Goal: Check status: Check status

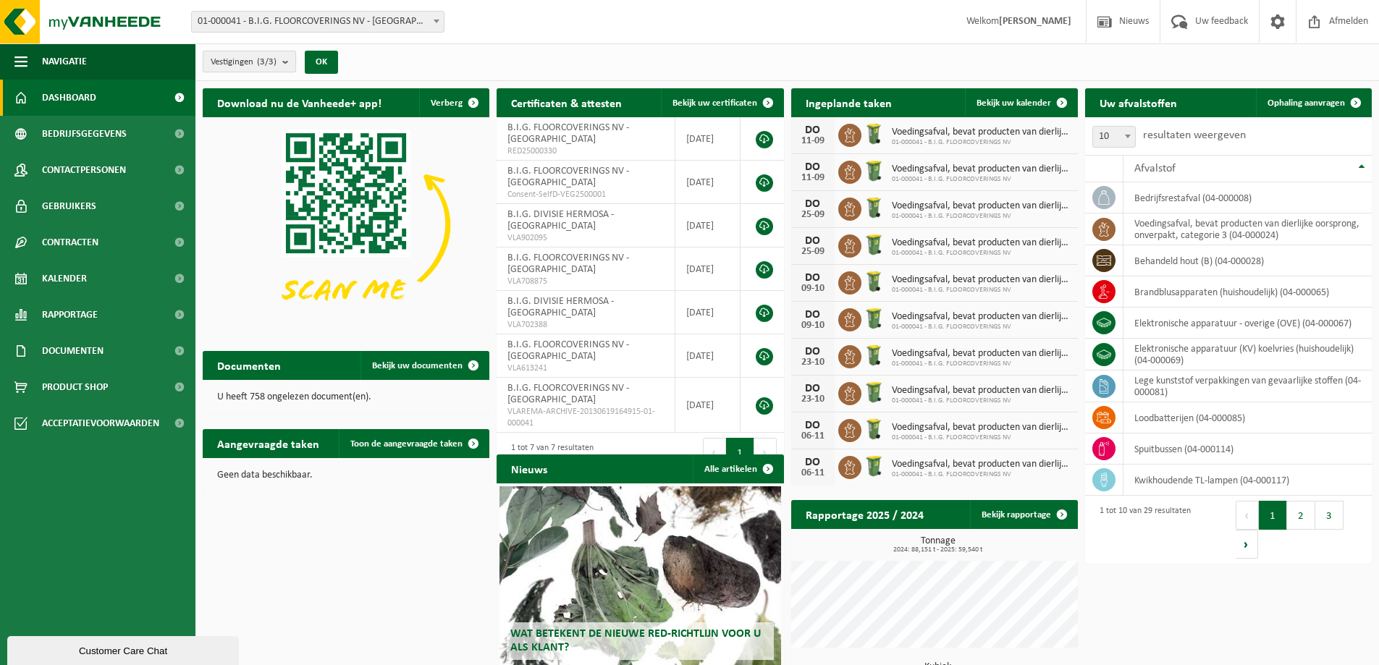
click at [290, 64] on b "submit" at bounding box center [288, 61] width 13 height 20
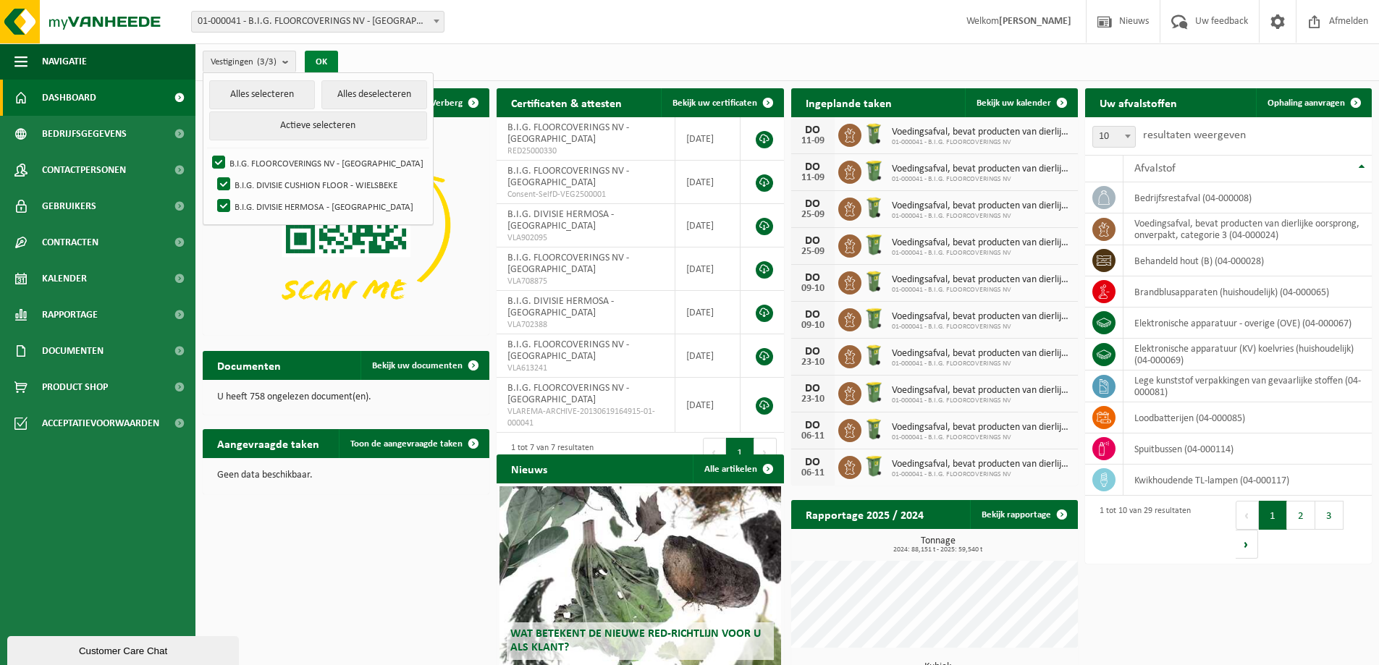
click at [318, 60] on button "OK" at bounding box center [321, 62] width 33 height 23
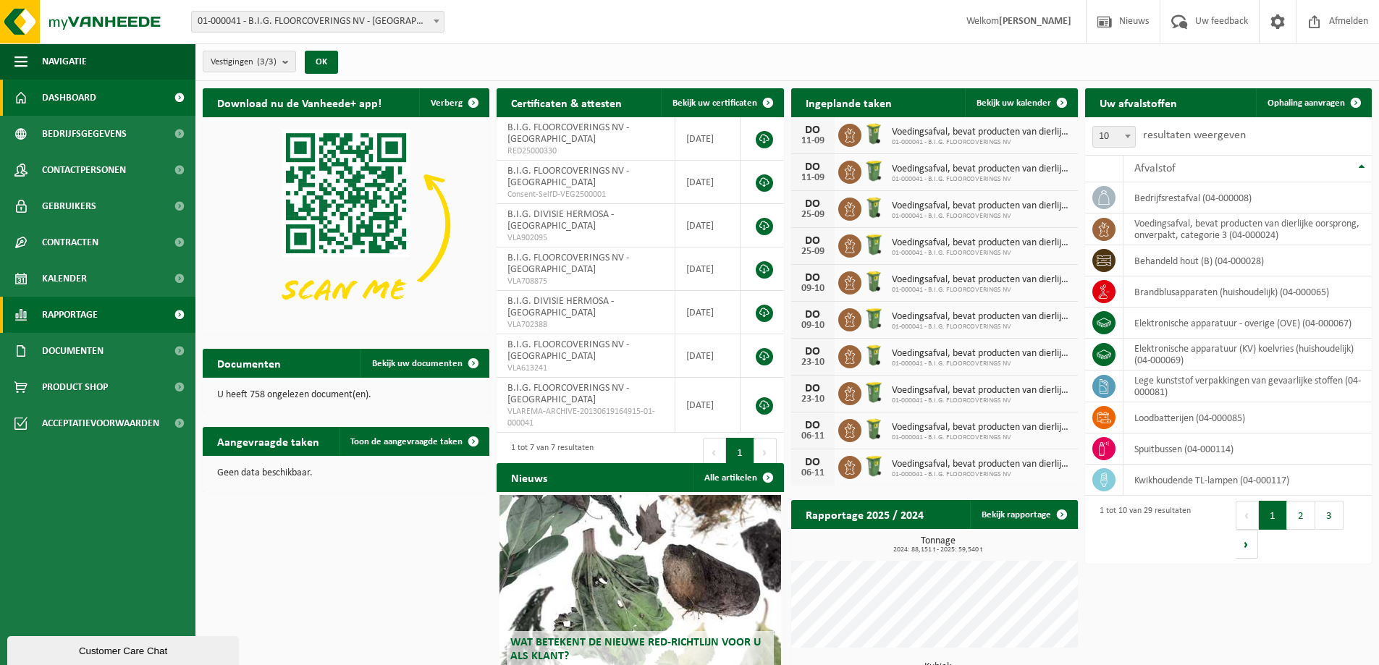
click at [76, 316] on span "Rapportage" at bounding box center [70, 315] width 56 height 36
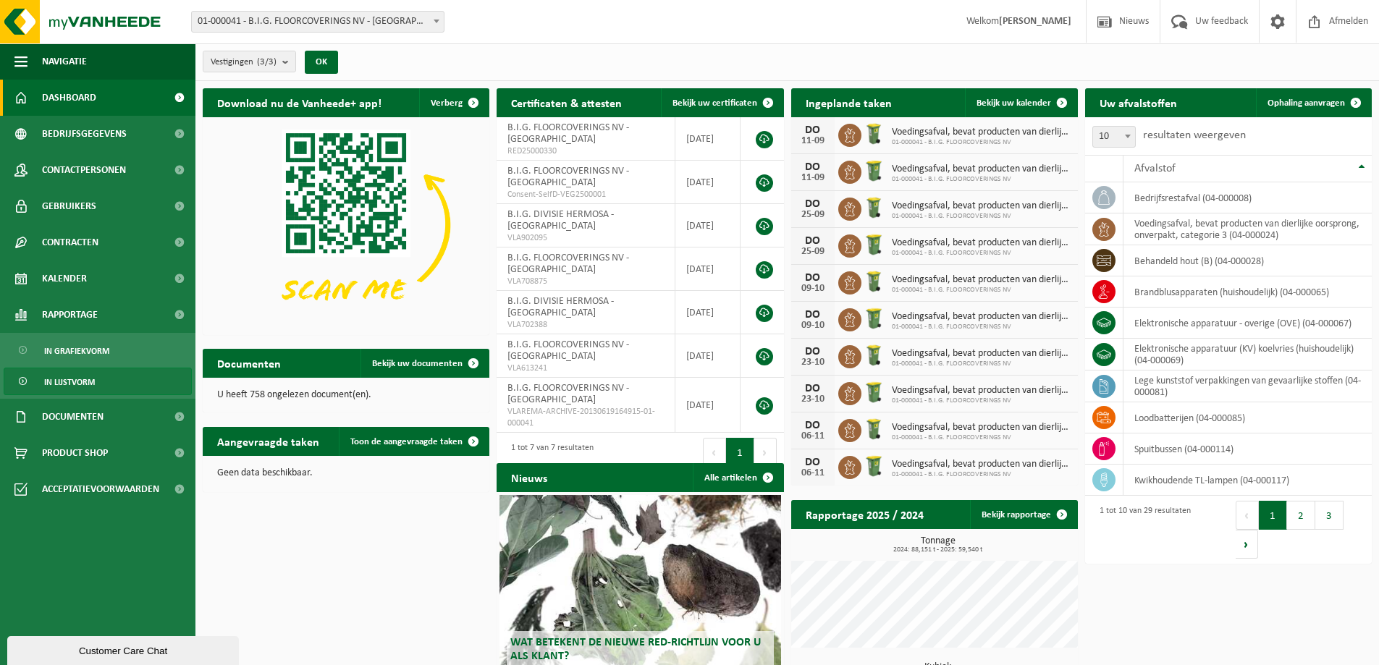
click at [76, 385] on span "In lijstvorm" at bounding box center [69, 382] width 51 height 28
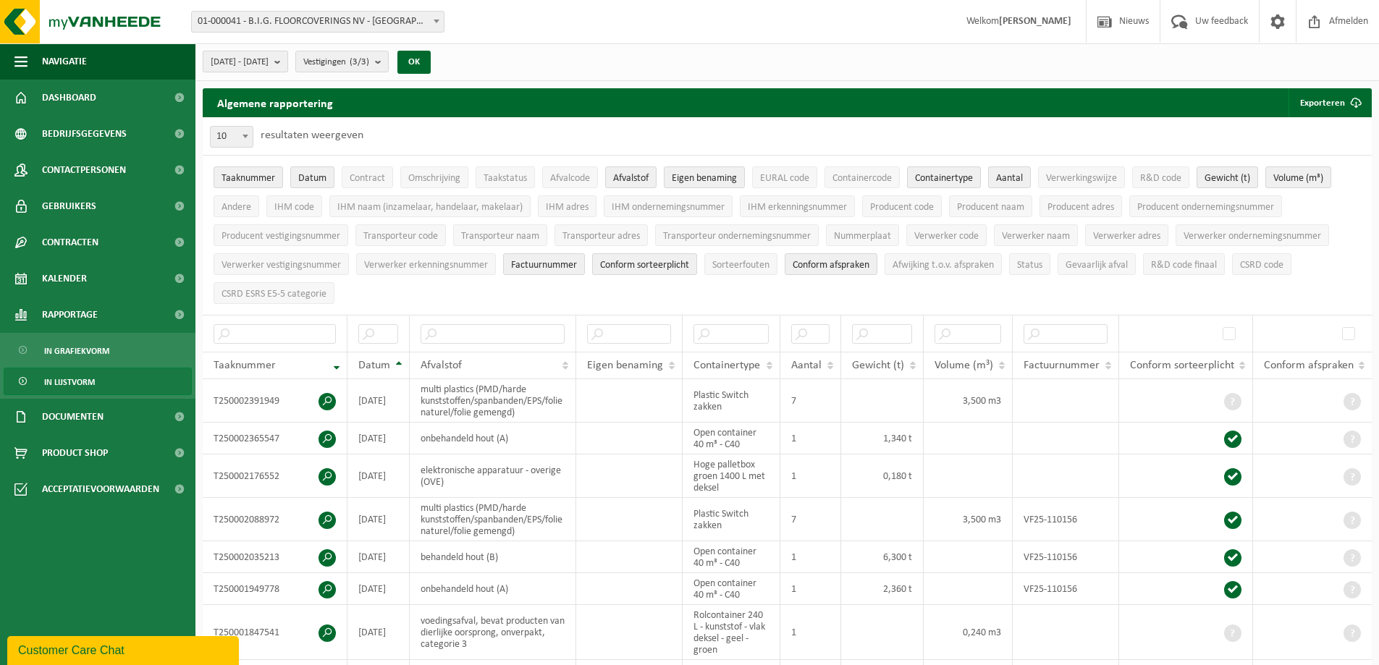
click at [287, 62] on b "submit" at bounding box center [280, 61] width 13 height 20
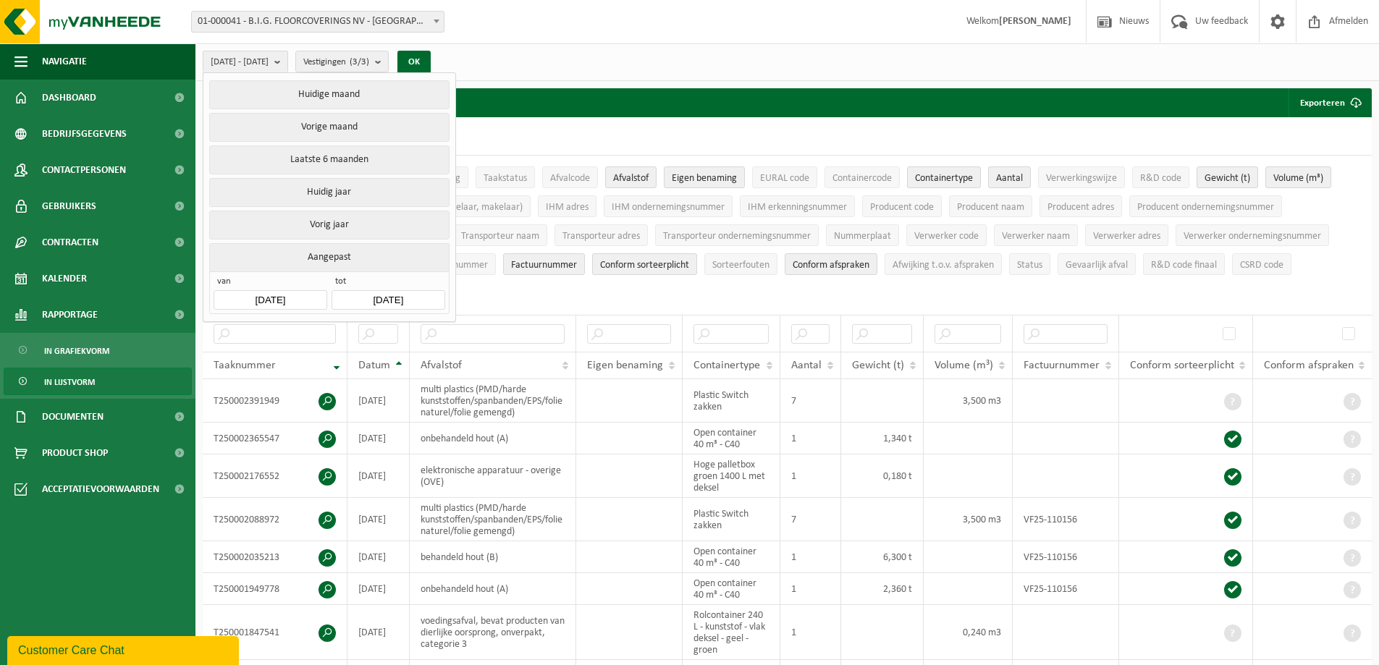
click at [302, 295] on input "[DATE]" at bounding box center [270, 300] width 113 height 20
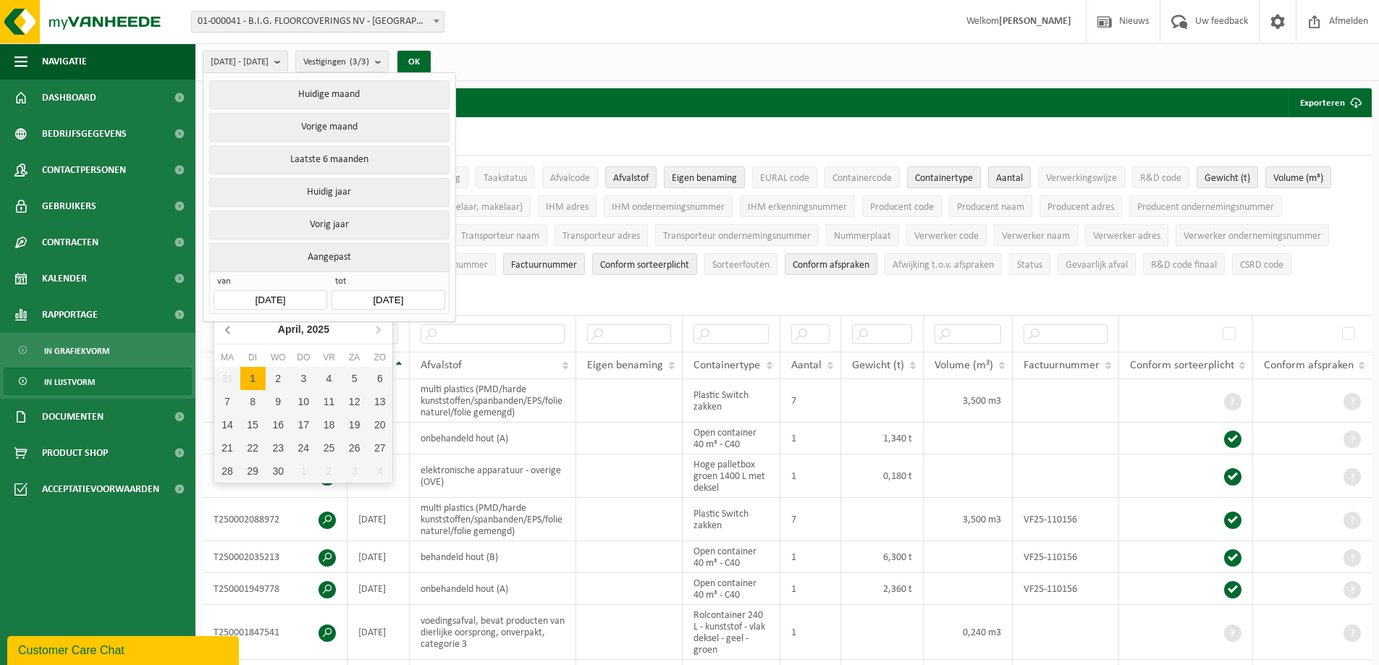
click at [229, 334] on icon at bounding box center [228, 329] width 4 height 7
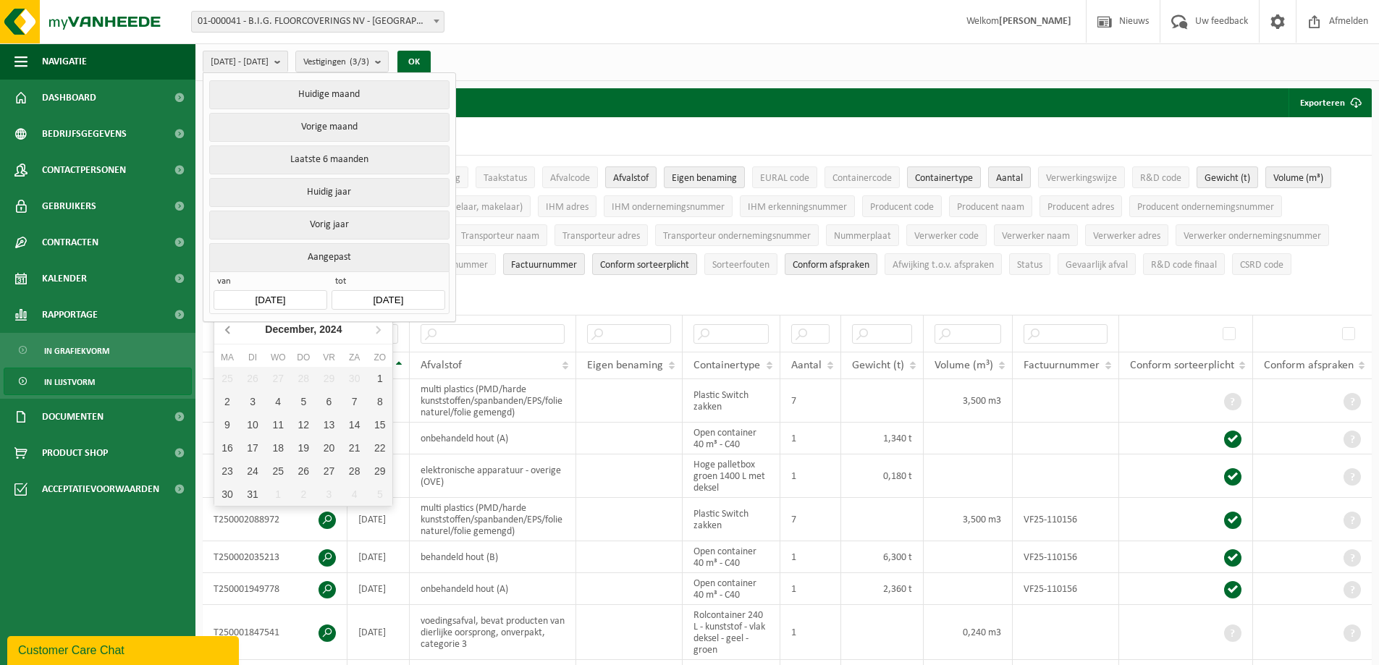
click at [229, 334] on icon at bounding box center [228, 329] width 4 height 7
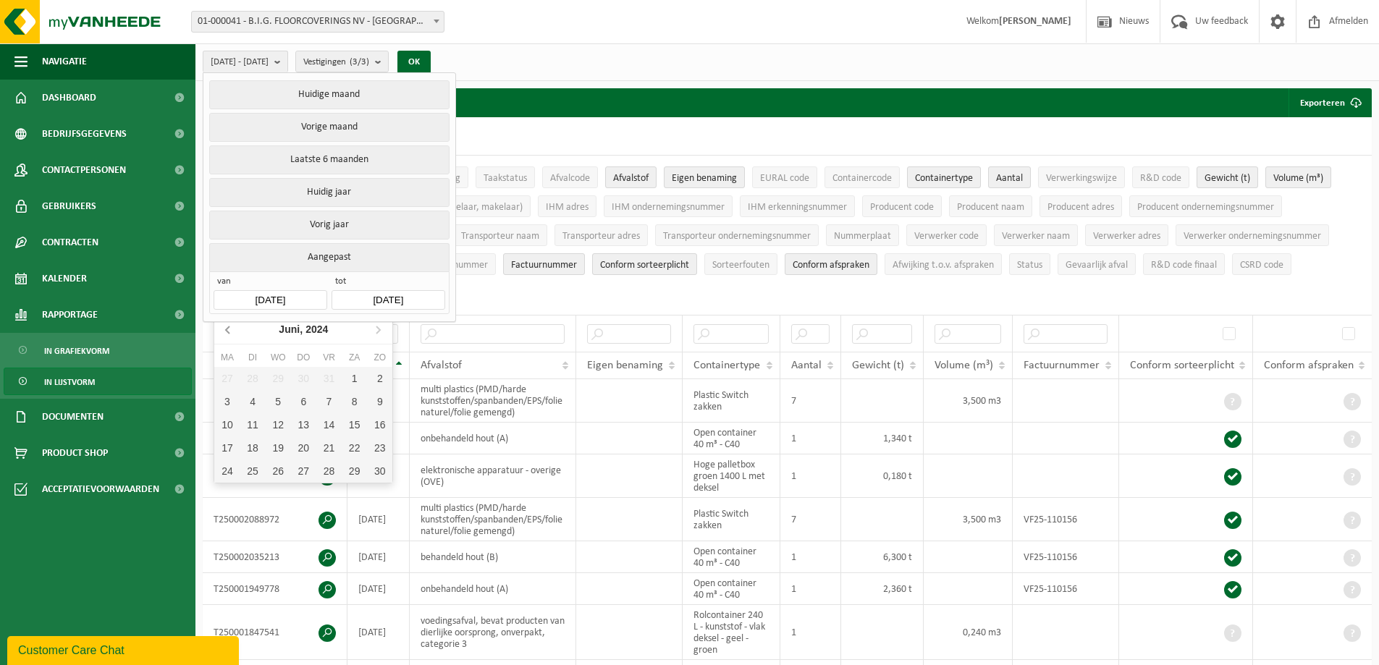
click at [229, 334] on icon at bounding box center [228, 329] width 4 height 7
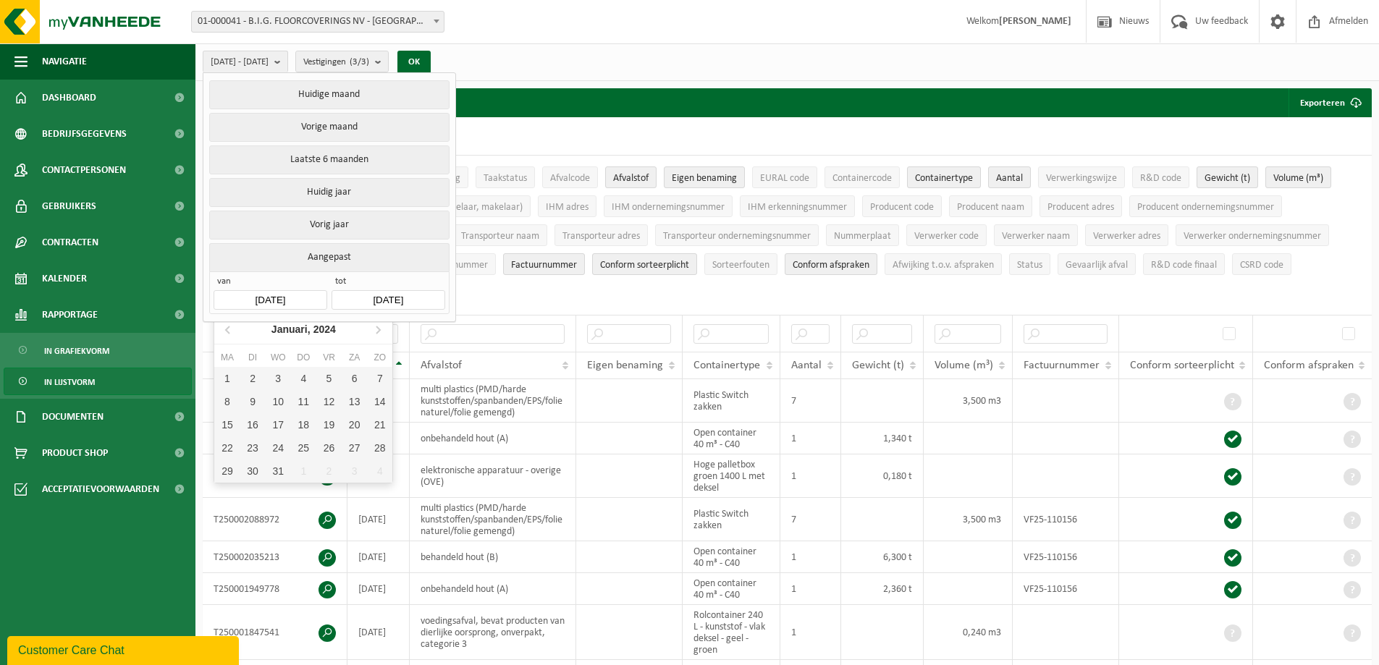
click at [260, 283] on span "van" at bounding box center [270, 283] width 113 height 14
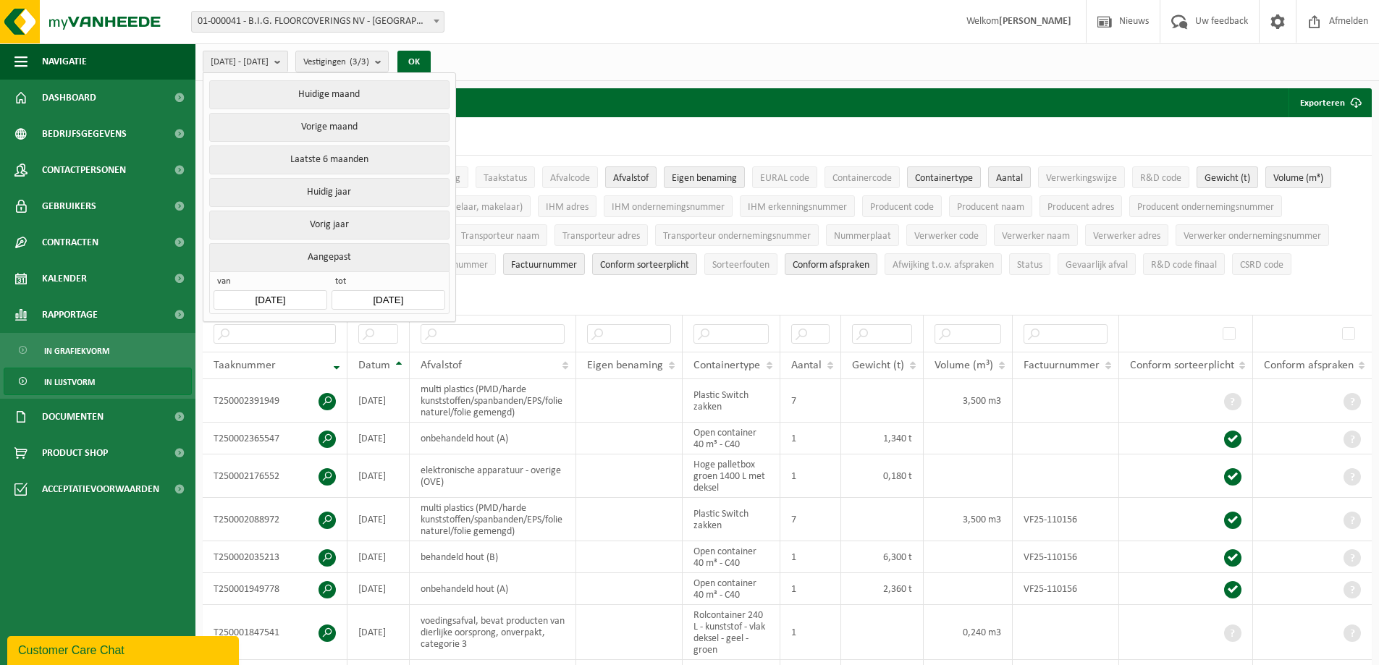
click at [263, 295] on input "[DATE]" at bounding box center [270, 300] width 113 height 20
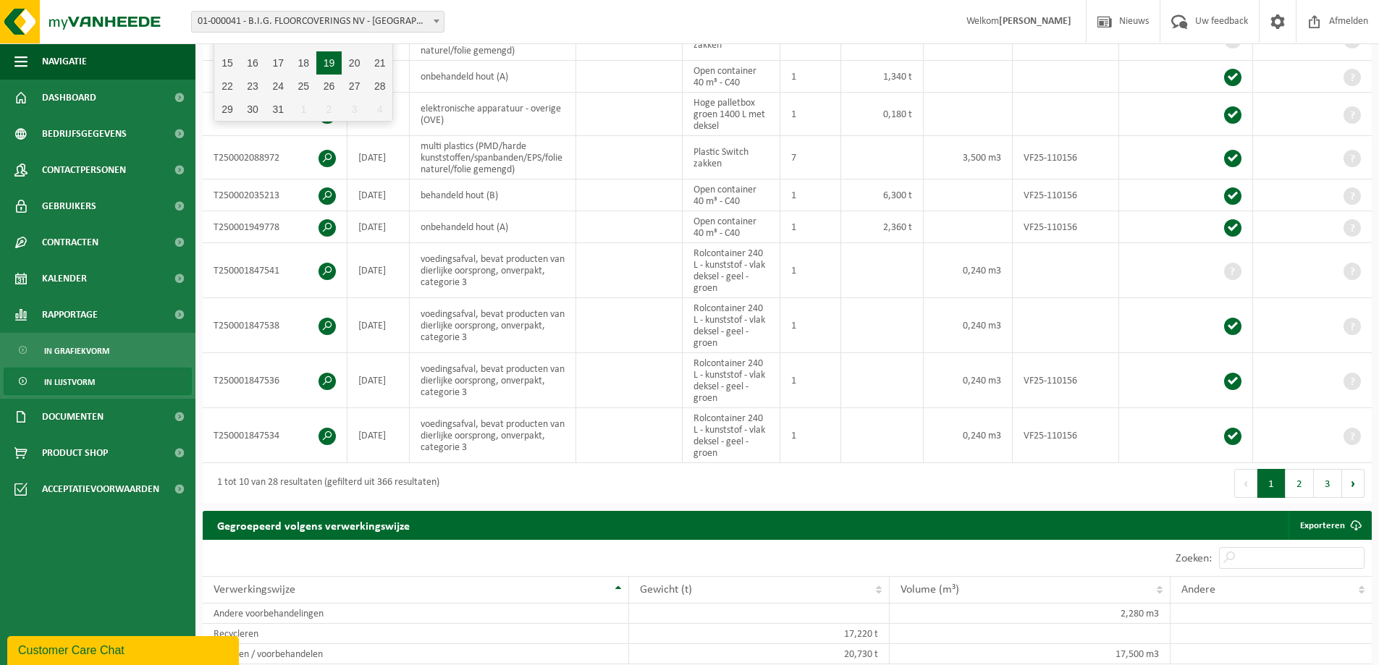
scroll to position [72, 0]
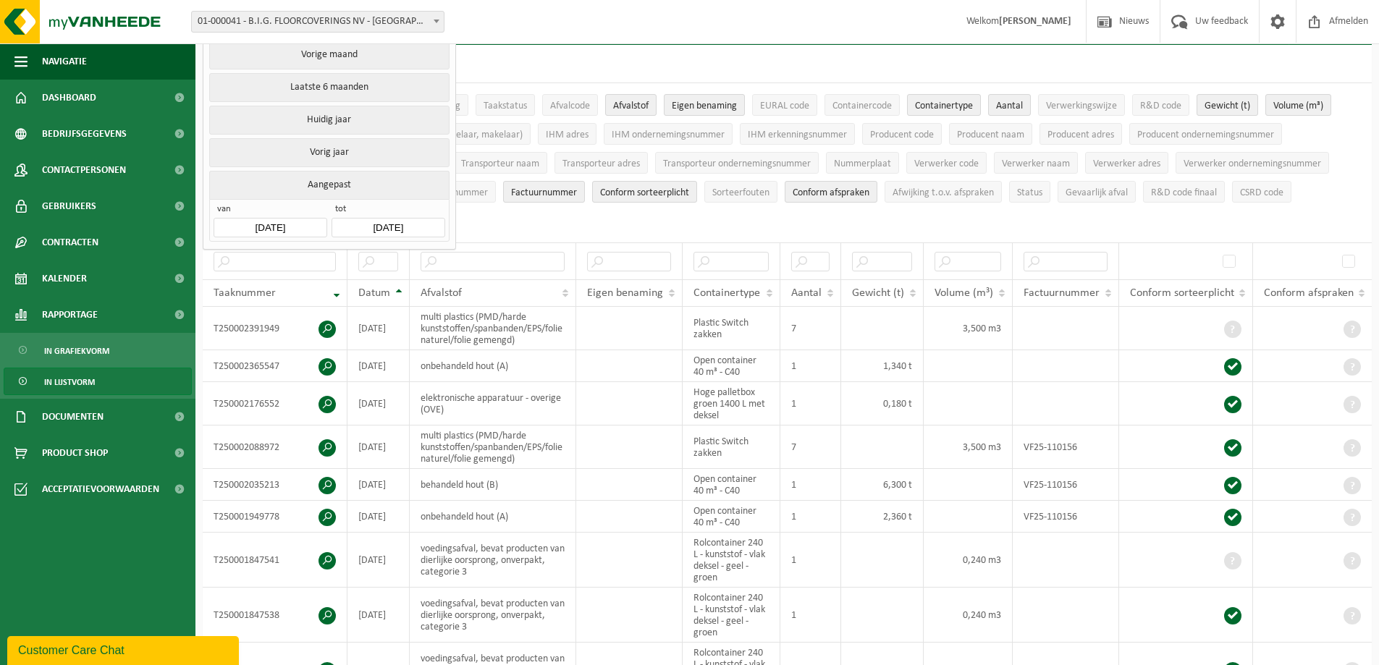
click at [329, 186] on button "Aangepast" at bounding box center [329, 185] width 240 height 28
click at [329, 179] on button "Aangepast" at bounding box center [329, 185] width 240 height 28
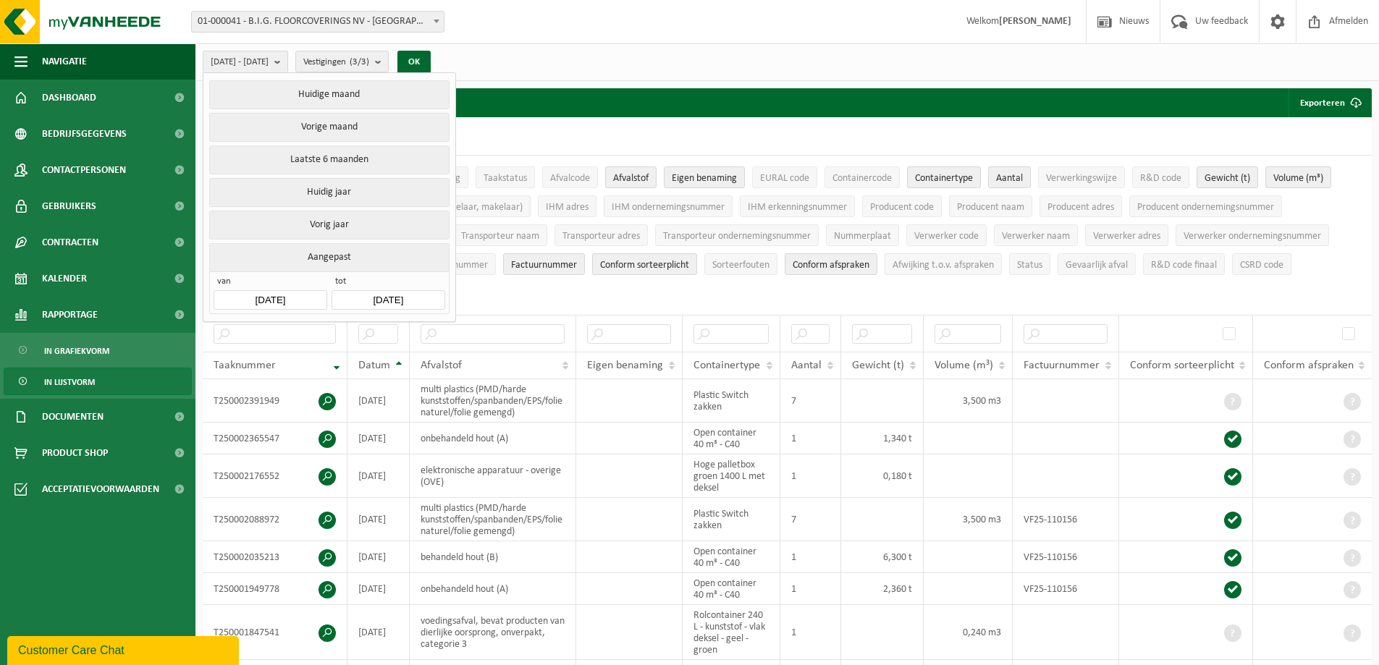
click at [266, 300] on input "[DATE]" at bounding box center [270, 300] width 113 height 20
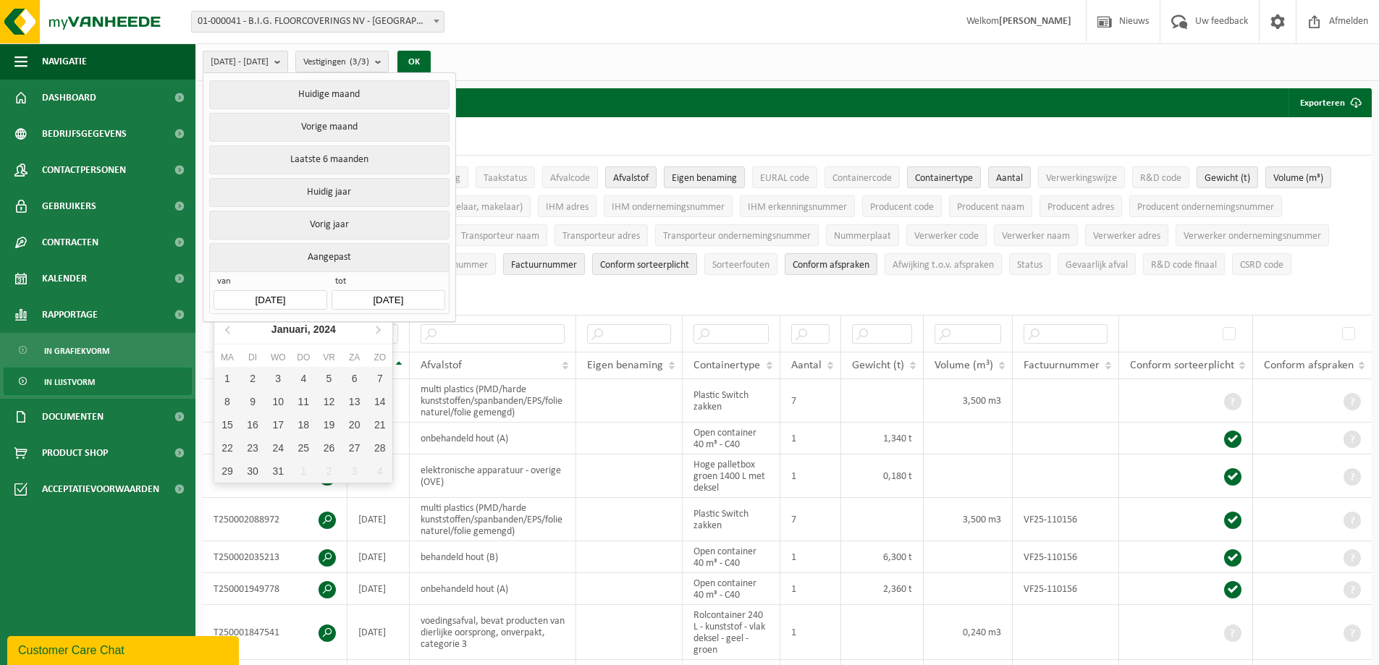
click at [266, 298] on input "[DATE]" at bounding box center [270, 300] width 113 height 20
click at [431, 67] on button "OK" at bounding box center [413, 62] width 33 height 23
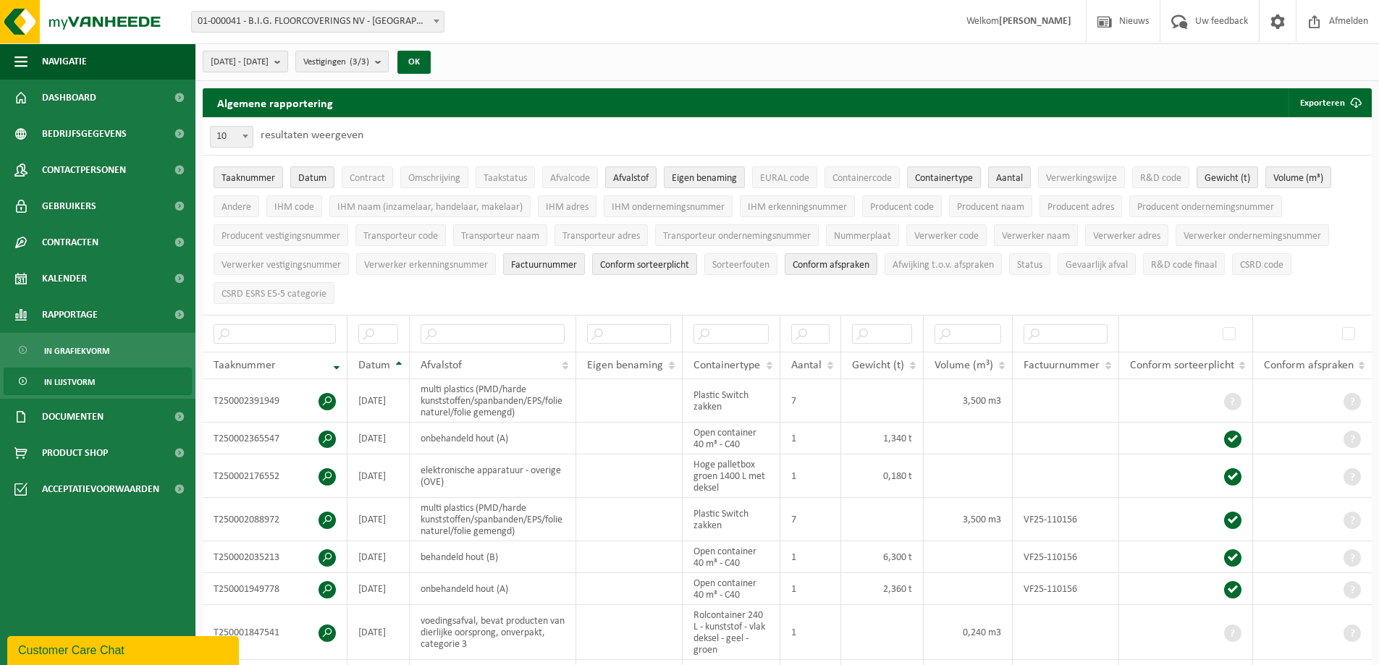
click at [287, 62] on b "submit" at bounding box center [280, 61] width 13 height 20
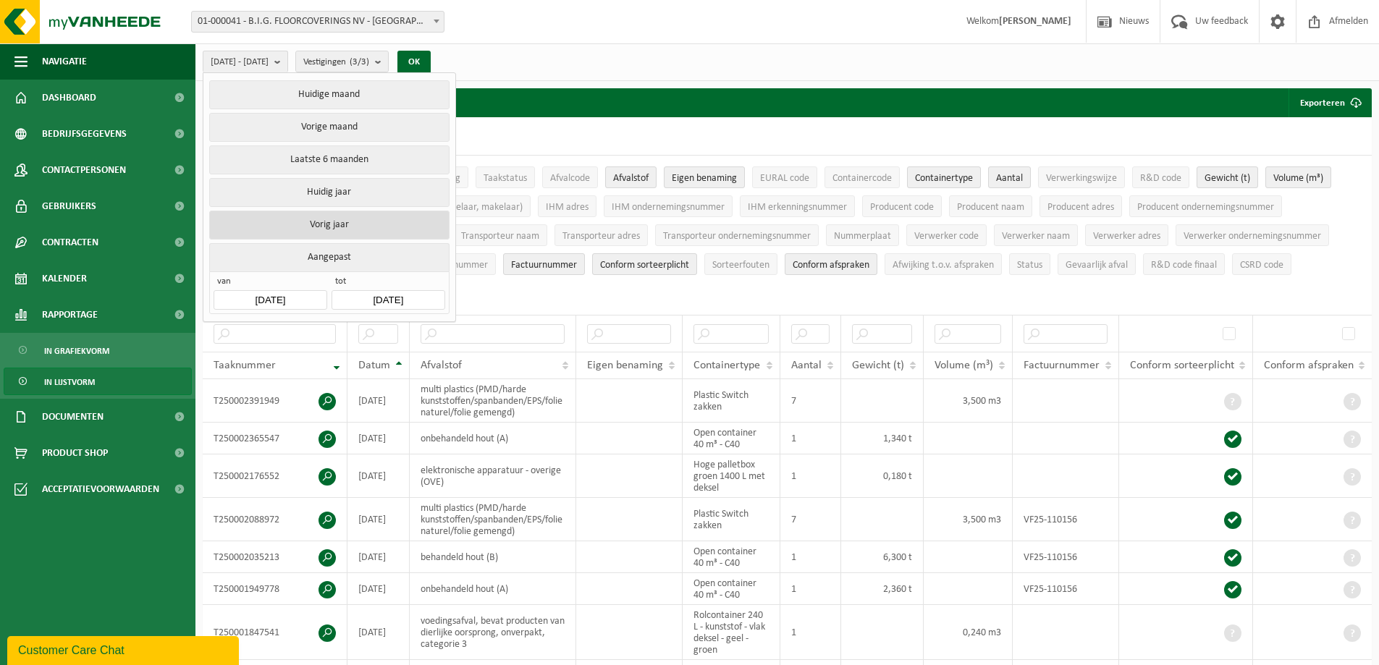
click at [316, 222] on button "Vorig jaar" at bounding box center [329, 225] width 240 height 29
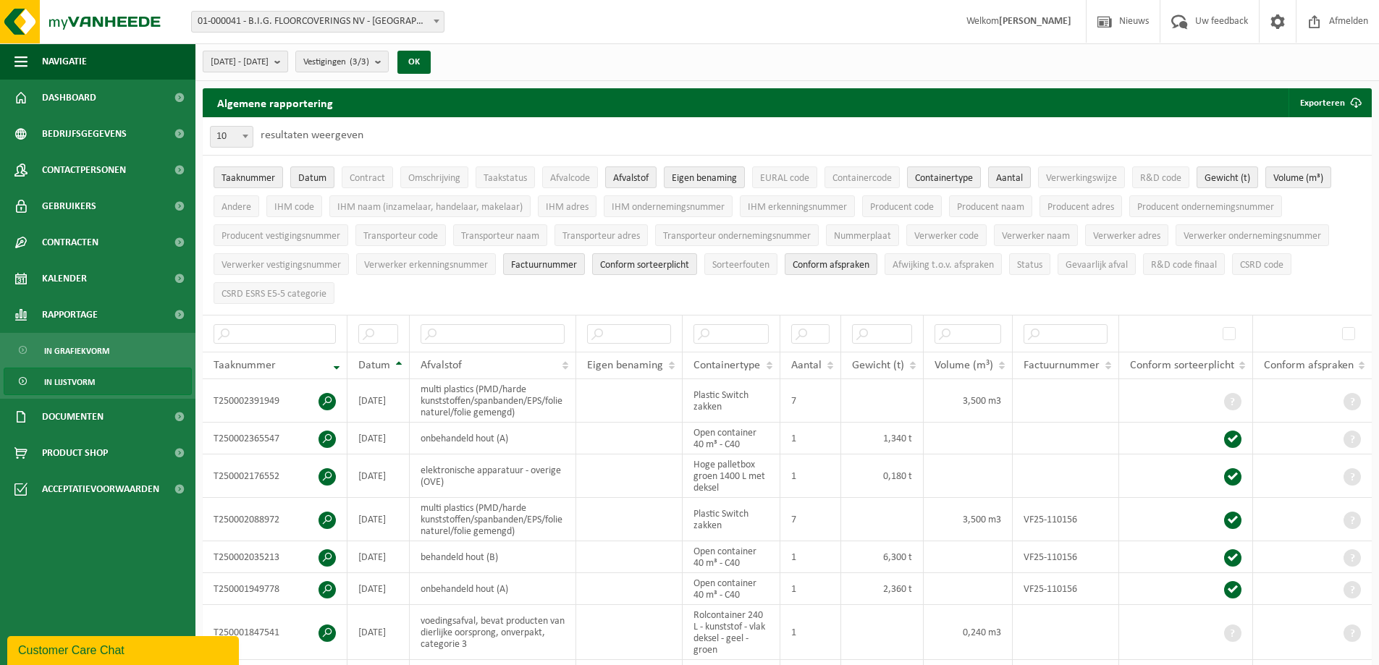
click at [287, 64] on b "submit" at bounding box center [280, 61] width 13 height 20
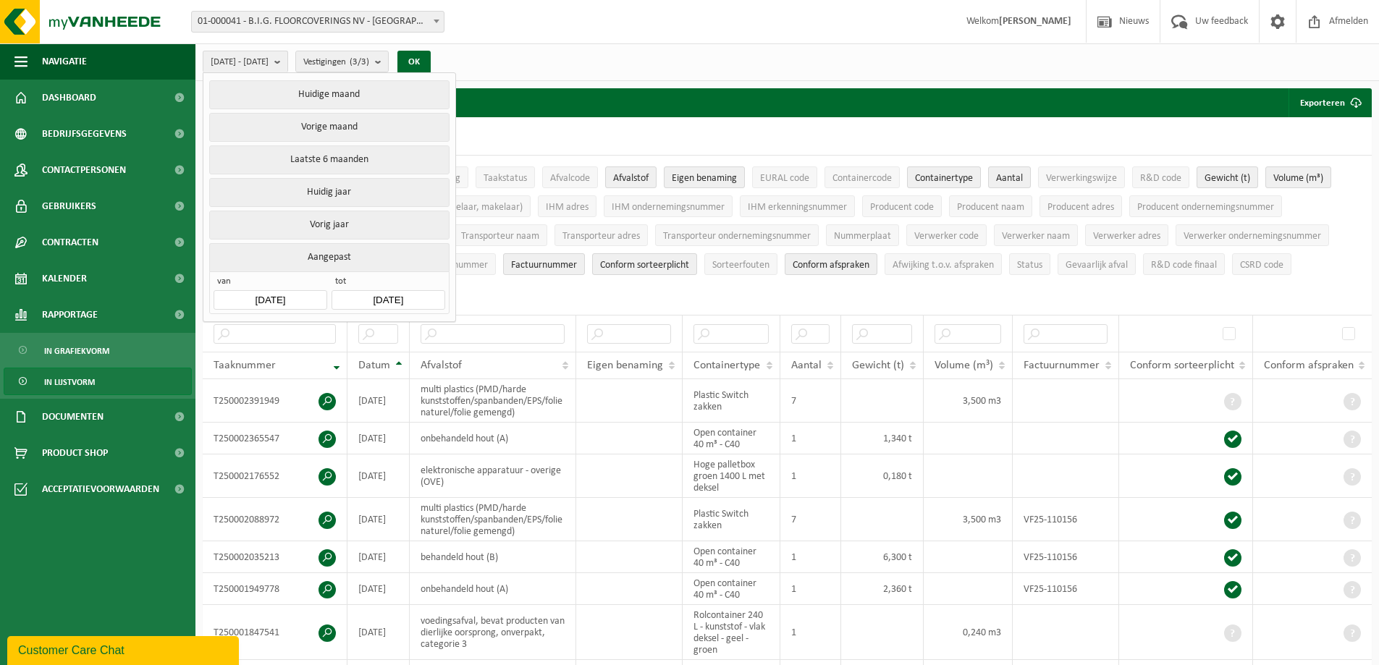
click at [269, 298] on input "[DATE]" at bounding box center [270, 300] width 113 height 20
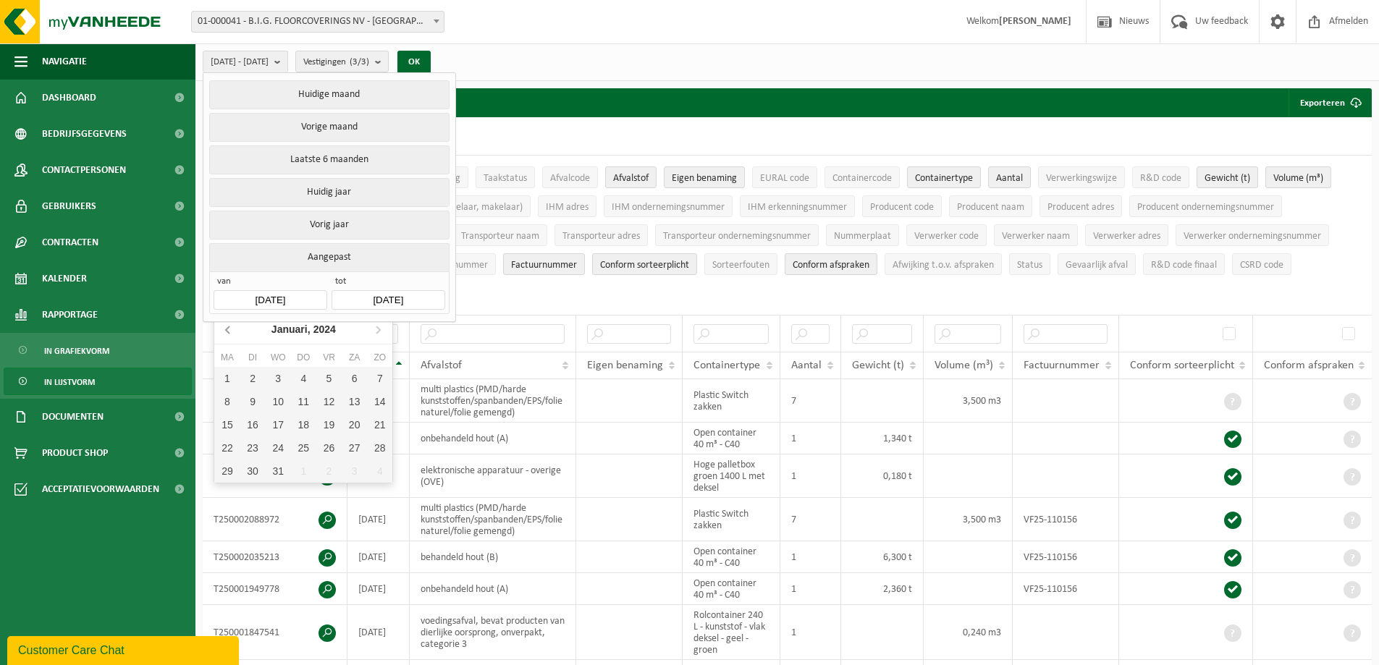
click at [227, 329] on icon at bounding box center [228, 329] width 4 height 7
click at [225, 329] on icon at bounding box center [228, 329] width 23 height 23
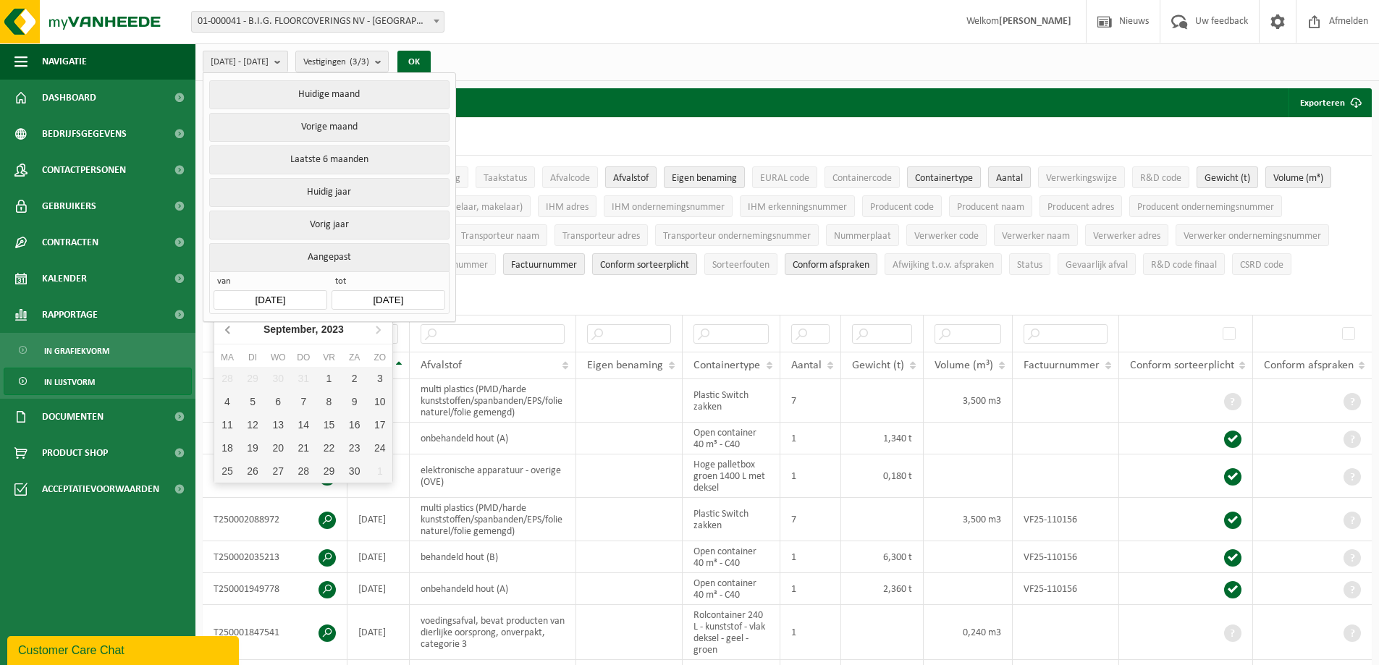
click at [225, 329] on icon at bounding box center [228, 329] width 23 height 23
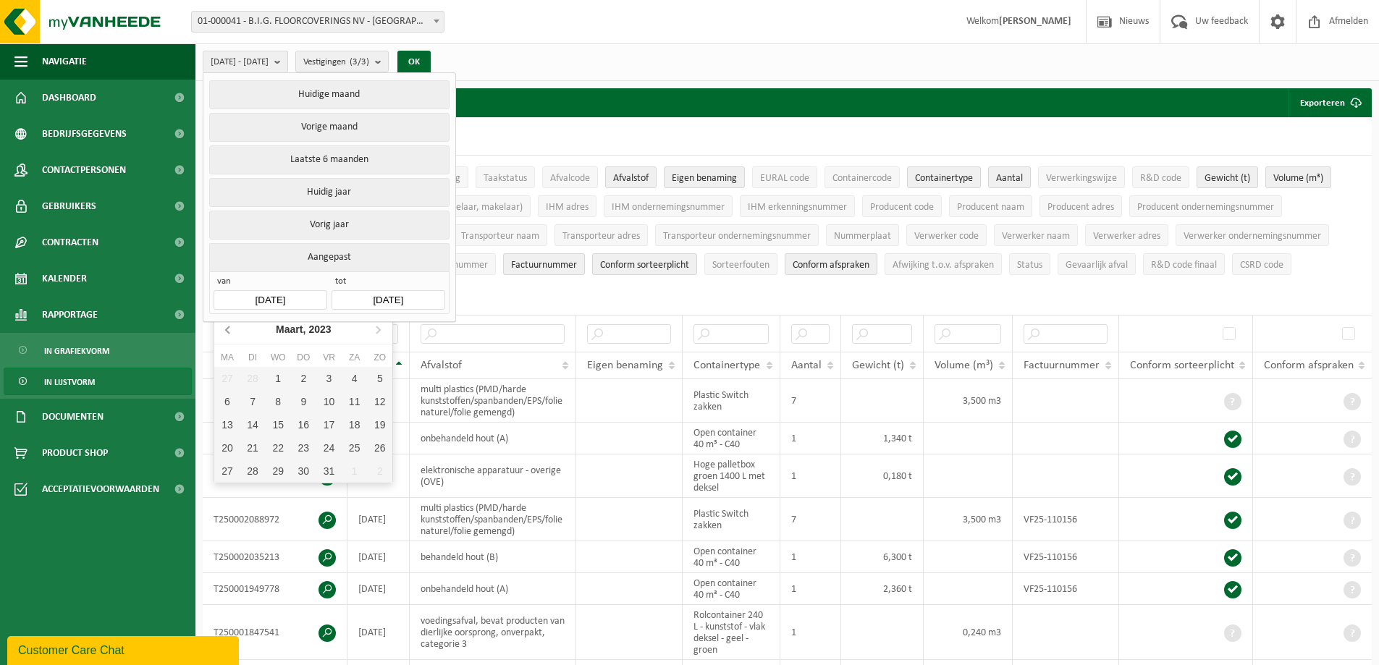
click at [225, 329] on icon at bounding box center [228, 329] width 23 height 23
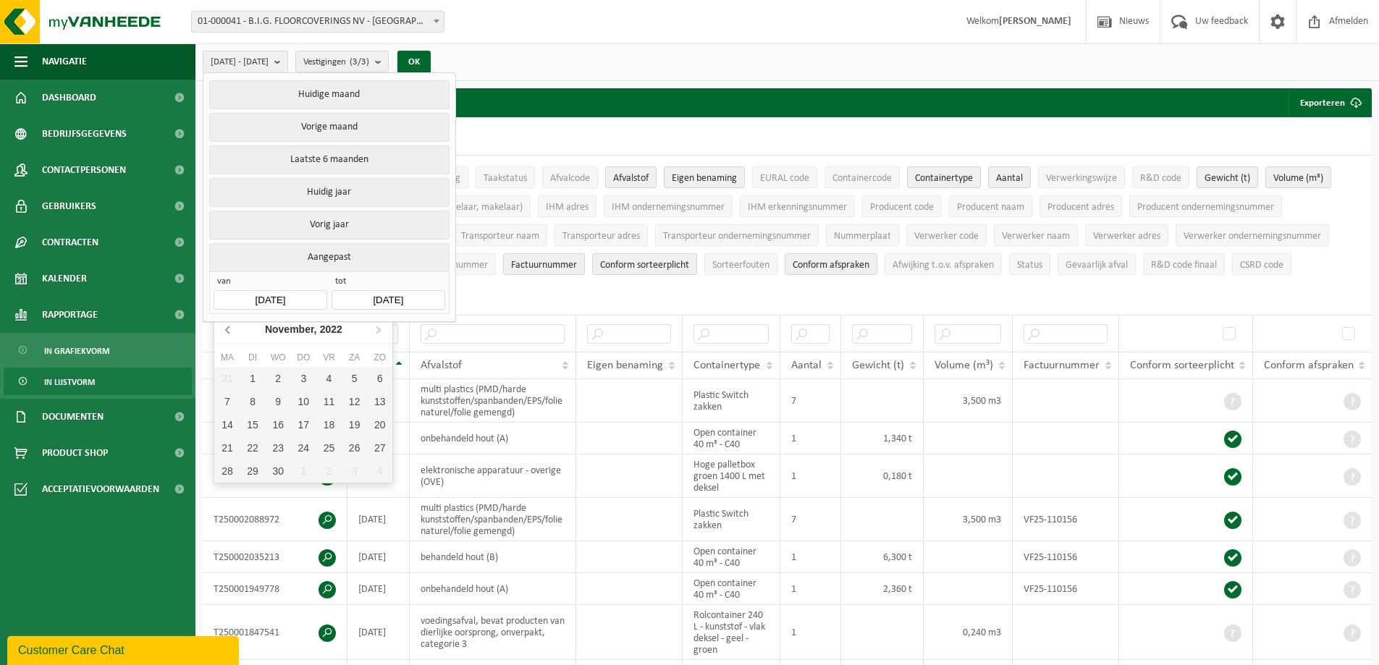
click at [225, 329] on icon at bounding box center [228, 329] width 23 height 23
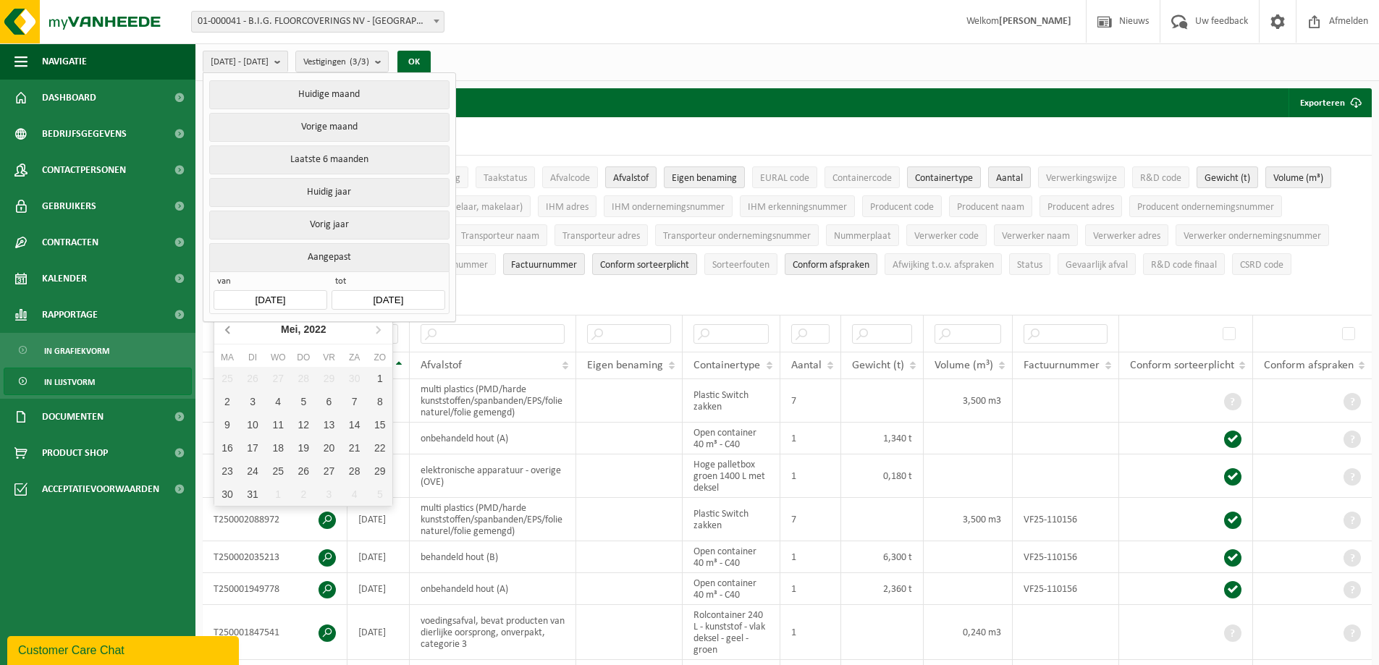
click at [225, 329] on icon at bounding box center [228, 329] width 23 height 23
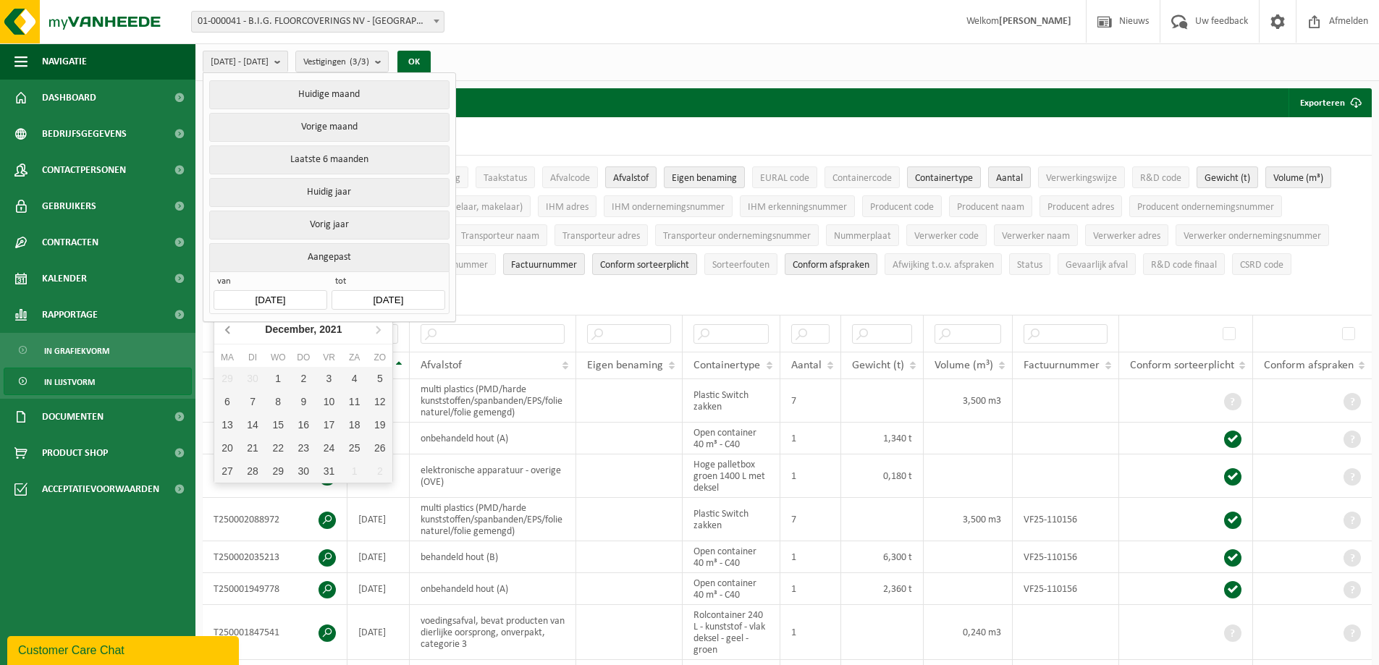
click at [225, 329] on icon at bounding box center [228, 329] width 23 height 23
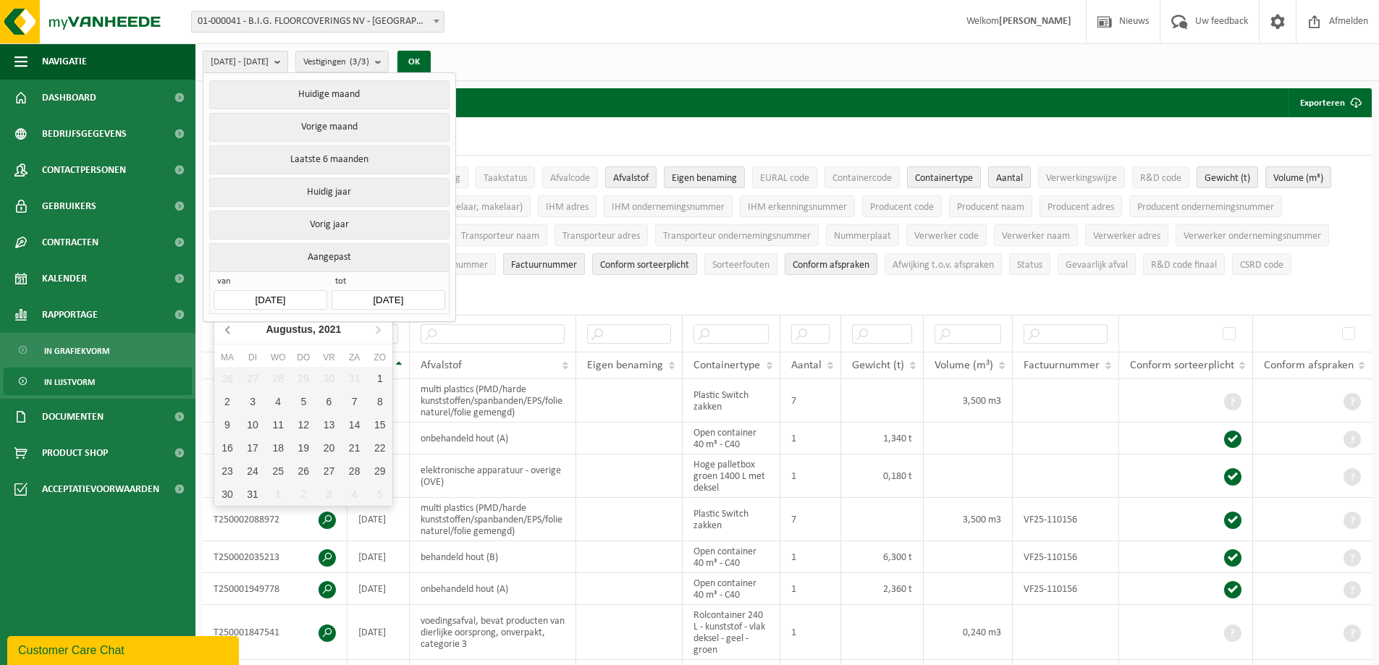
click at [225, 329] on icon at bounding box center [228, 329] width 23 height 23
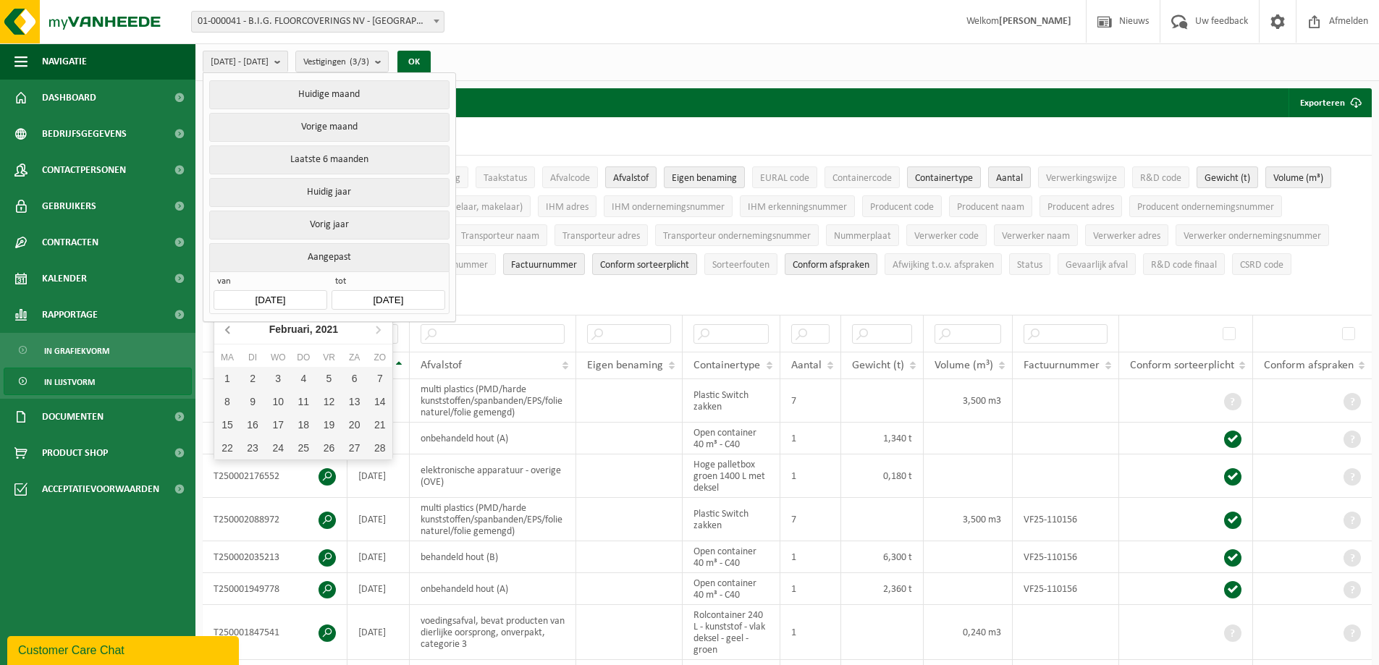
click at [225, 329] on icon at bounding box center [228, 329] width 23 height 23
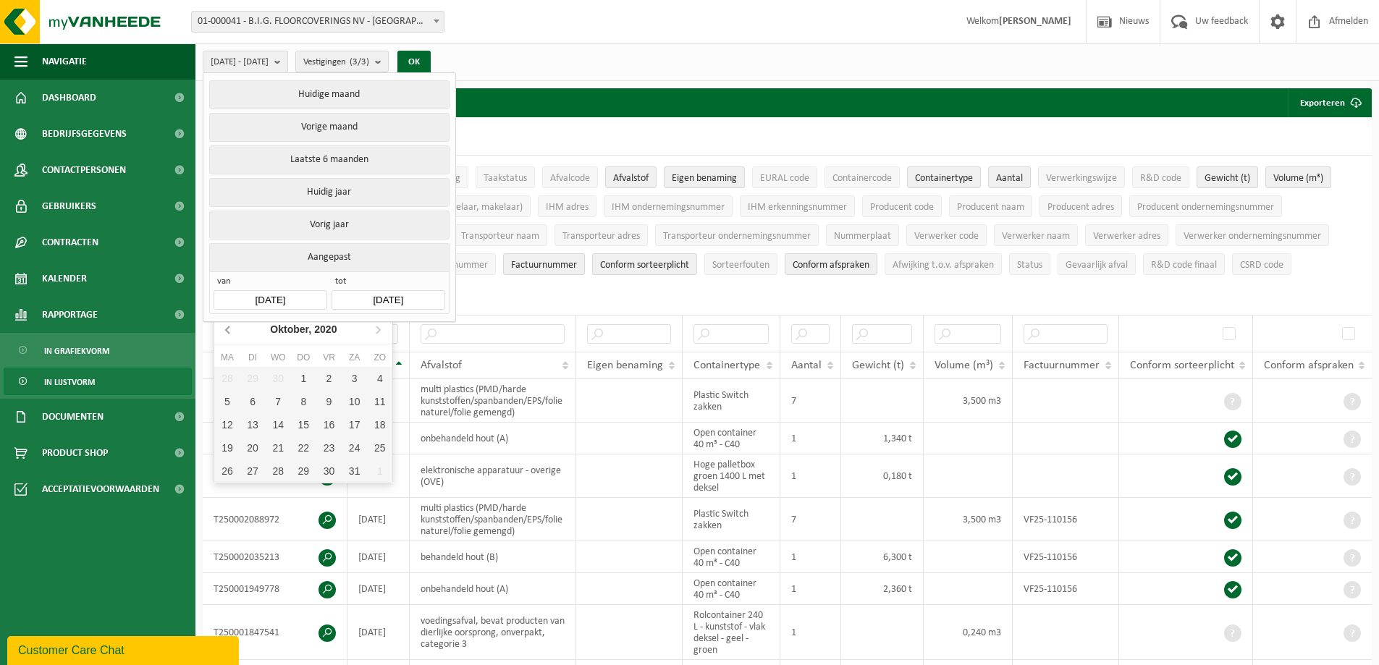
click at [225, 329] on icon at bounding box center [228, 329] width 23 height 23
click at [225, 328] on icon at bounding box center [228, 329] width 23 height 23
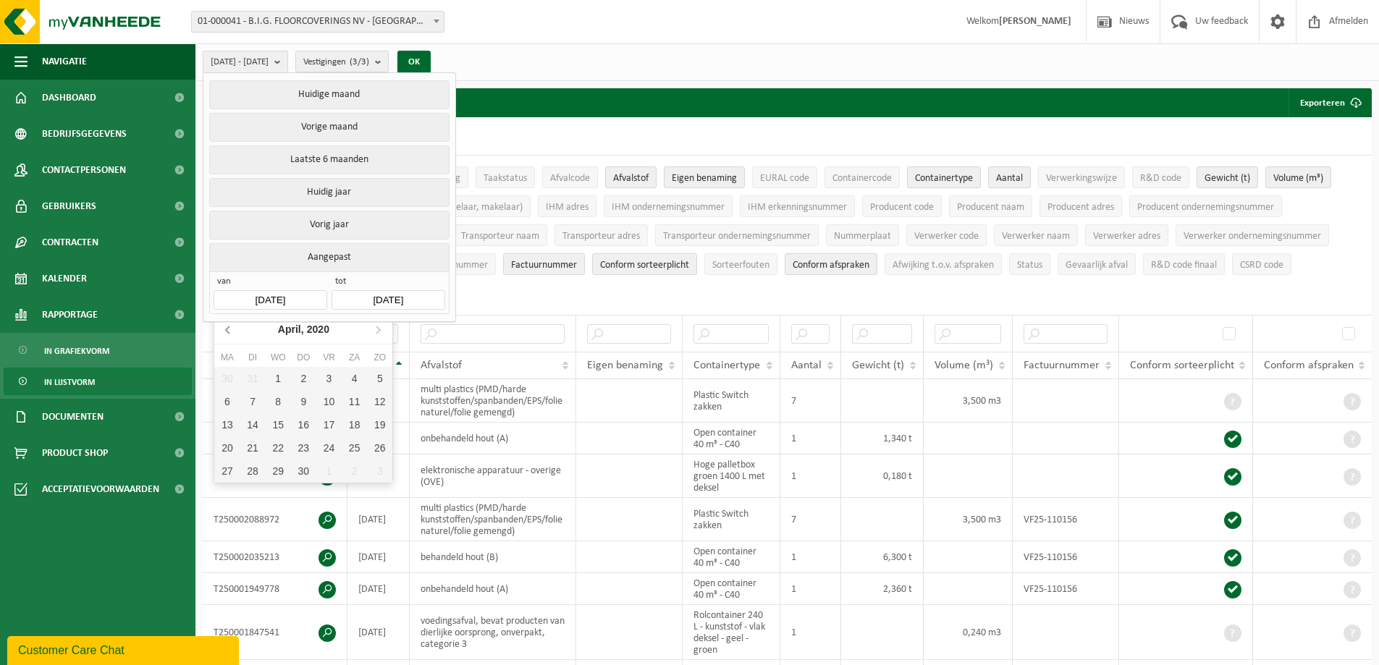
click at [225, 328] on icon at bounding box center [228, 329] width 23 height 23
click at [362, 295] on input "[DATE]" at bounding box center [388, 300] width 113 height 20
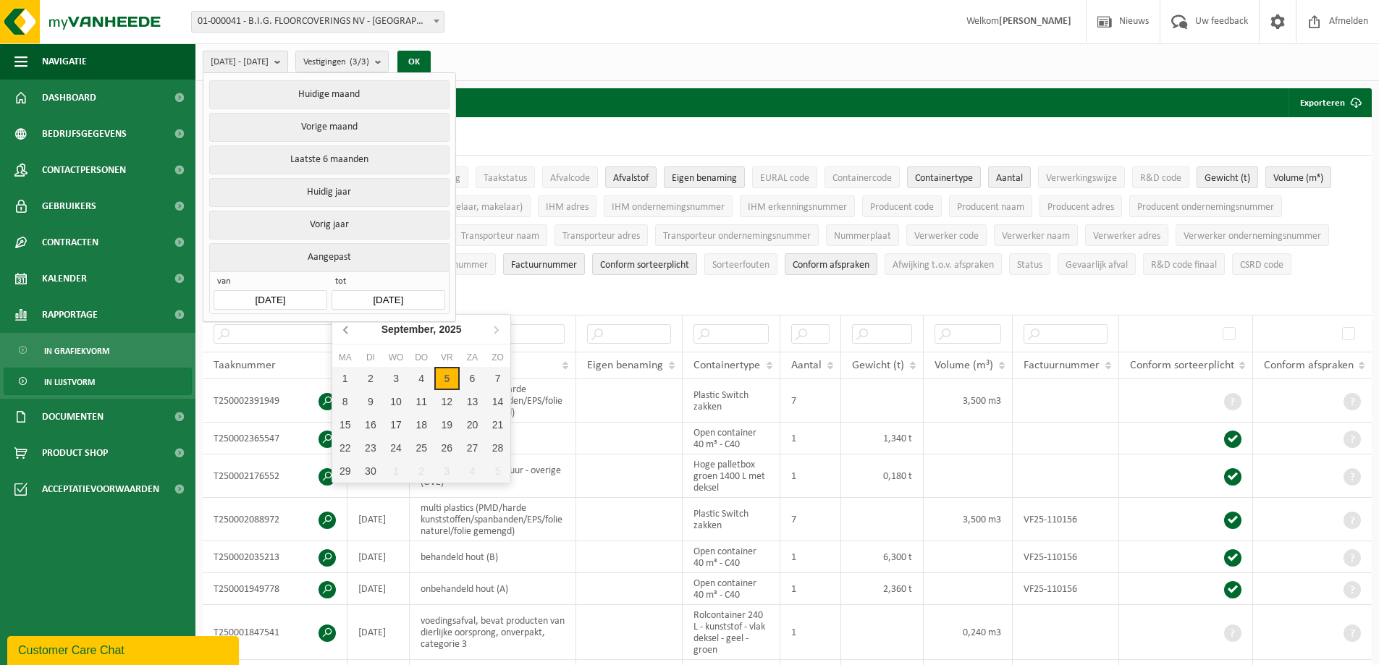
click at [346, 329] on icon at bounding box center [346, 329] width 4 height 7
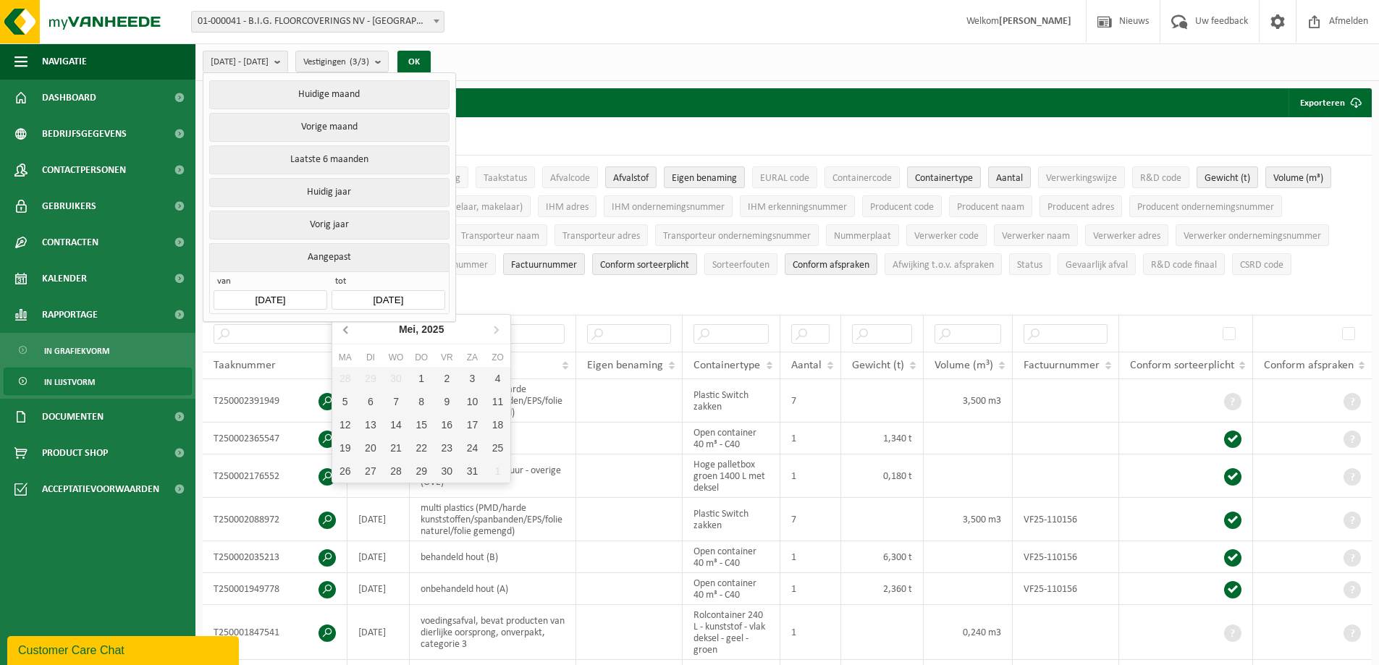
click at [346, 329] on nav "[DATE]" at bounding box center [421, 330] width 178 height 30
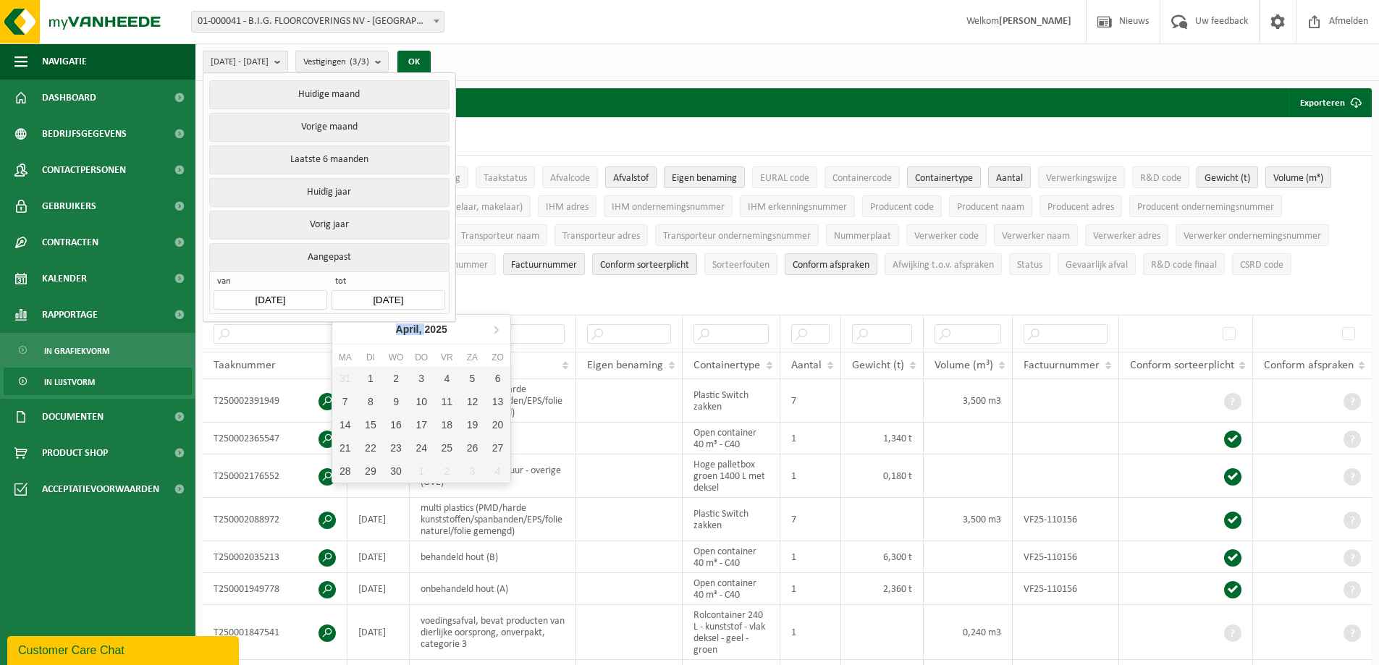
click at [346, 329] on nav "[DATE]" at bounding box center [421, 330] width 178 height 30
click at [345, 401] on div "7" at bounding box center [344, 401] width 25 height 23
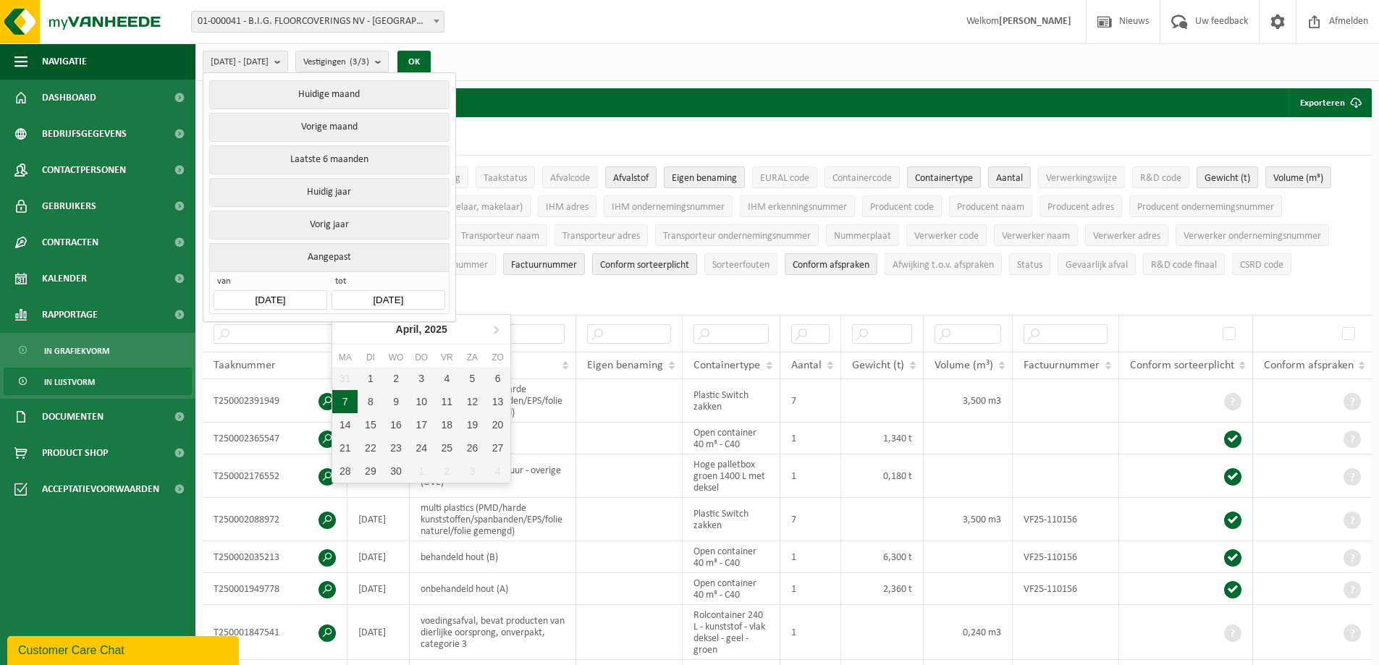
type input "[DATE]"
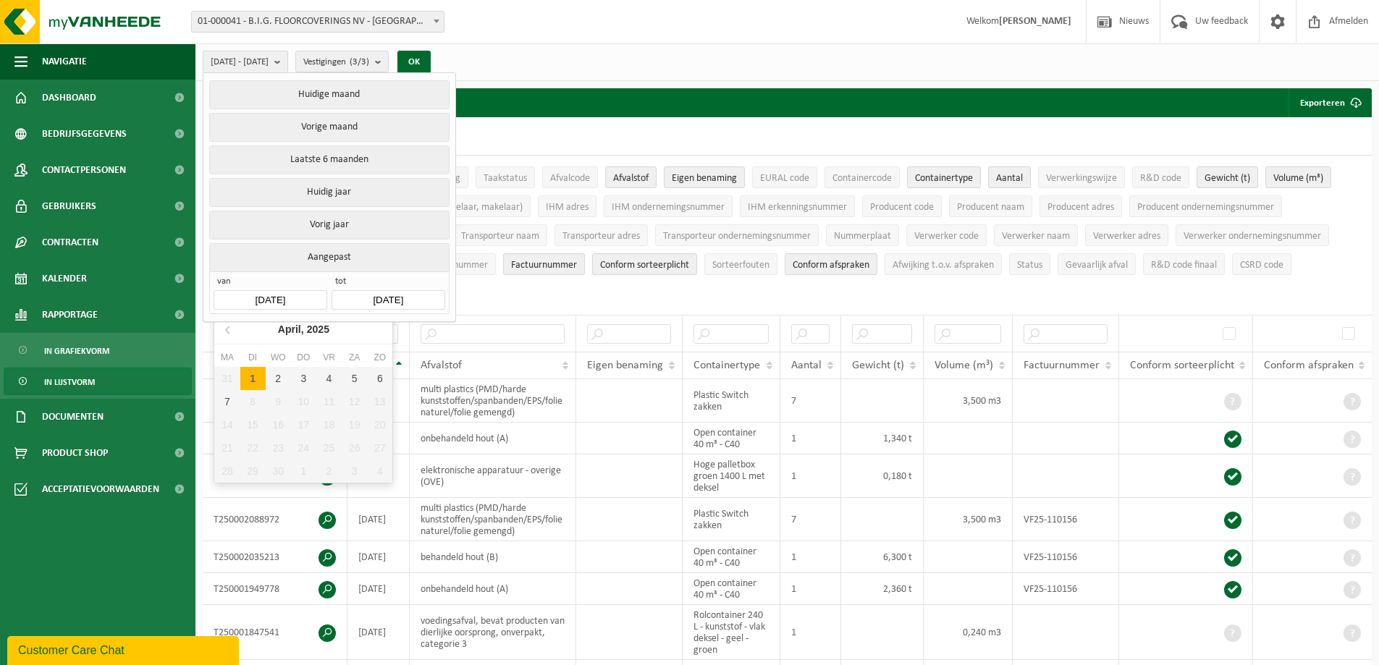
click at [289, 297] on input "[DATE]" at bounding box center [270, 300] width 113 height 20
click at [232, 329] on icon at bounding box center [228, 329] width 23 height 23
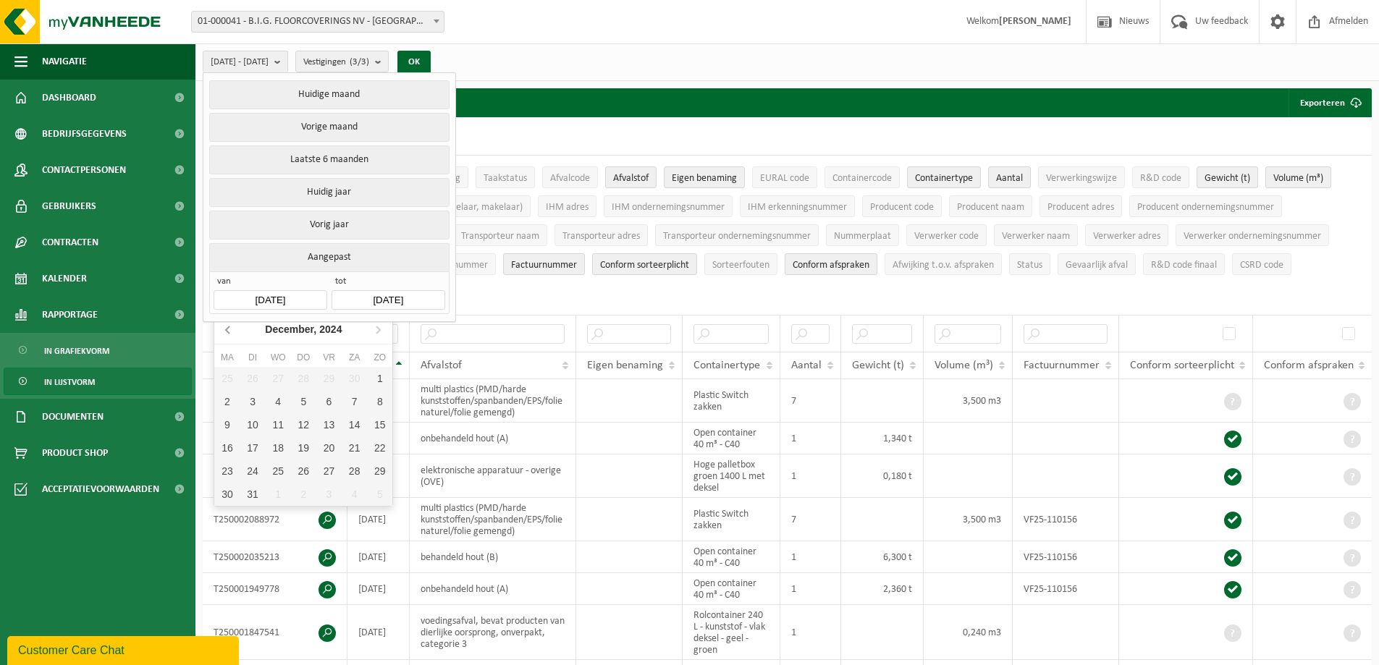
click at [232, 329] on icon at bounding box center [228, 329] width 23 height 23
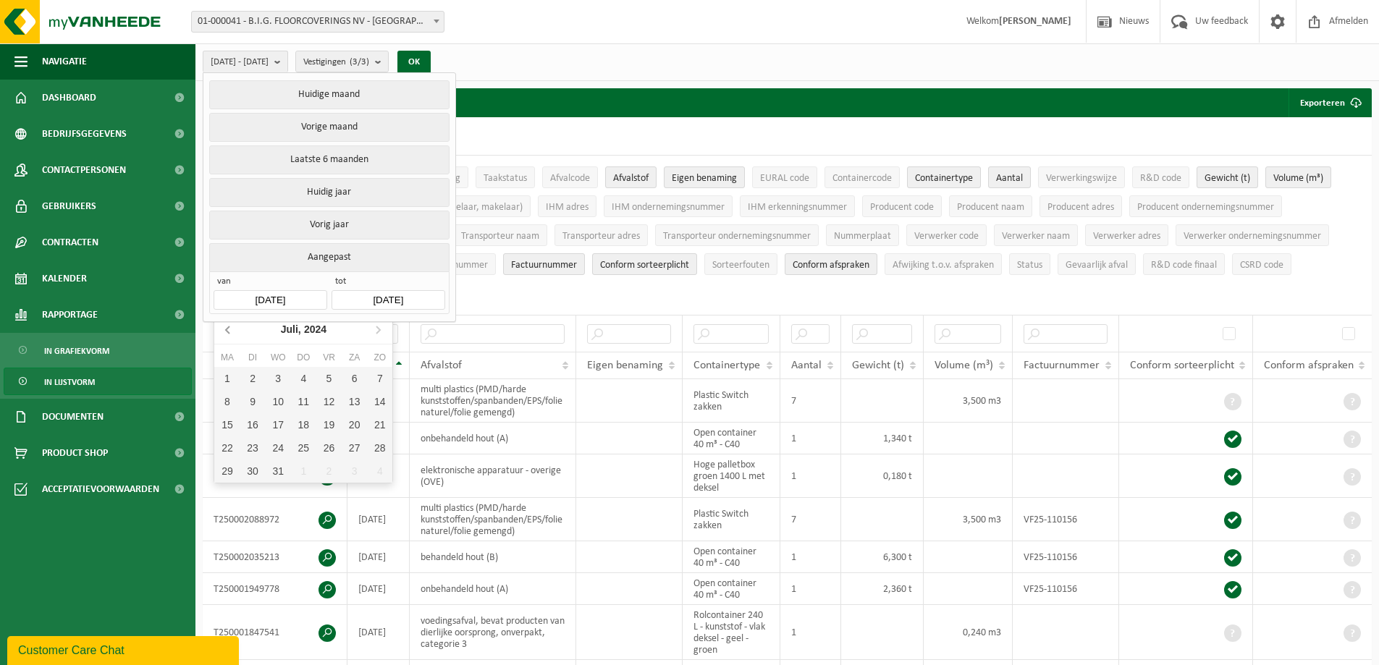
click at [232, 329] on icon at bounding box center [228, 329] width 23 height 23
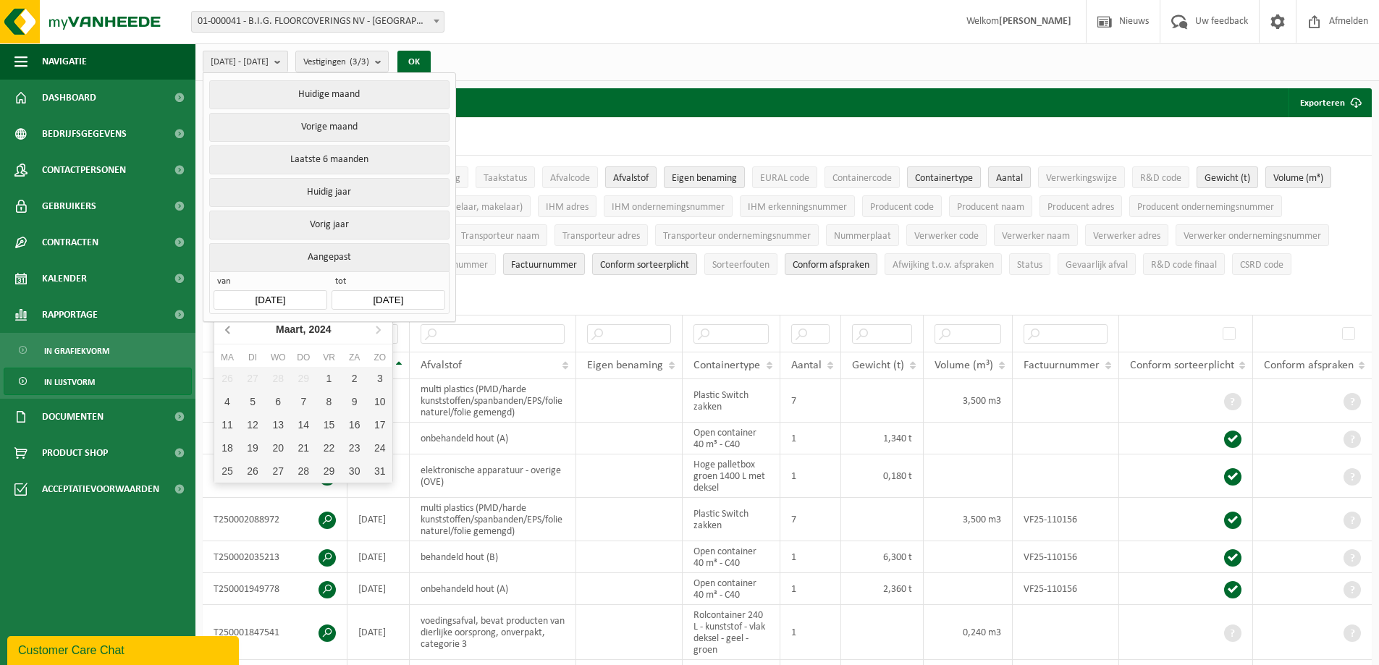
click at [232, 329] on icon at bounding box center [228, 329] width 23 height 23
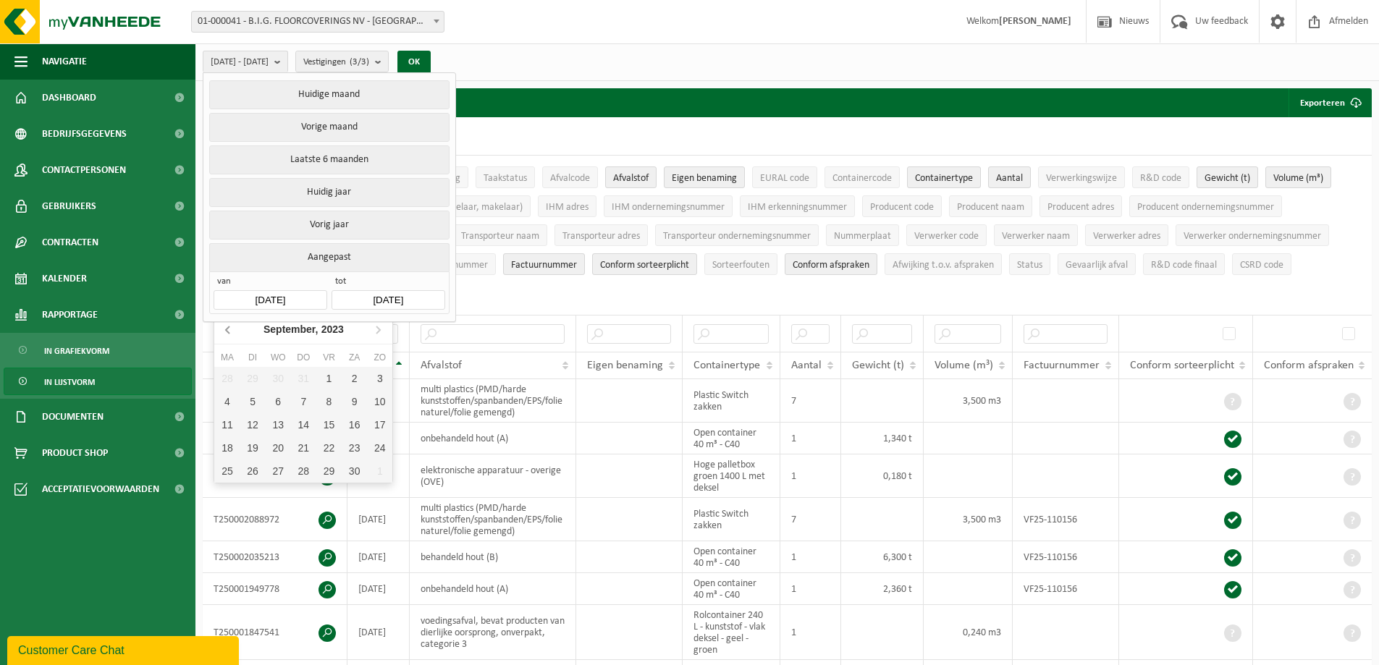
click at [232, 329] on icon at bounding box center [228, 329] width 23 height 23
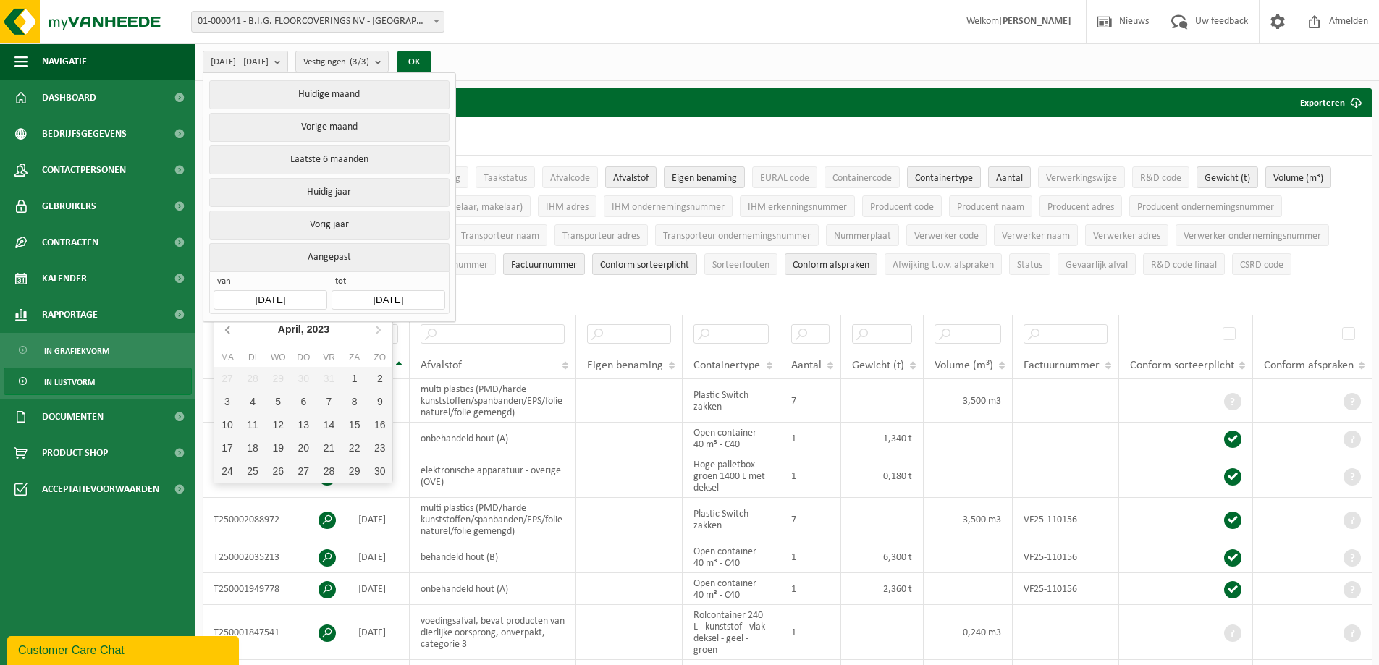
click at [232, 329] on icon at bounding box center [228, 329] width 23 height 23
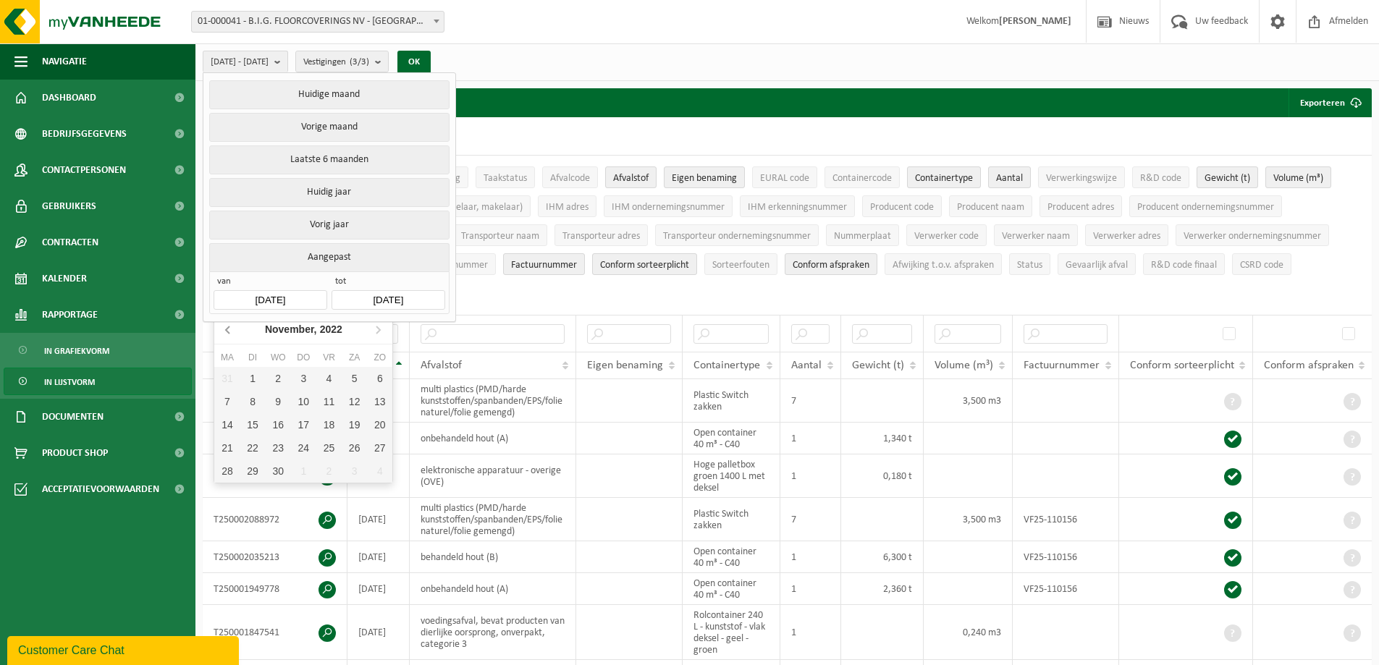
click at [232, 329] on icon at bounding box center [228, 329] width 23 height 23
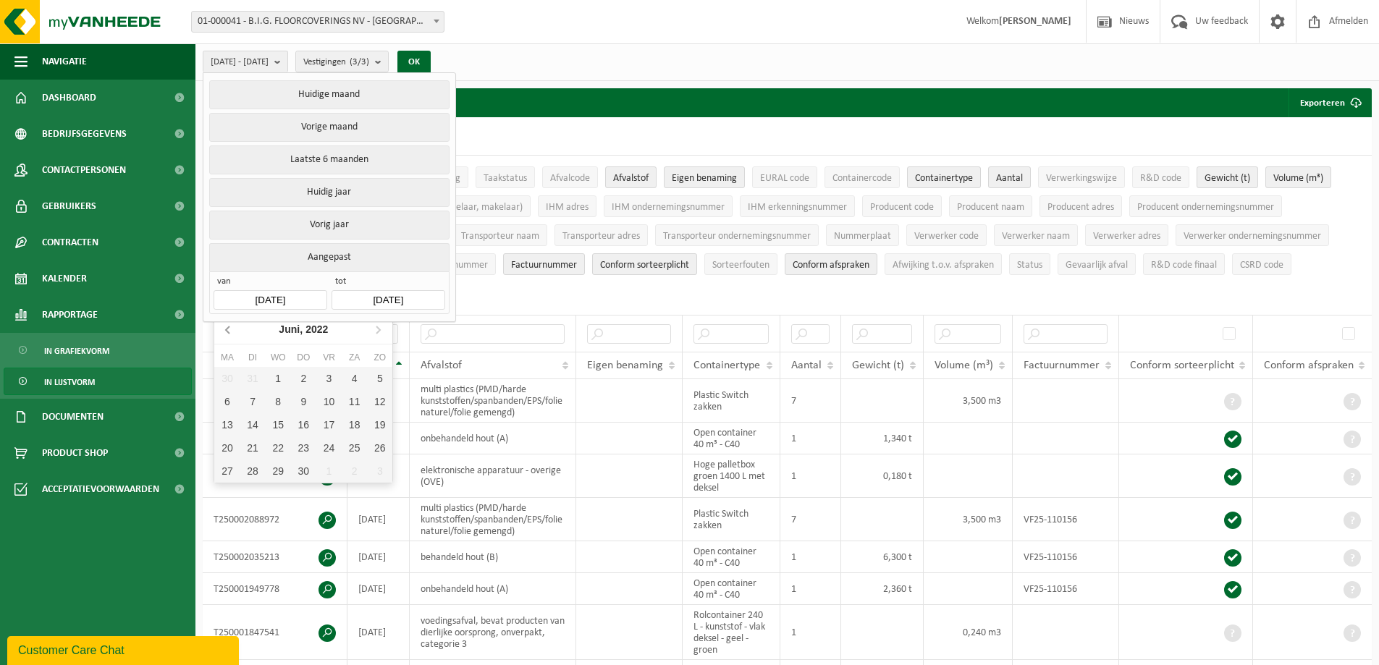
click at [232, 329] on icon at bounding box center [228, 329] width 23 height 23
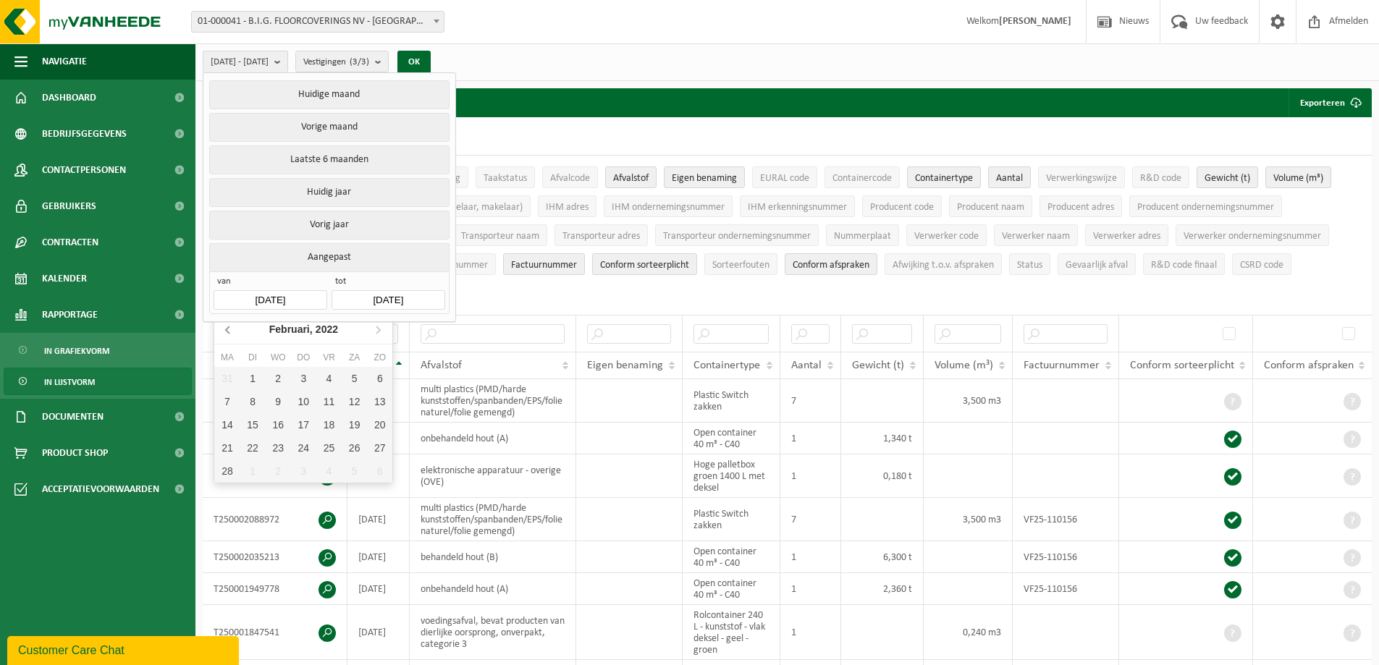
click at [232, 329] on icon at bounding box center [228, 329] width 23 height 23
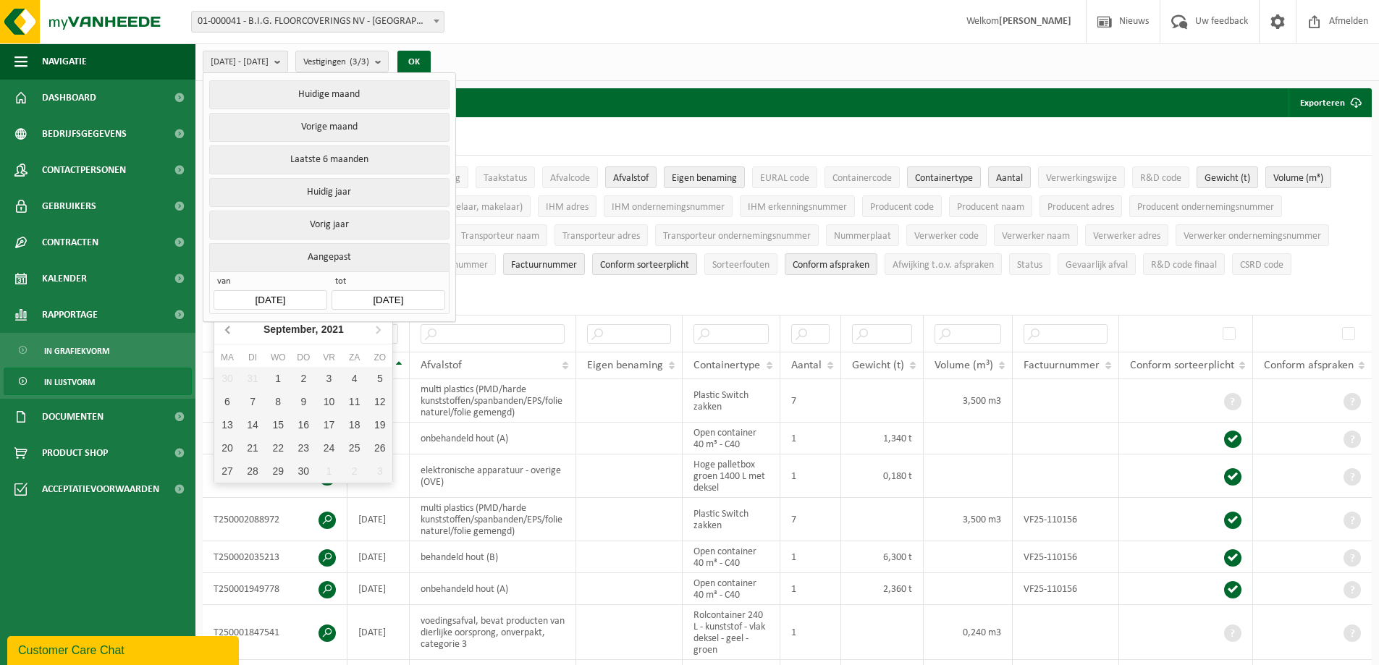
click at [232, 329] on icon at bounding box center [228, 329] width 23 height 23
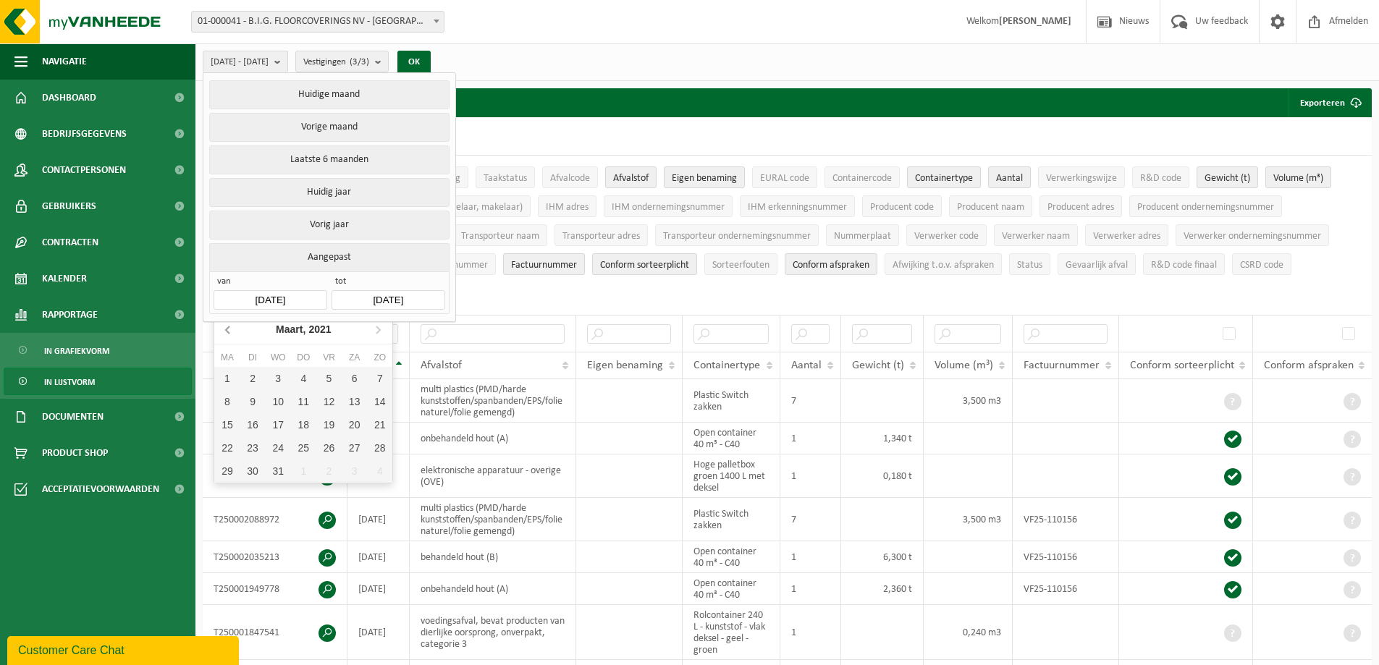
click at [232, 329] on icon at bounding box center [228, 329] width 23 height 23
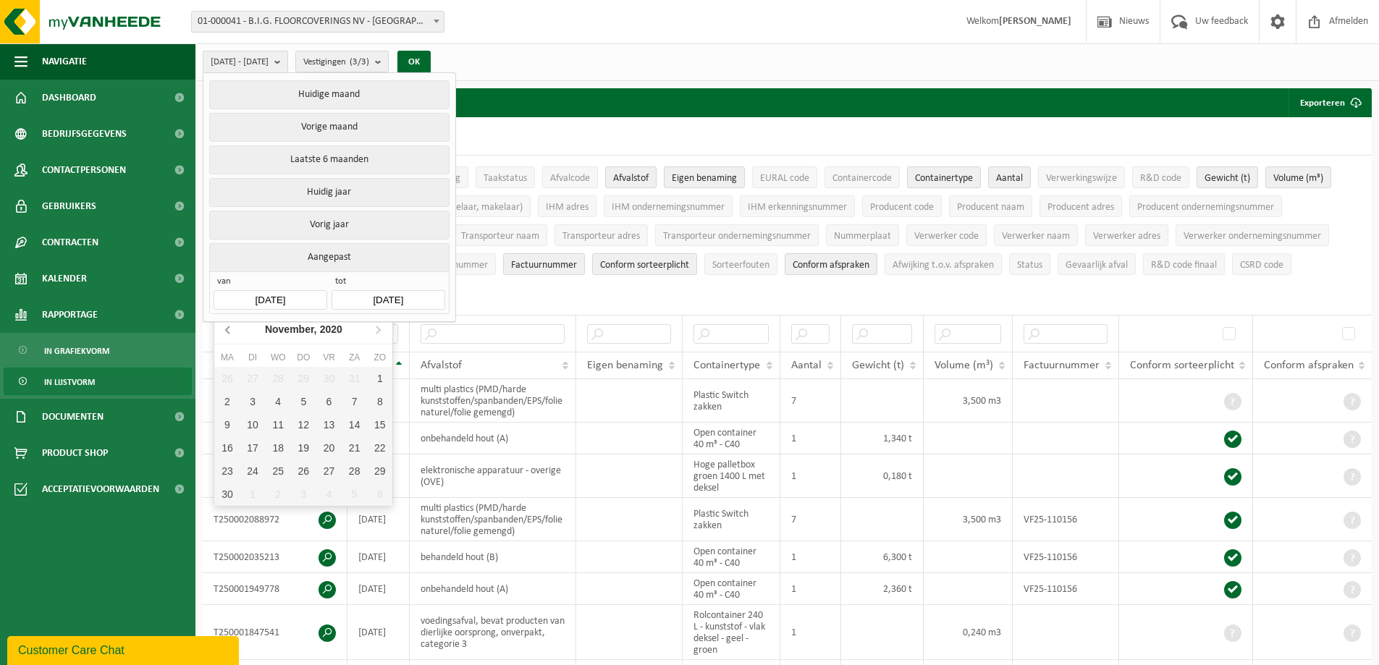
click at [232, 329] on icon at bounding box center [228, 329] width 23 height 23
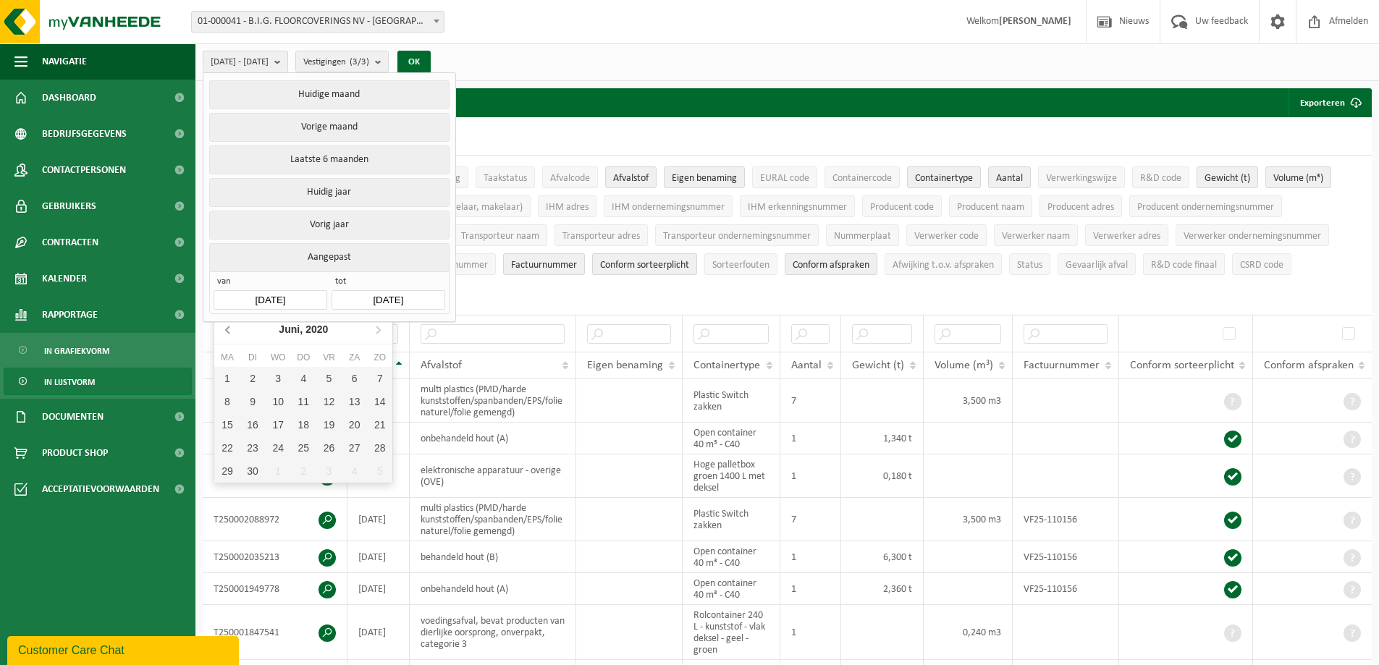
click at [232, 329] on icon at bounding box center [228, 329] width 23 height 23
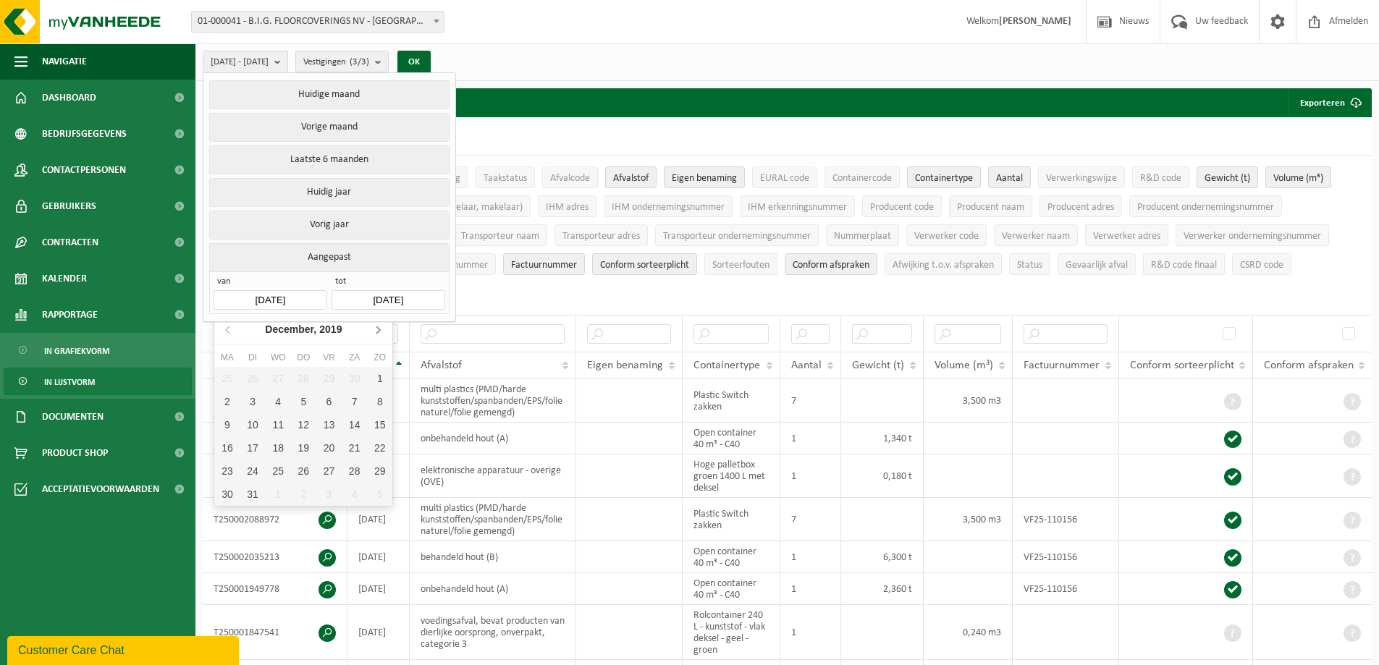
click at [381, 330] on icon at bounding box center [377, 329] width 23 height 23
click at [231, 400] on div "6" at bounding box center [226, 401] width 25 height 23
type input "[DATE]"
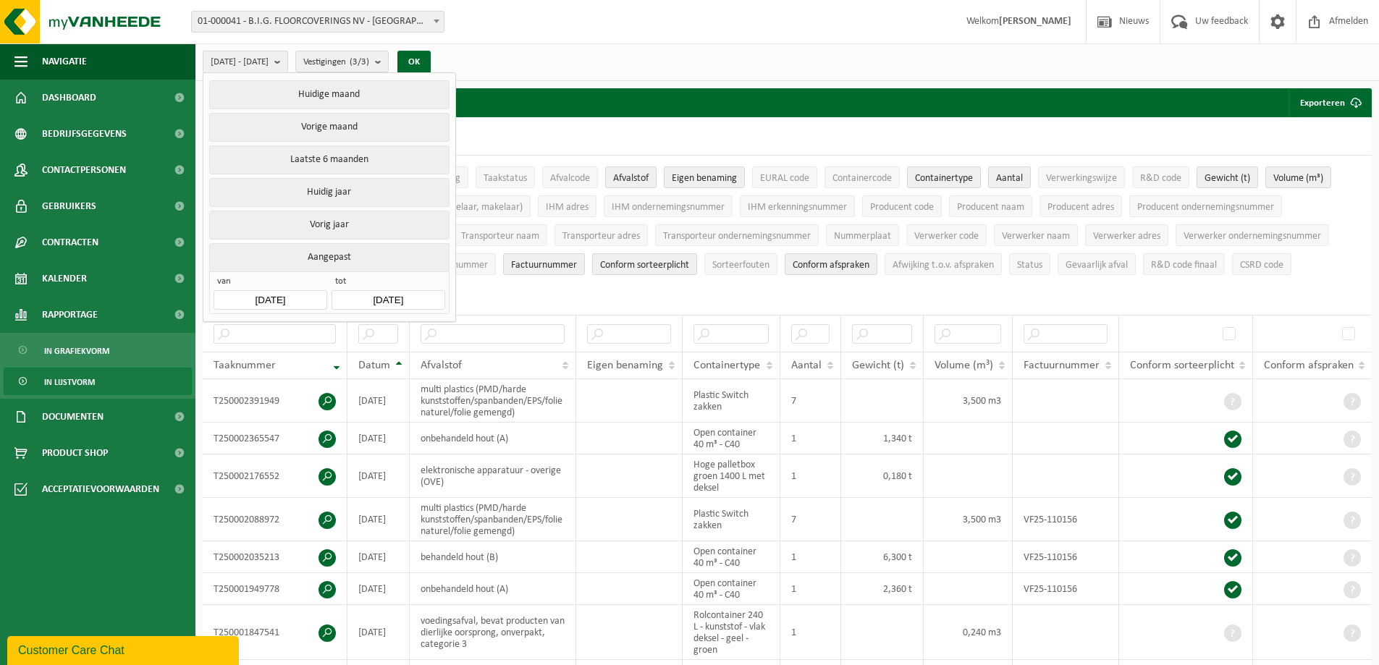
click at [376, 296] on input "[DATE]" at bounding box center [388, 300] width 113 height 20
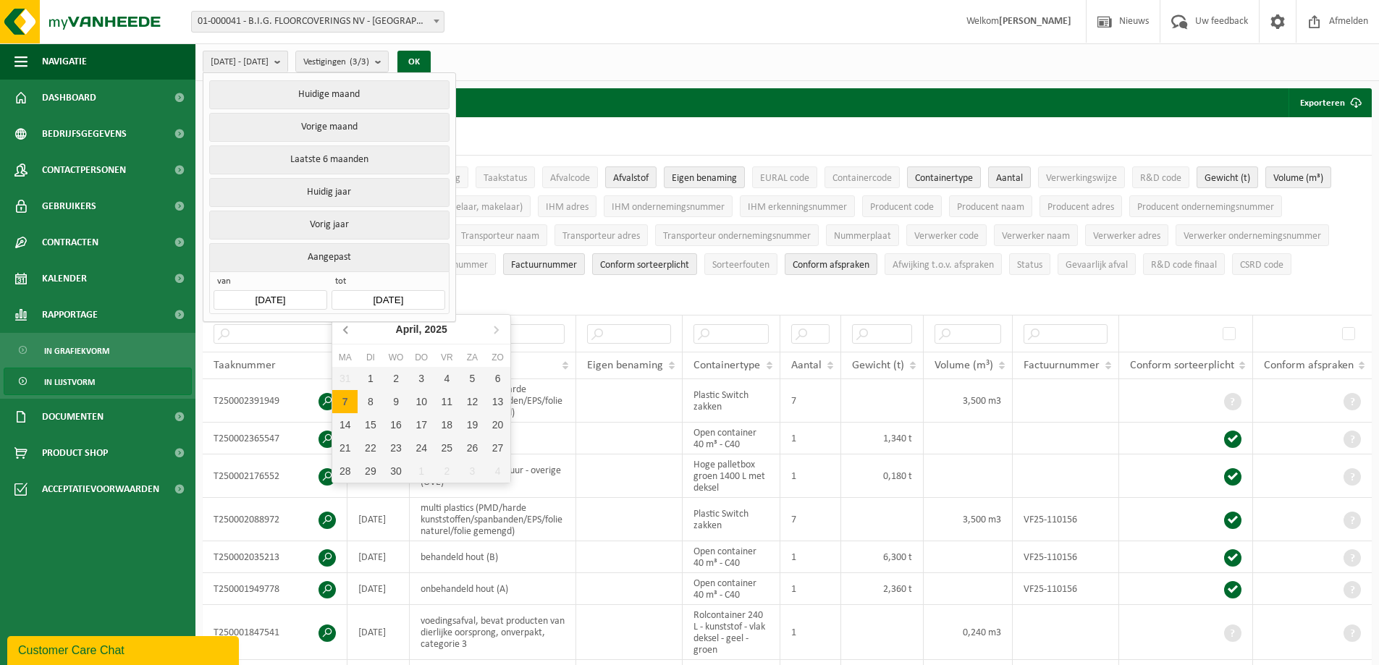
click at [347, 333] on icon at bounding box center [346, 329] width 4 height 7
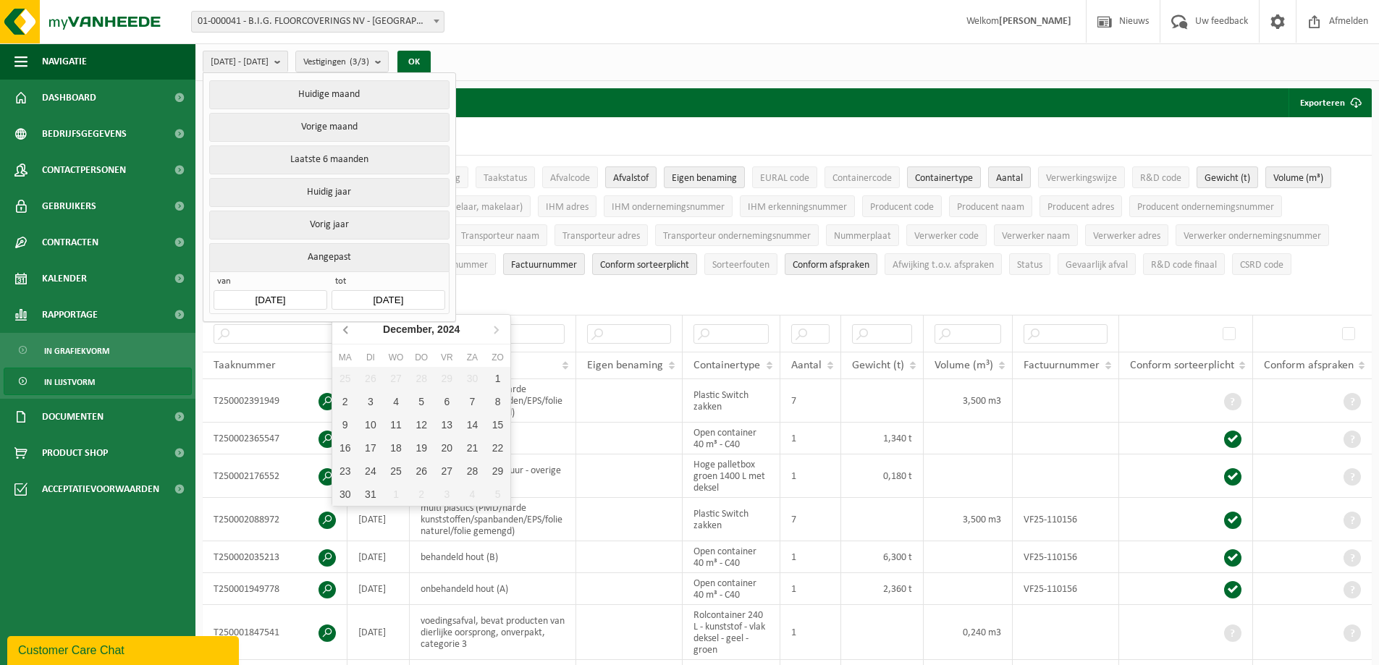
click at [347, 333] on icon at bounding box center [346, 329] width 4 height 7
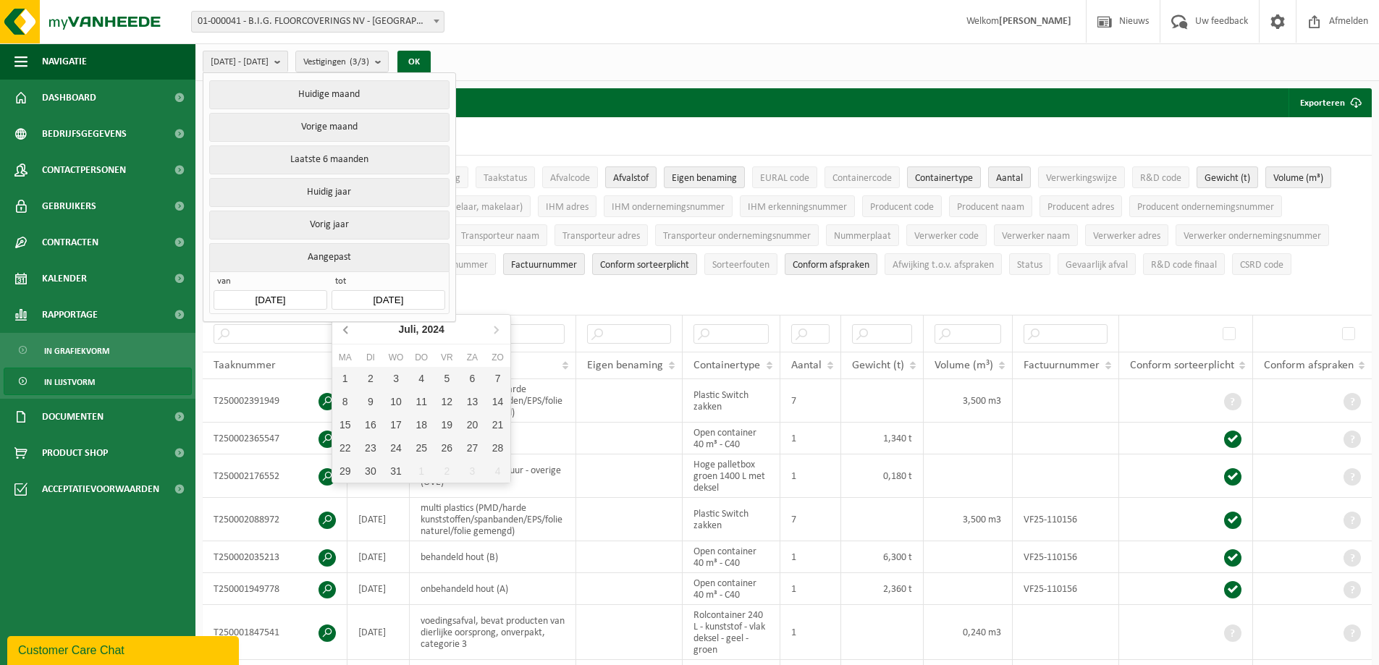
click at [347, 333] on icon at bounding box center [346, 329] width 4 height 7
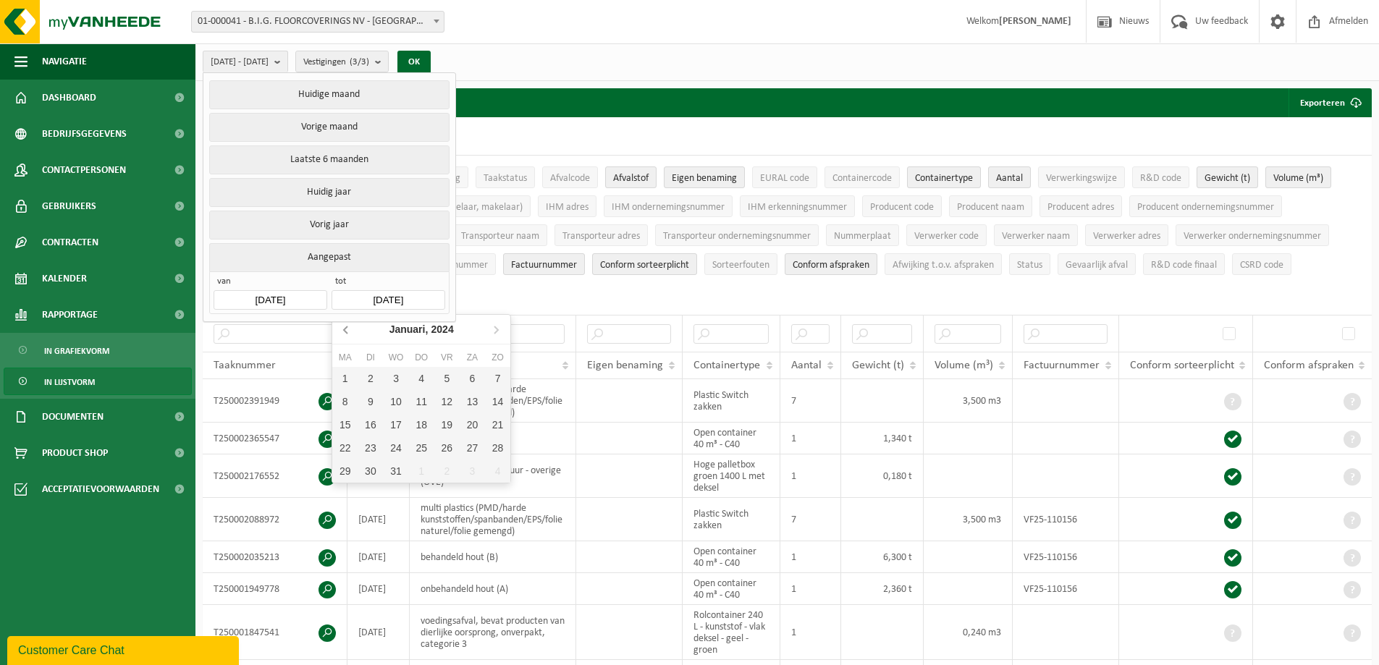
click at [347, 333] on icon at bounding box center [346, 329] width 4 height 7
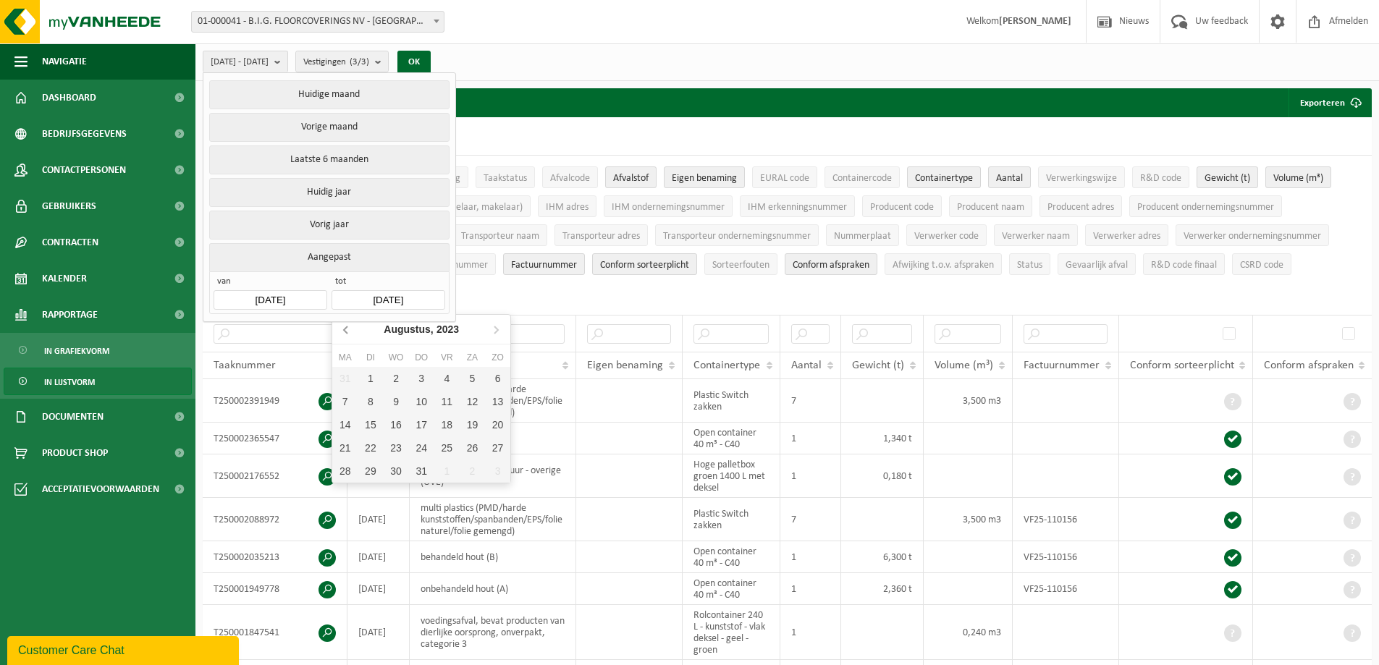
click at [347, 333] on icon at bounding box center [346, 329] width 4 height 7
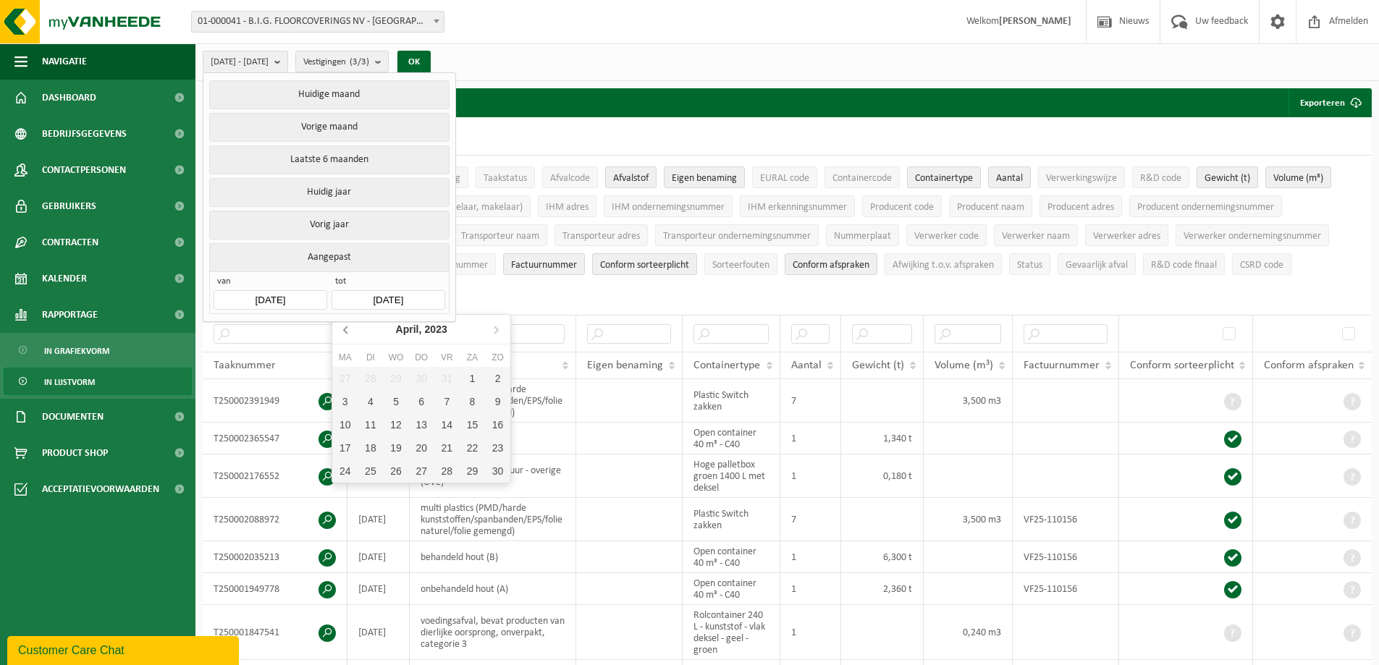
click at [347, 333] on icon at bounding box center [346, 329] width 4 height 7
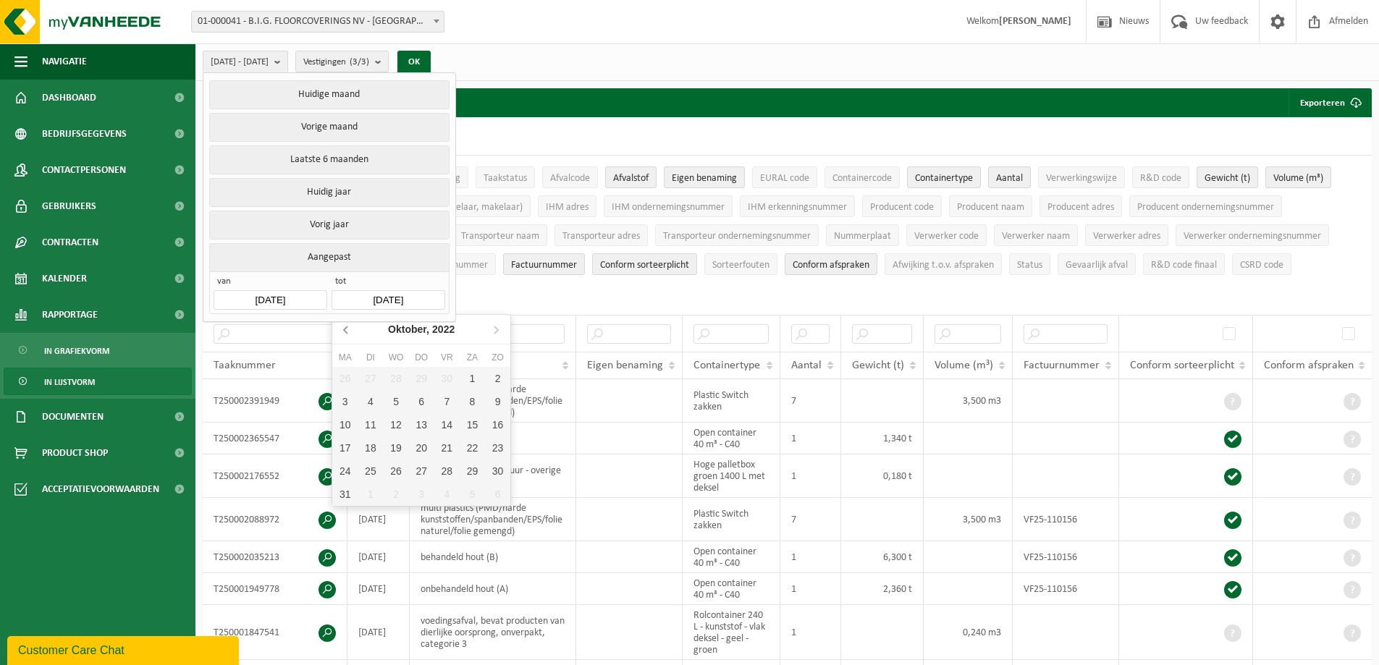
click at [347, 333] on icon at bounding box center [346, 329] width 4 height 7
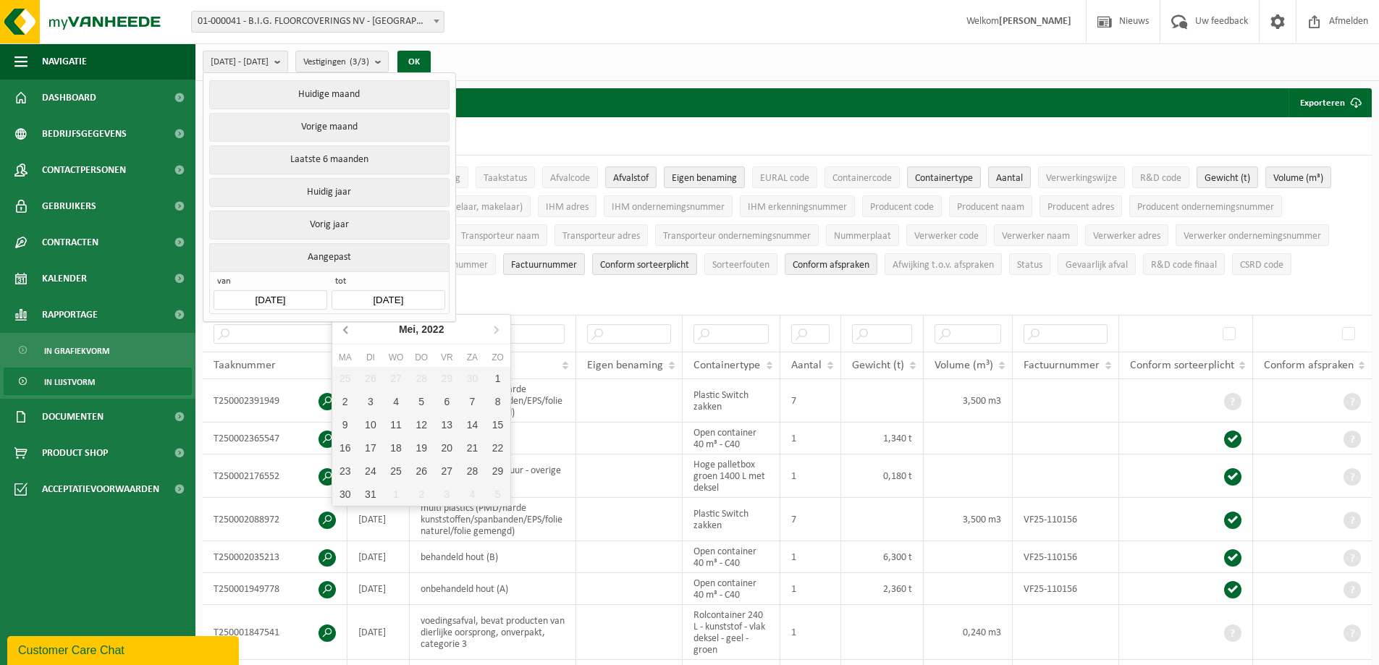
click at [347, 333] on icon at bounding box center [346, 329] width 4 height 7
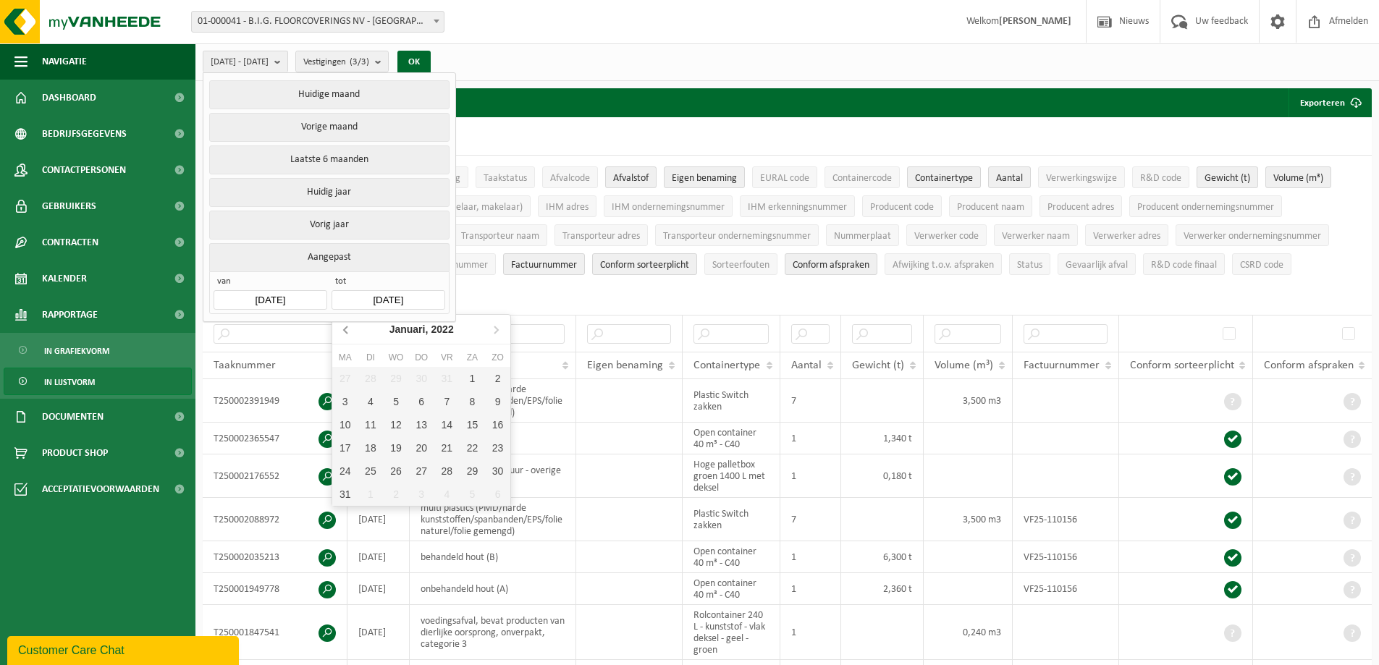
click at [347, 333] on icon at bounding box center [346, 329] width 4 height 7
click at [492, 329] on icon at bounding box center [495, 329] width 23 height 23
click at [345, 330] on icon at bounding box center [346, 329] width 4 height 7
click at [495, 472] on div "31" at bounding box center [497, 471] width 25 height 23
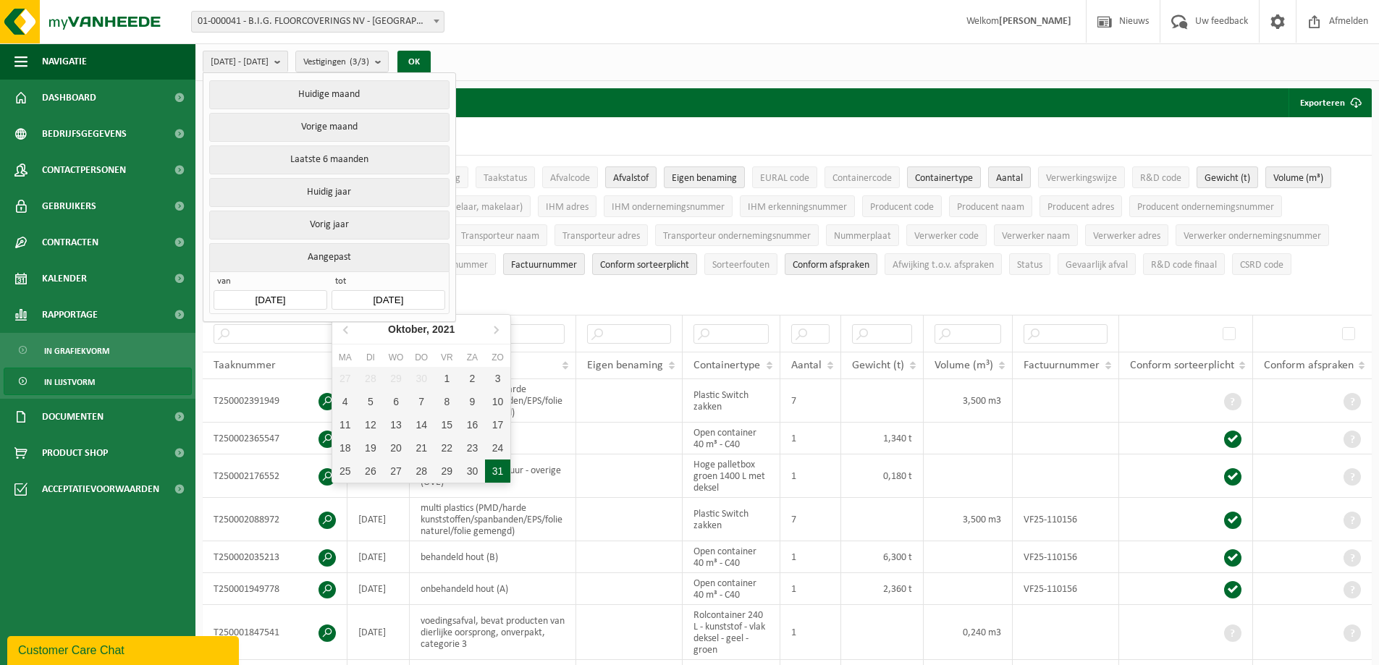
type input "[DATE]"
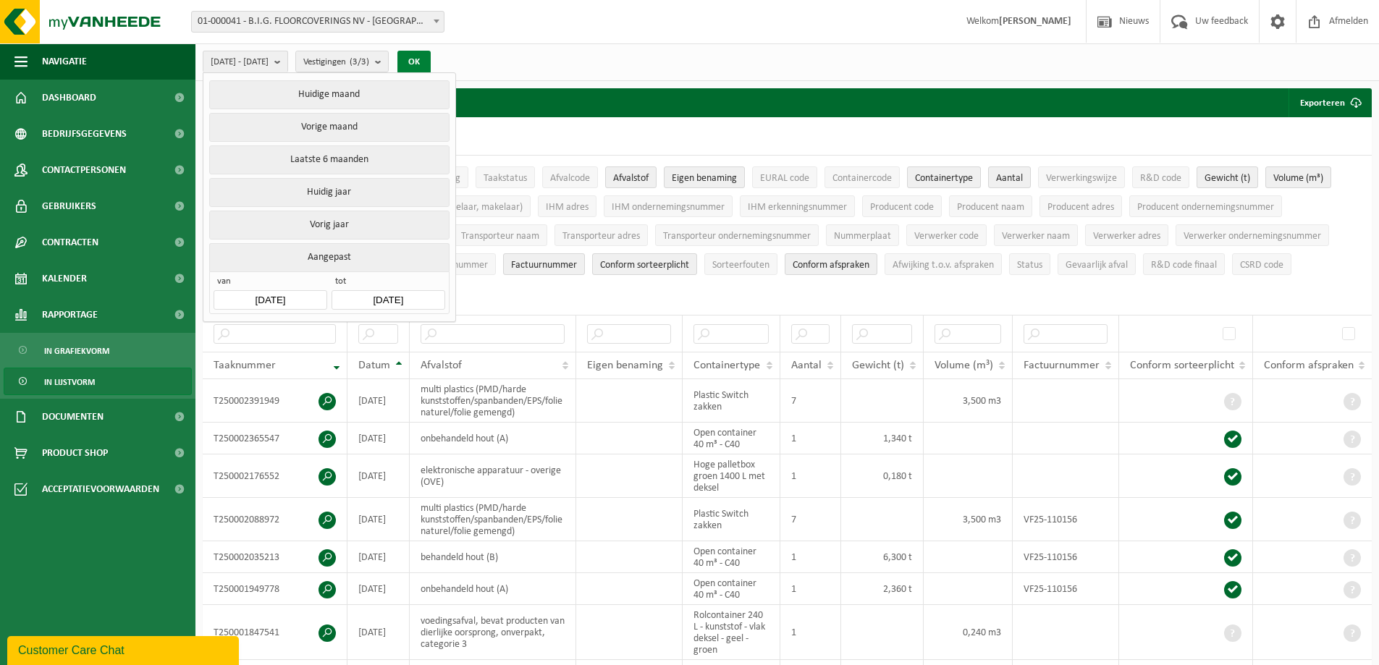
click at [431, 62] on button "OK" at bounding box center [413, 62] width 33 height 23
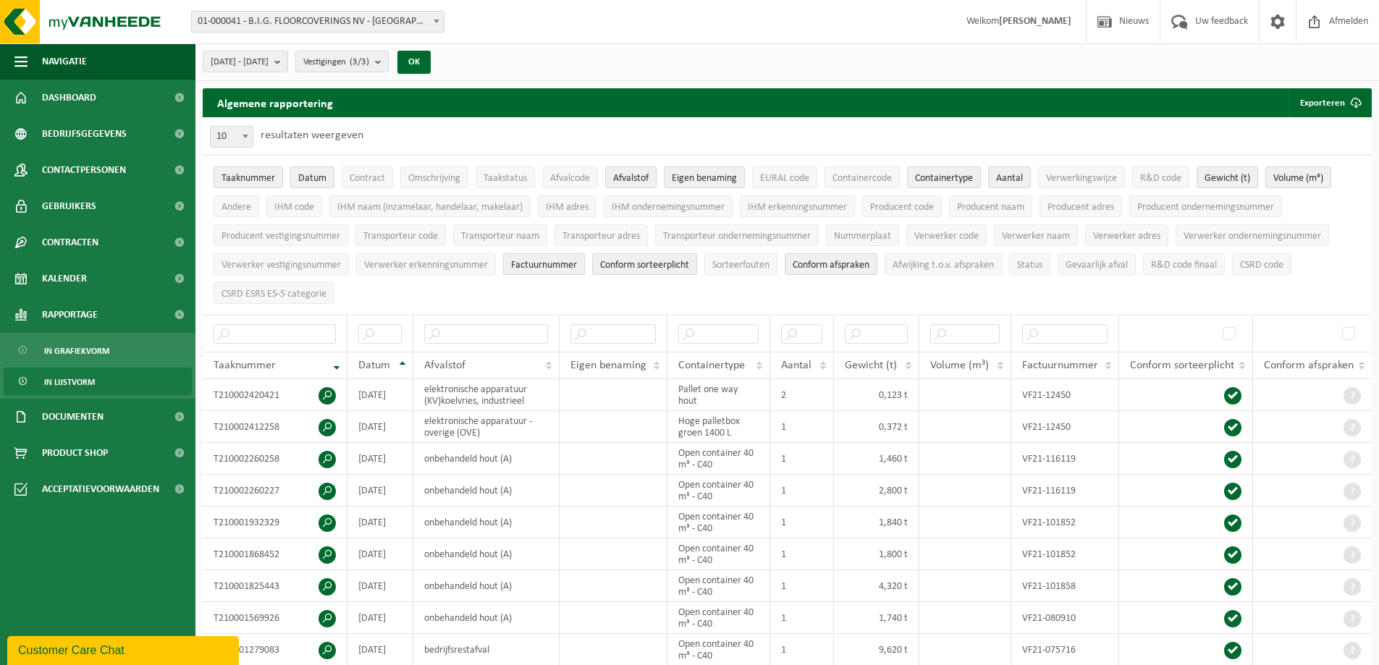
scroll to position [145, 0]
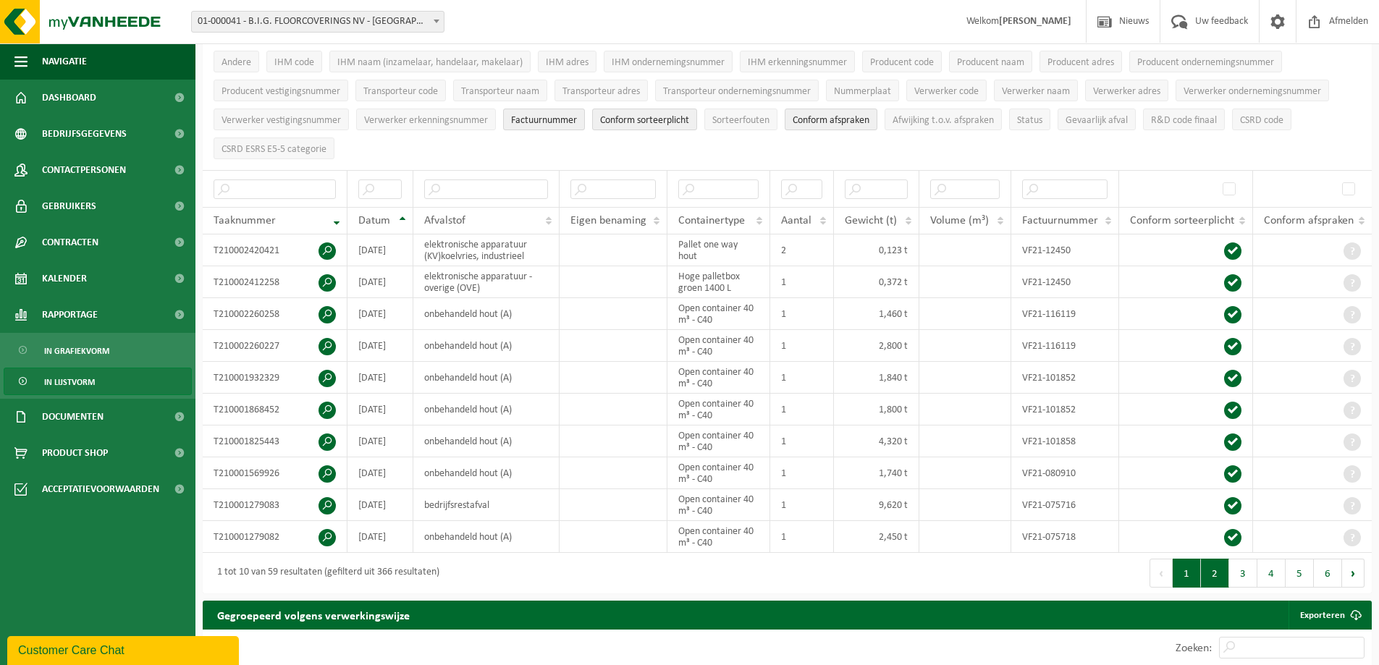
click at [1220, 569] on button "2" at bounding box center [1215, 573] width 28 height 29
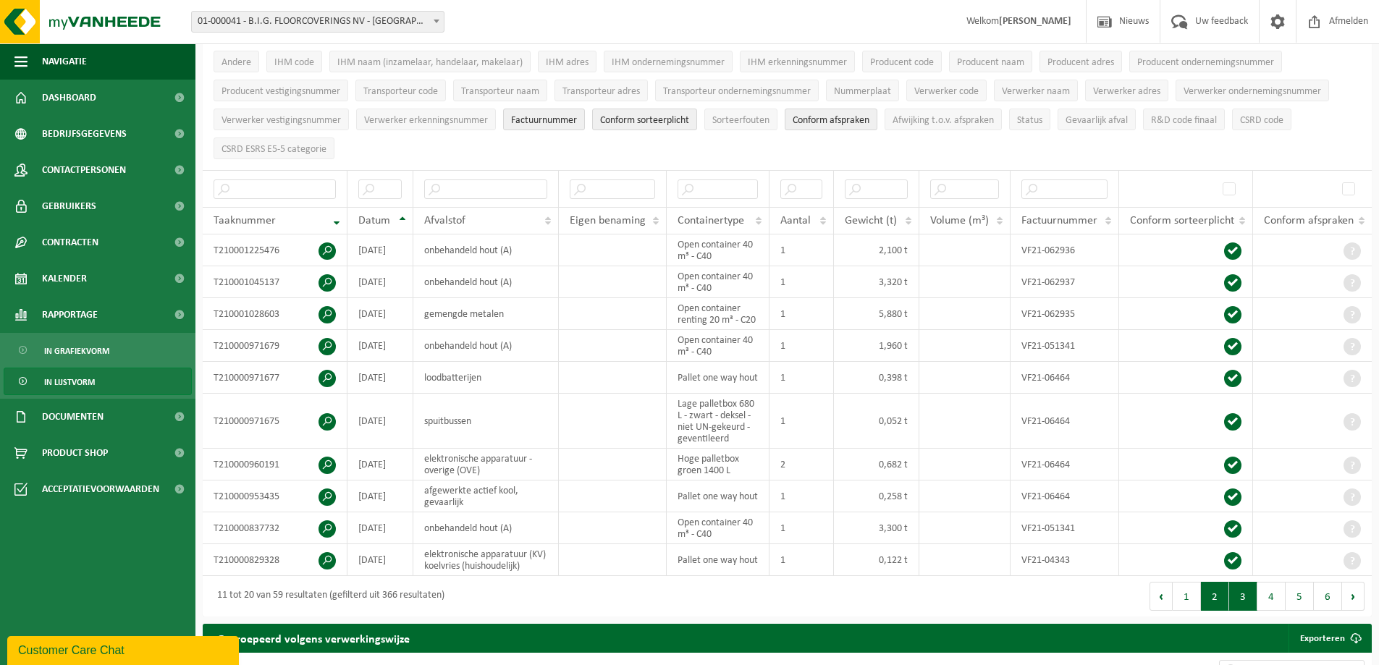
click at [1243, 594] on button "3" at bounding box center [1243, 596] width 28 height 29
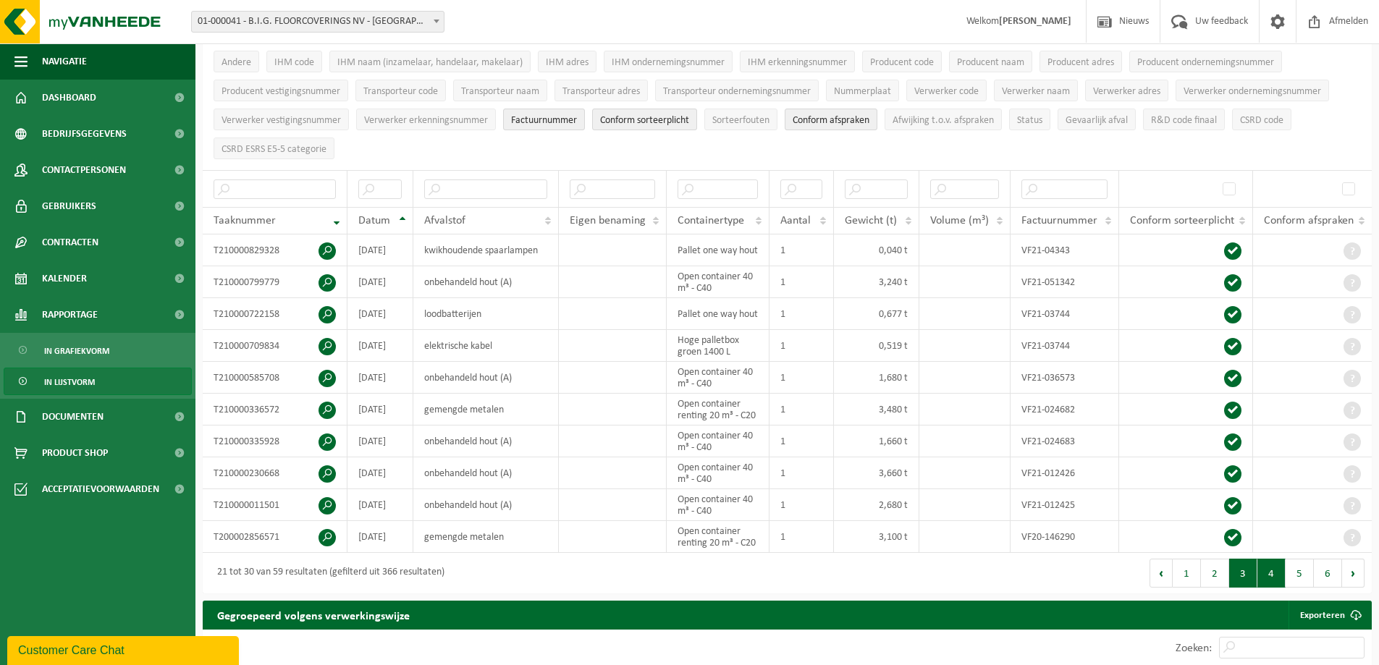
click at [1270, 572] on button "4" at bounding box center [1271, 573] width 28 height 29
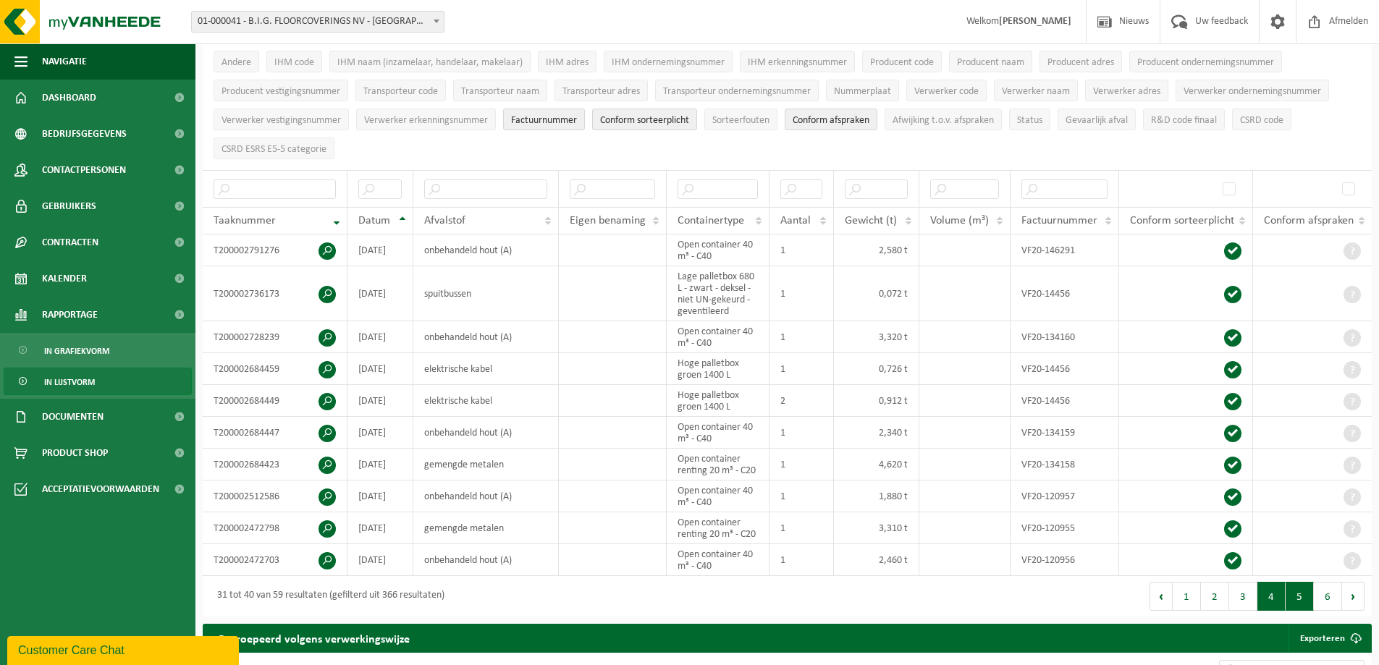
click at [1294, 587] on button "5" at bounding box center [1300, 596] width 28 height 29
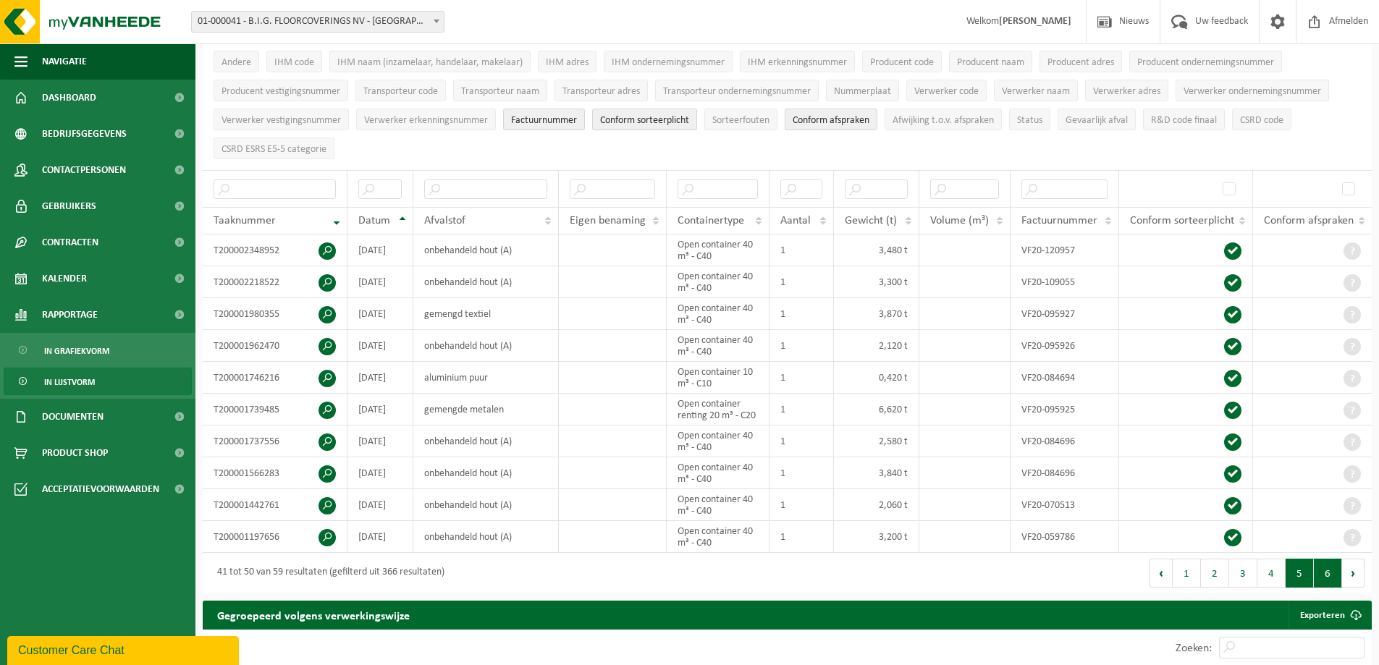
click at [1319, 570] on button "6" at bounding box center [1328, 573] width 28 height 29
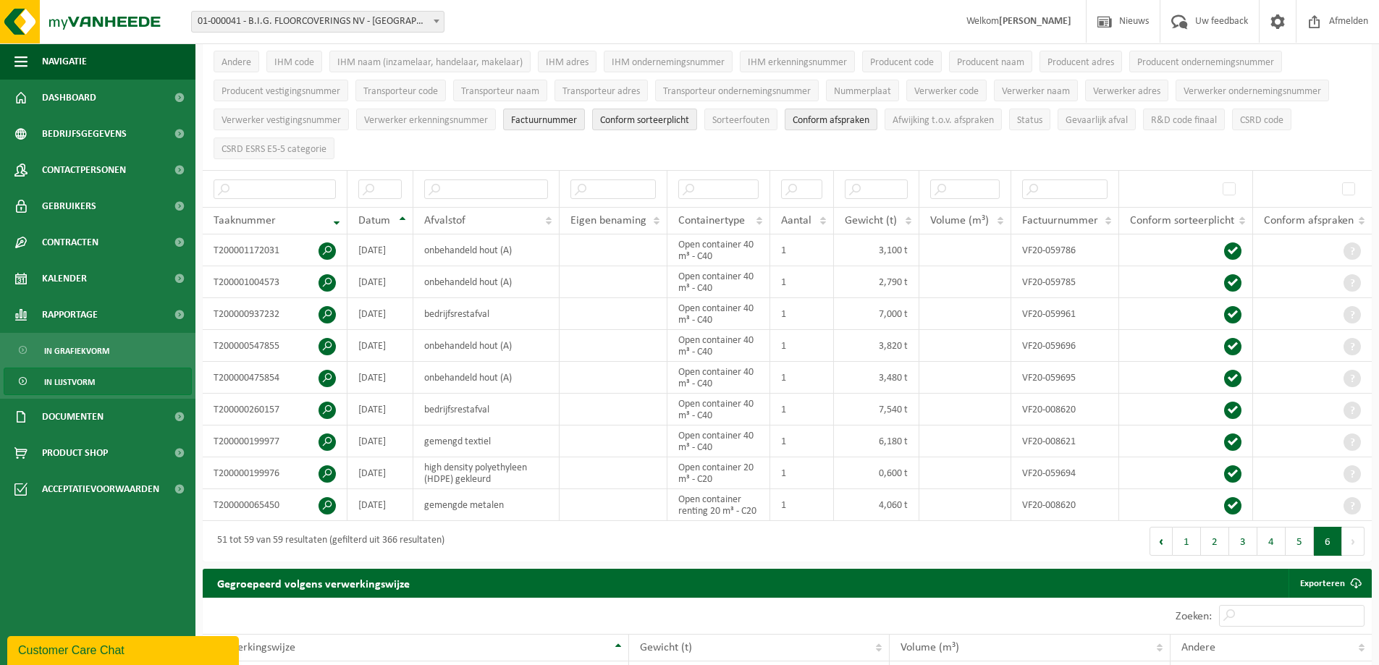
click at [1353, 542] on button "Volgende" at bounding box center [1353, 541] width 22 height 29
click at [1350, 539] on button "Volgende" at bounding box center [1353, 541] width 22 height 29
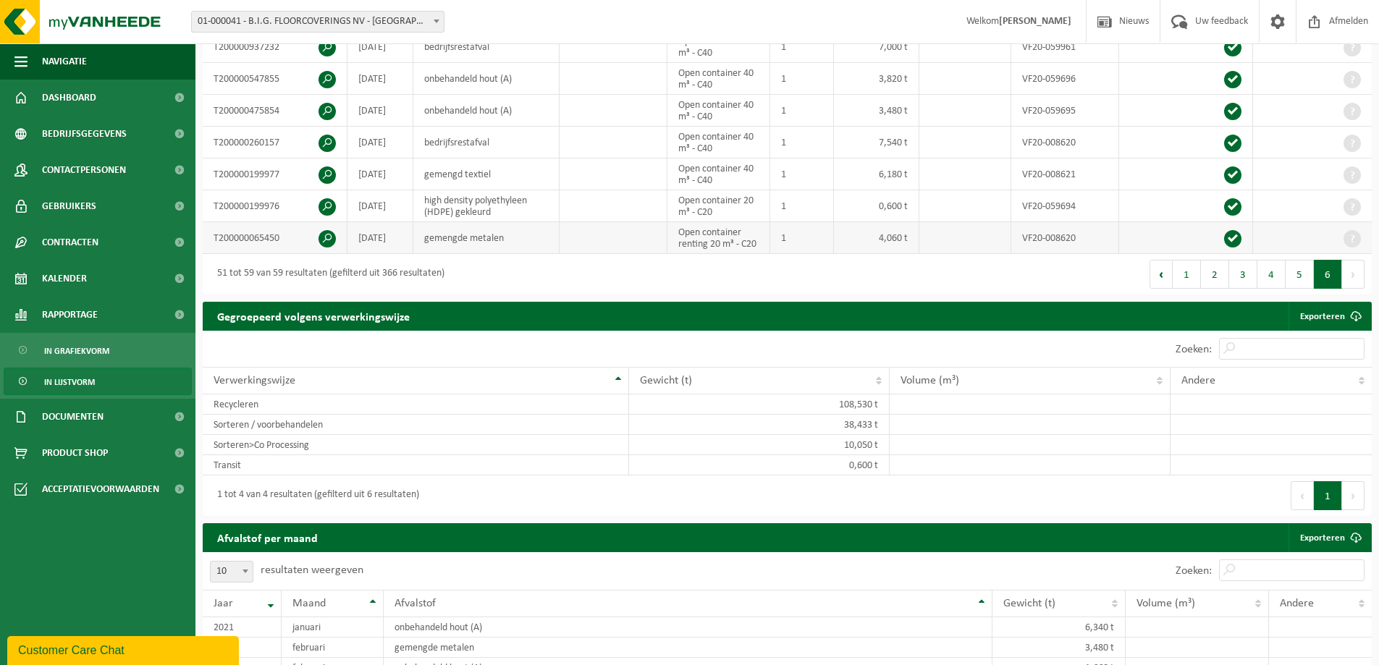
scroll to position [0, 0]
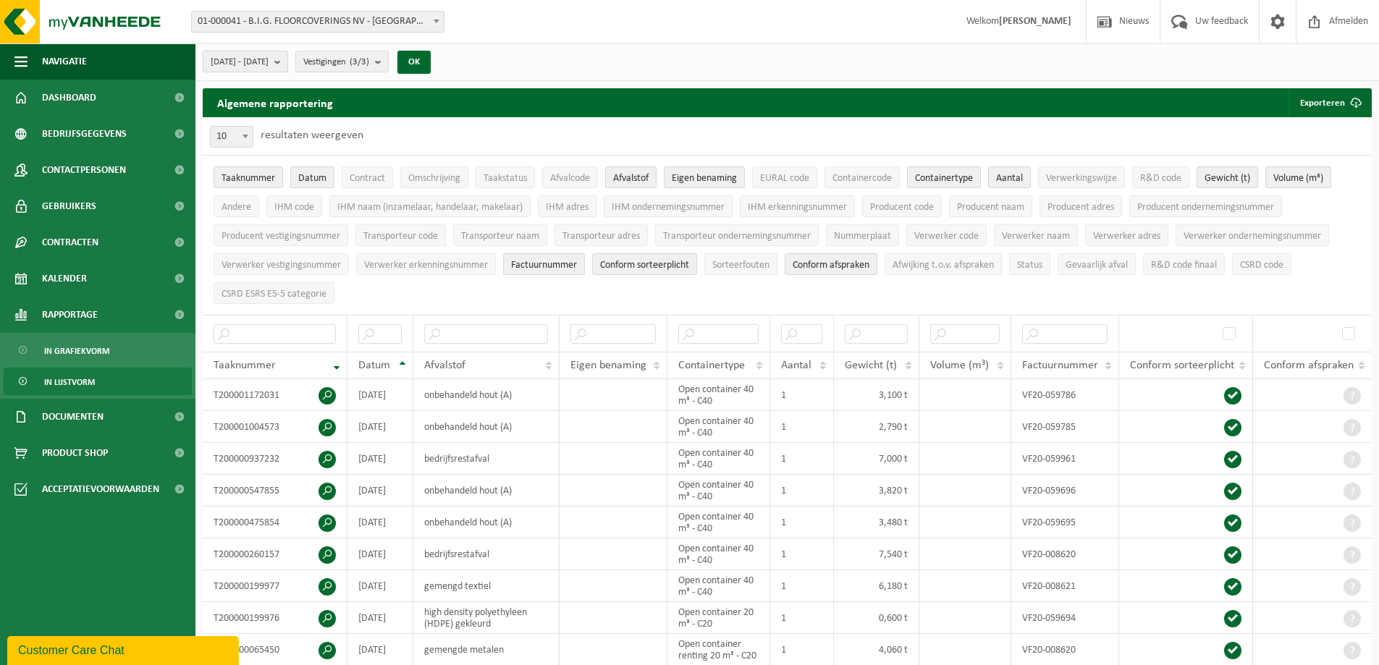
click at [287, 63] on b "submit" at bounding box center [280, 61] width 13 height 20
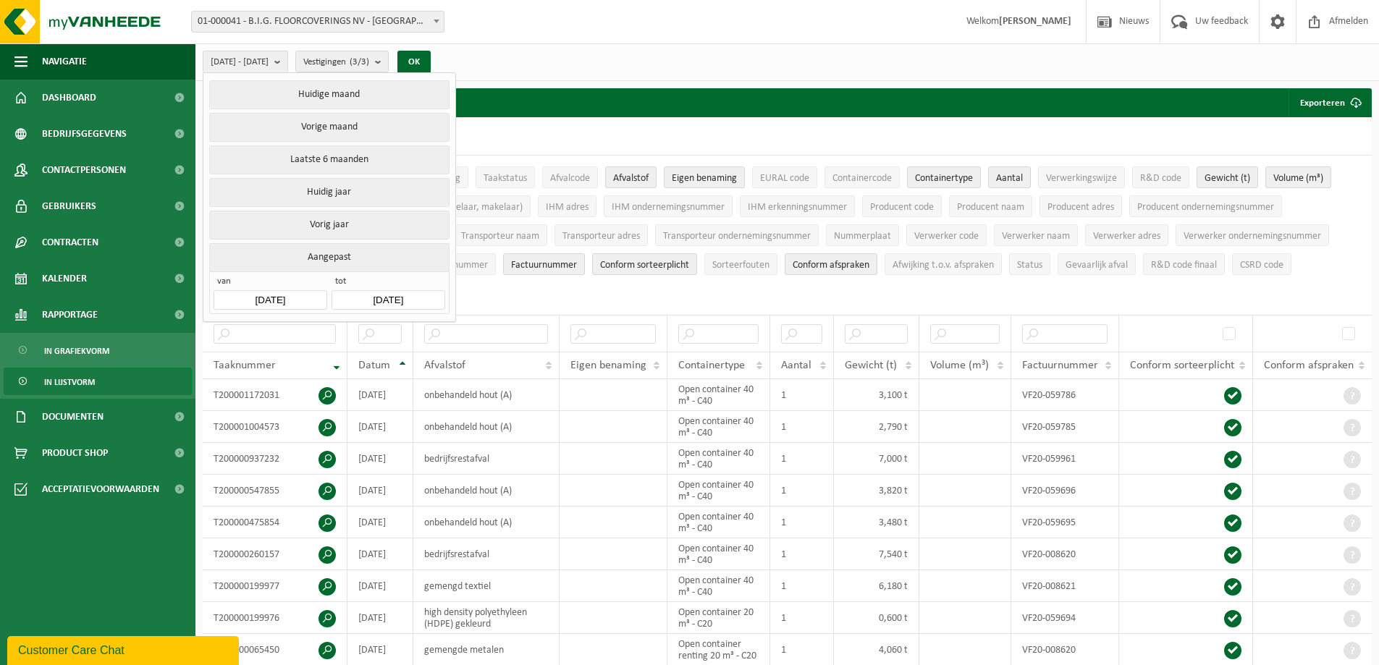
click at [381, 295] on input "[DATE]" at bounding box center [388, 300] width 113 height 20
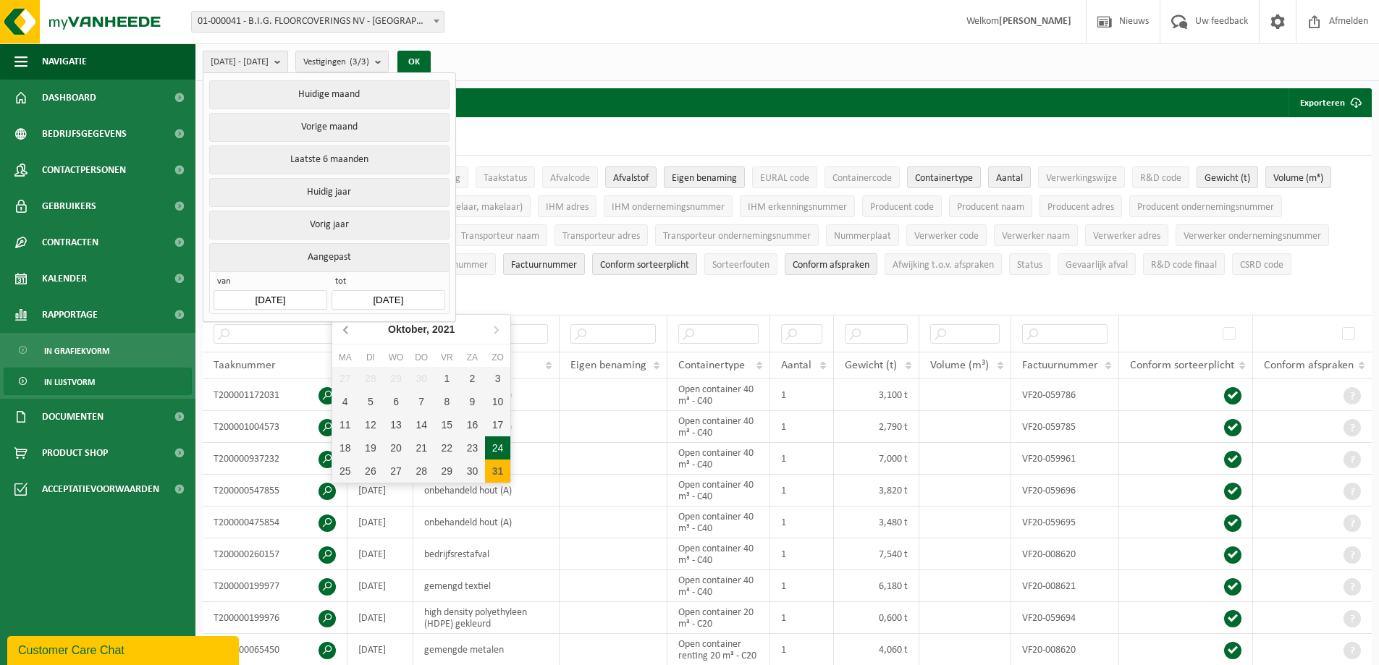
click at [347, 334] on icon at bounding box center [346, 329] width 4 height 7
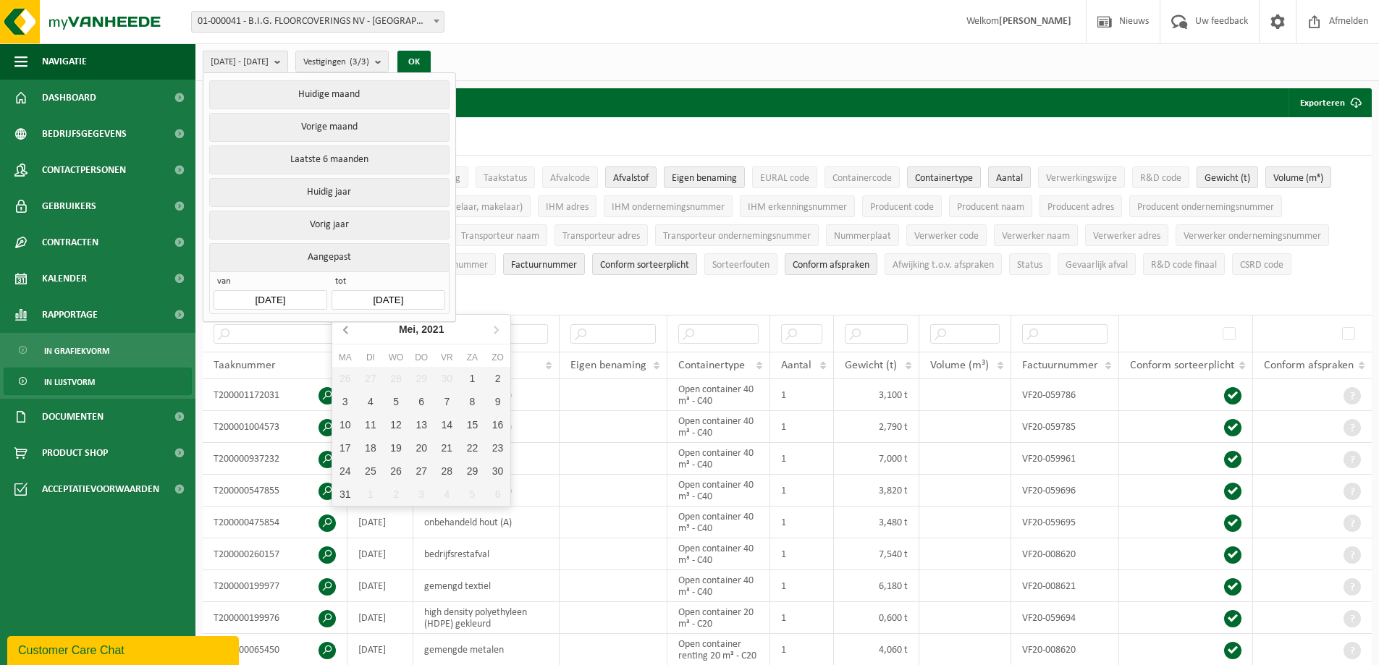
click at [347, 334] on icon at bounding box center [346, 329] width 4 height 7
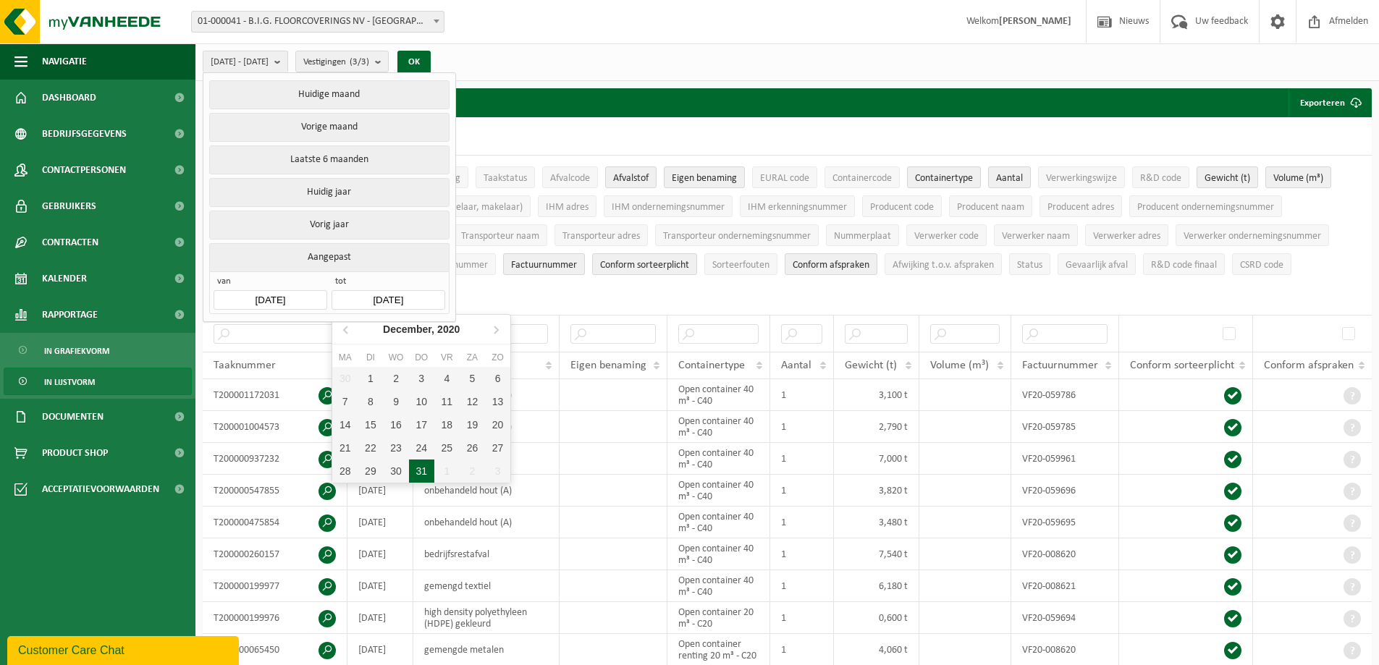
click at [423, 469] on div "31" at bounding box center [421, 471] width 25 height 23
type input "[DATE]"
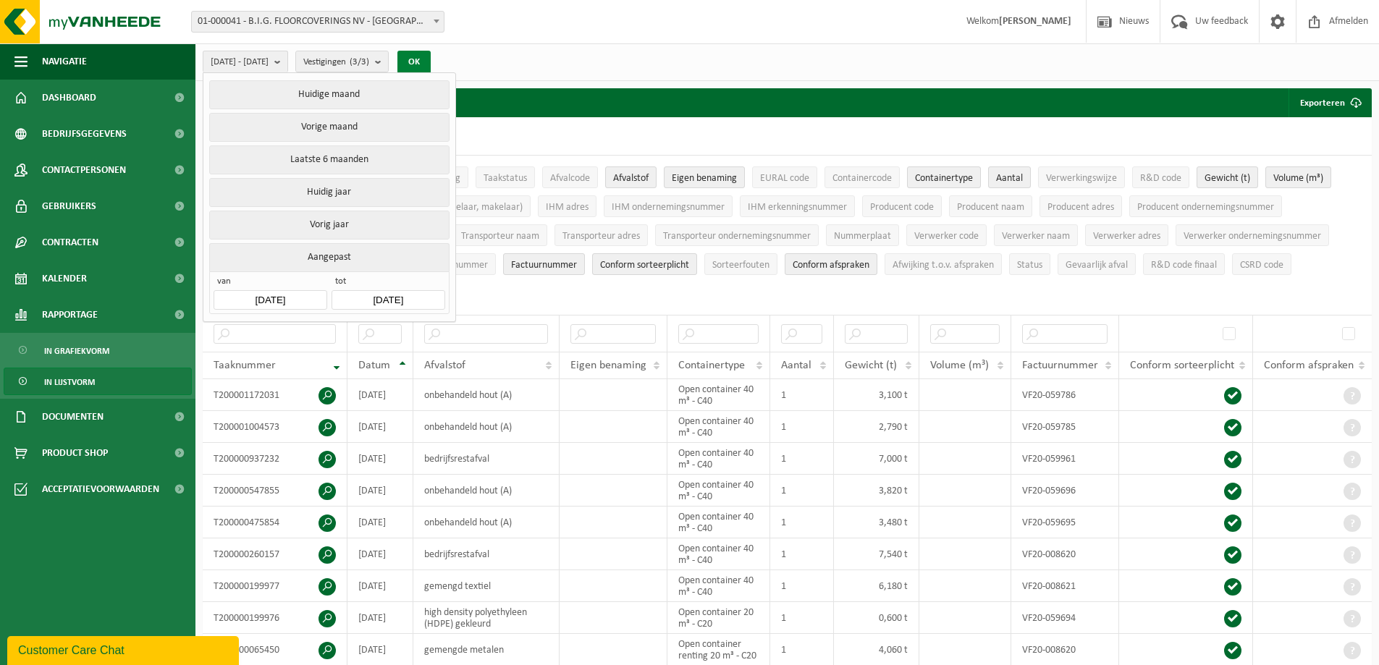
click at [431, 60] on button "OK" at bounding box center [413, 62] width 33 height 23
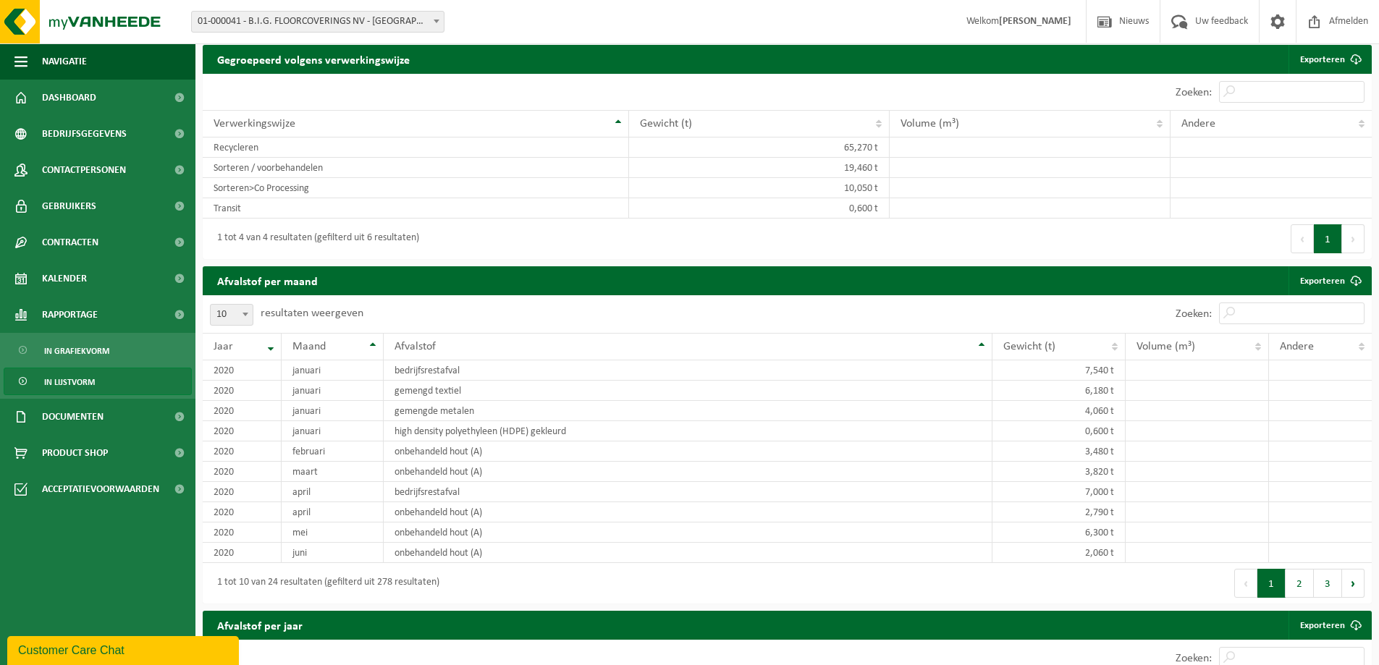
scroll to position [796, 0]
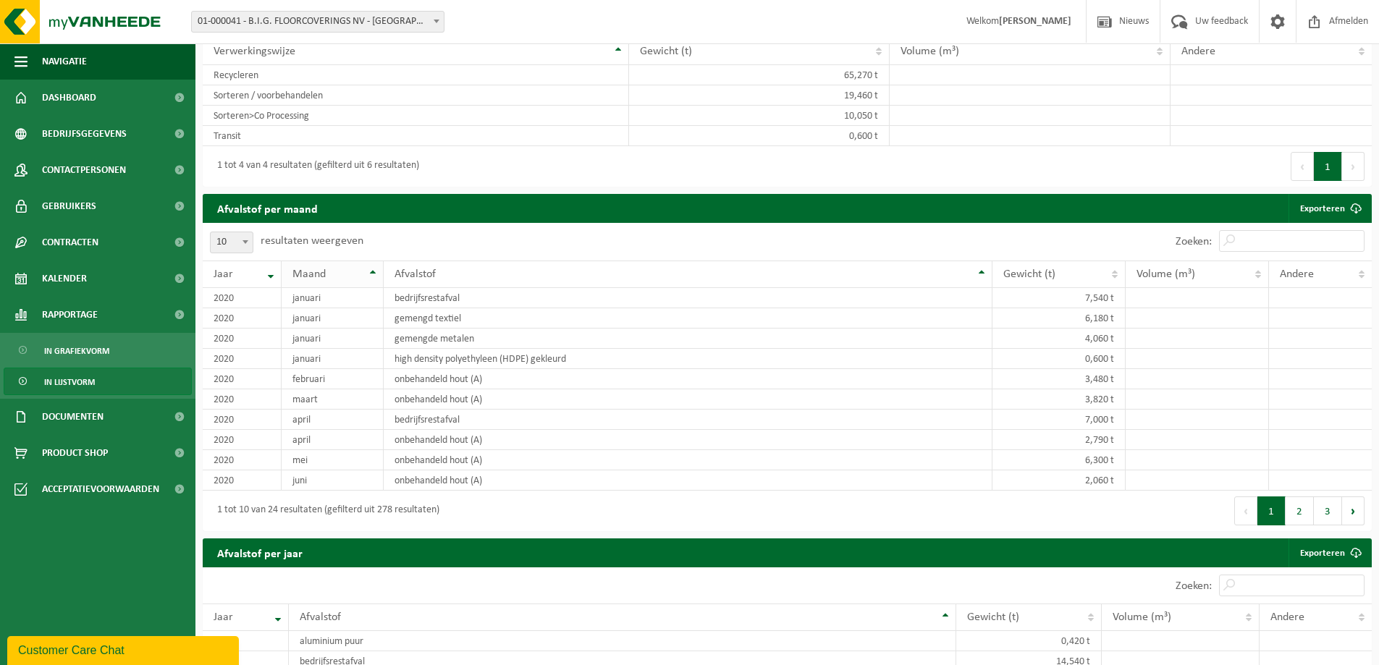
click at [374, 269] on th "Maand" at bounding box center [333, 275] width 102 height 28
click at [240, 240] on span at bounding box center [245, 241] width 14 height 19
select select "25"
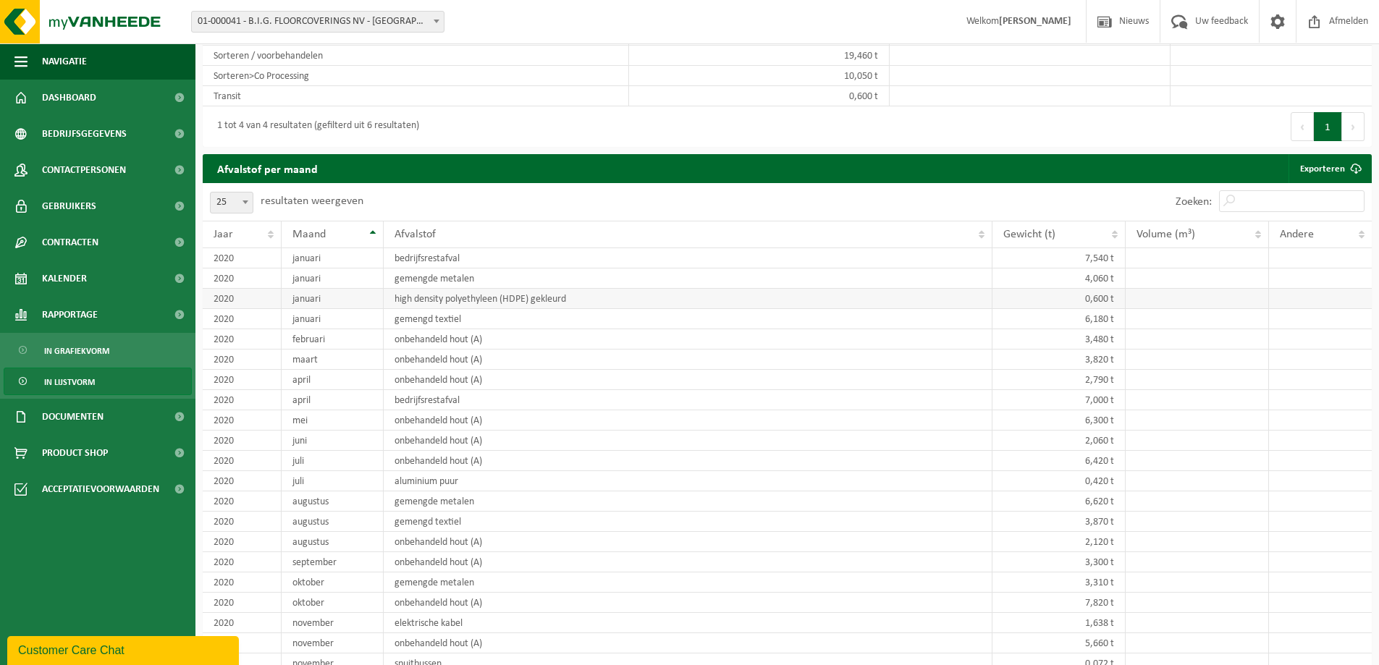
scroll to position [941, 0]
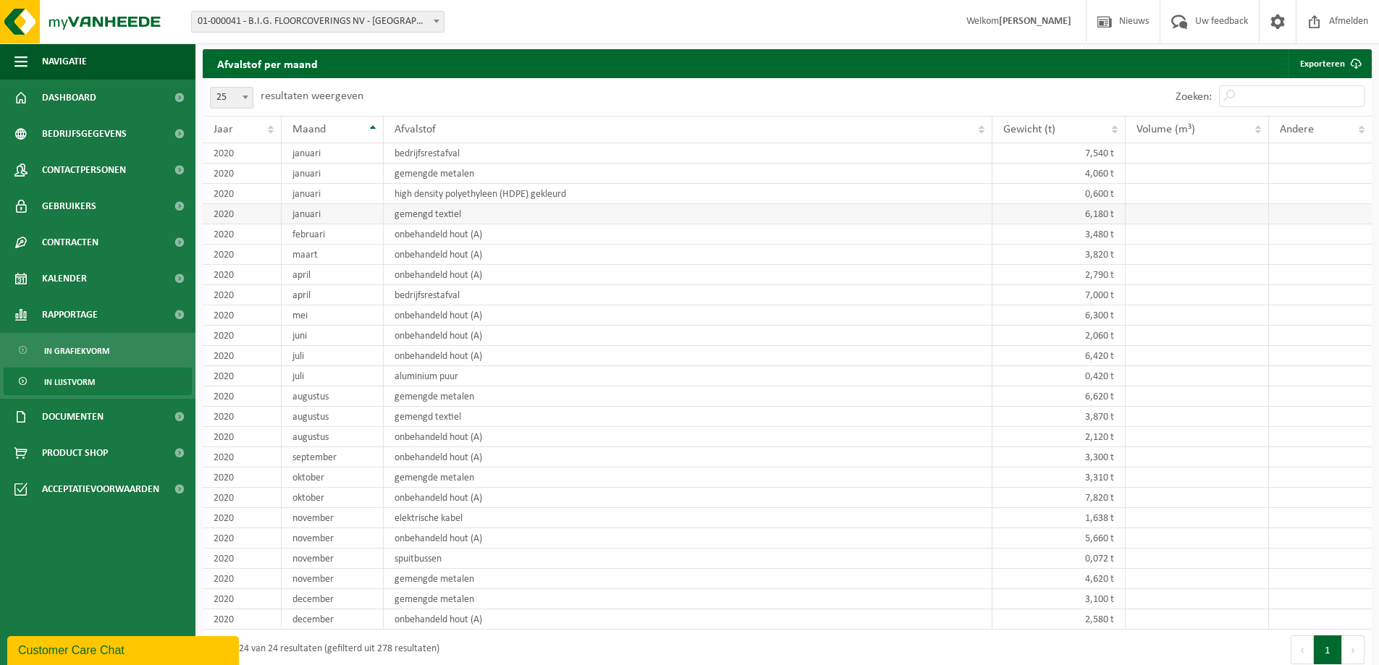
click at [433, 214] on td "gemengd textiel" at bounding box center [688, 214] width 609 height 20
click at [1075, 210] on td "6,180 t" at bounding box center [1058, 214] width 133 height 20
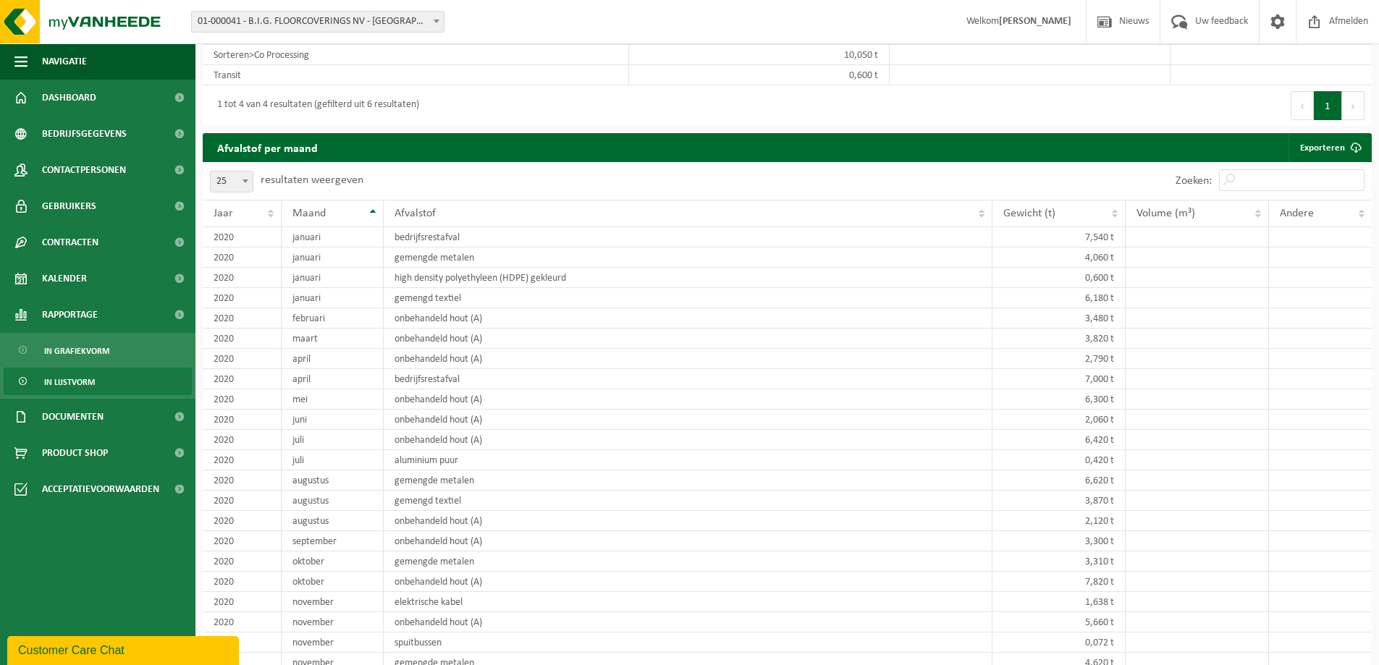
scroll to position [290, 0]
